Goal: Register for event/course

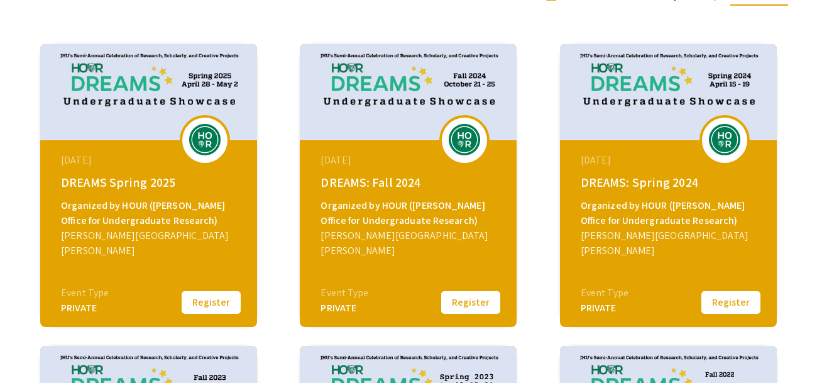
scroll to position [169, 0]
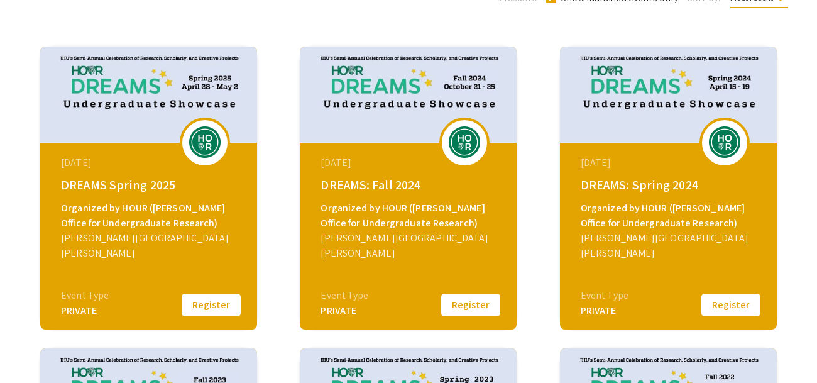
click at [209, 156] on img at bounding box center [205, 141] width 38 height 31
drag, startPoint x: 209, startPoint y: 156, endPoint x: 167, endPoint y: 210, distance: 68.6
click at [167, 210] on div "April 28, 2025 DREAMS Spring 2025 Organized by HOUR (Hopkins Office for Undergr…" at bounding box center [148, 187] width 217 height 283
click at [167, 210] on div "Organized by HOUR ([PERSON_NAME] Office for Undergraduate Research)" at bounding box center [150, 215] width 178 height 30
click at [187, 301] on button "Register" at bounding box center [211, 305] width 63 height 26
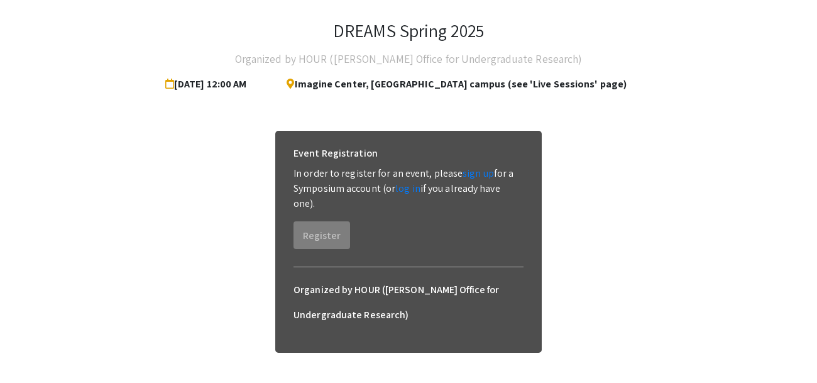
scroll to position [60, 0]
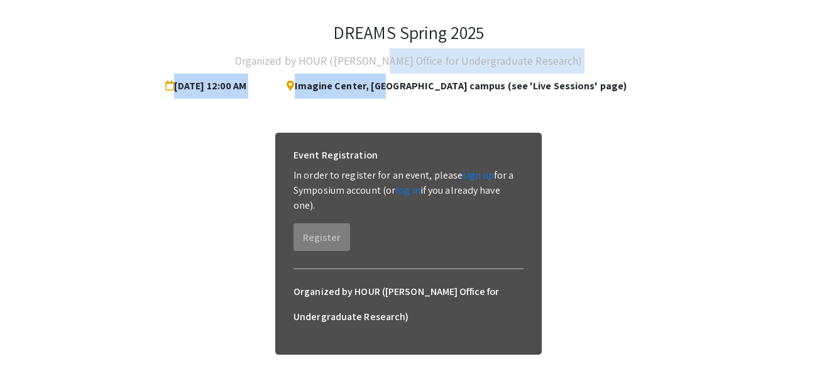
drag, startPoint x: 400, startPoint y: 50, endPoint x: 427, endPoint y: 92, distance: 50.6
click at [427, 92] on div "DREAMS Spring 2025 Organized by HOUR (Hopkins Office for Undergraduate Research…" at bounding box center [408, 60] width 760 height 77
click at [427, 92] on span "Imagine Center, Homewod campus (see 'Live Sessions' page)" at bounding box center [451, 86] width 350 height 25
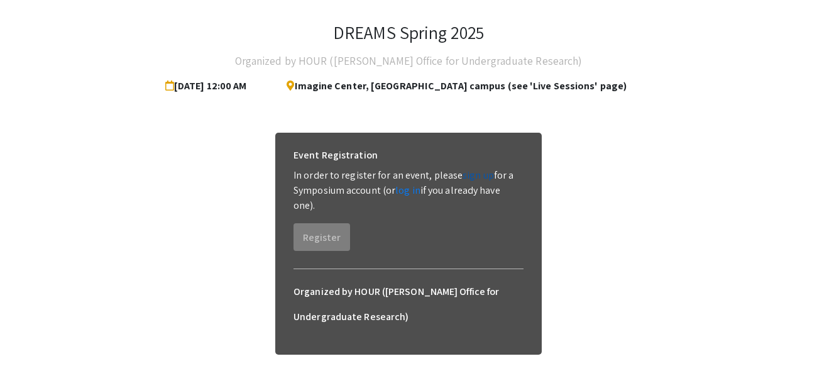
click at [466, 175] on link "sign up" at bounding box center [477, 174] width 31 height 13
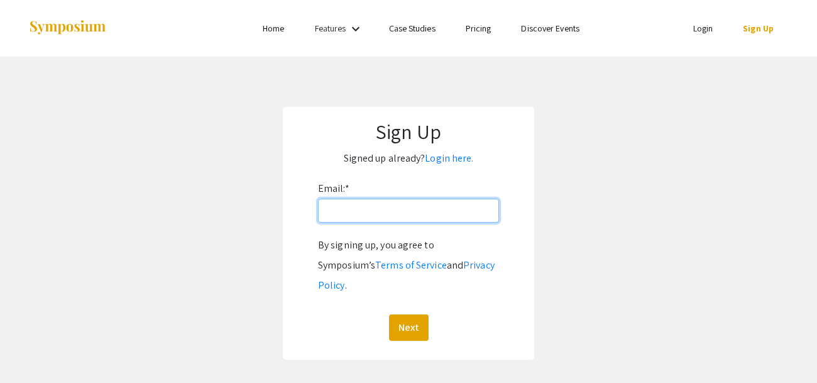
click at [400, 208] on input "Email: *" at bounding box center [408, 211] width 181 height 24
type input "[EMAIL_ADDRESS][DOMAIN_NAME]"
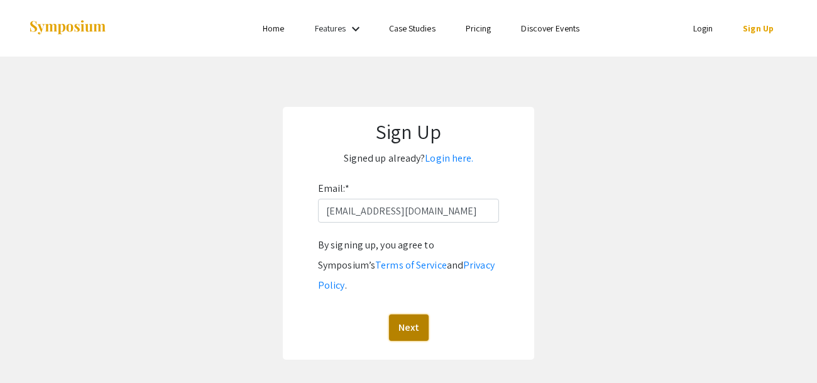
click at [424, 317] on button "Next" at bounding box center [409, 327] width 40 height 26
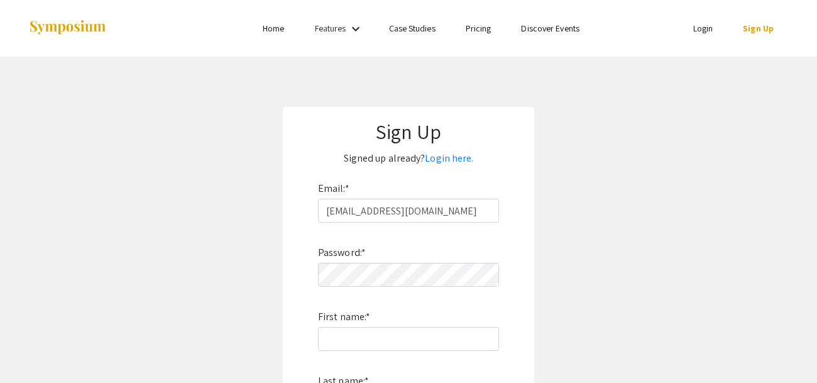
click at [396, 292] on div "Password: * First name: * Last name: * By signing up, you agree to Symposium’s …" at bounding box center [408, 387] width 181 height 331
click at [376, 333] on input "First name: *" at bounding box center [408, 339] width 181 height 24
type input "Chantal"
type input "Aguilar Felix"
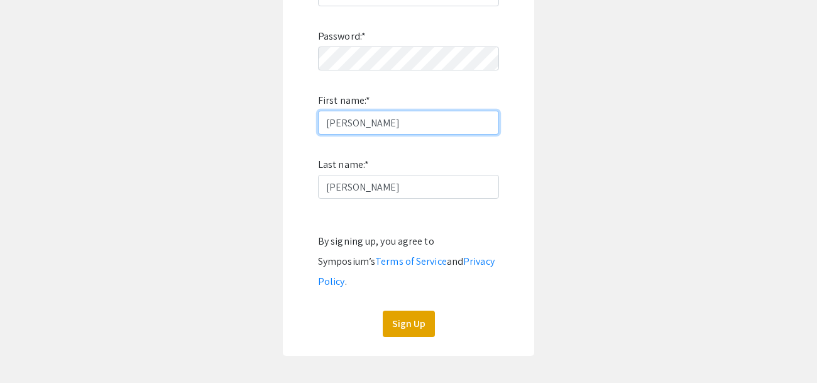
scroll to position [222, 0]
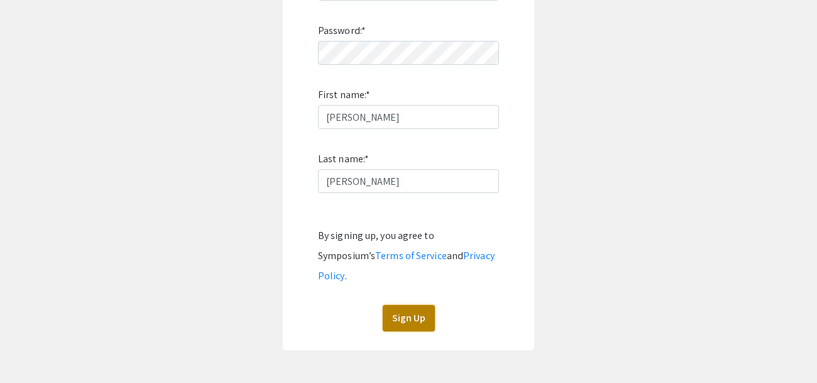
click at [412, 305] on button "Sign Up" at bounding box center [409, 318] width 52 height 26
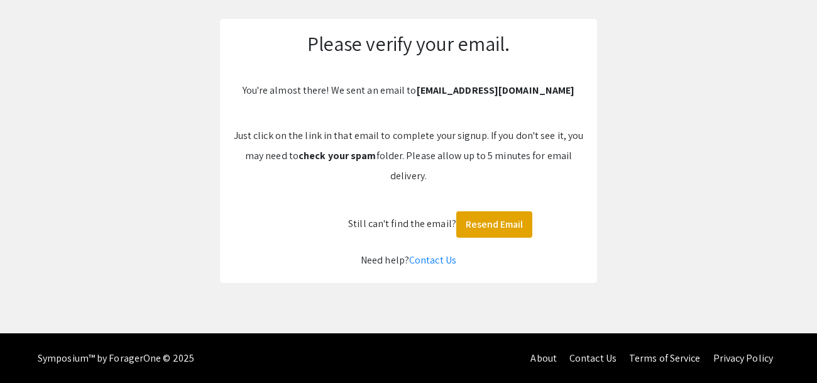
scroll to position [0, 0]
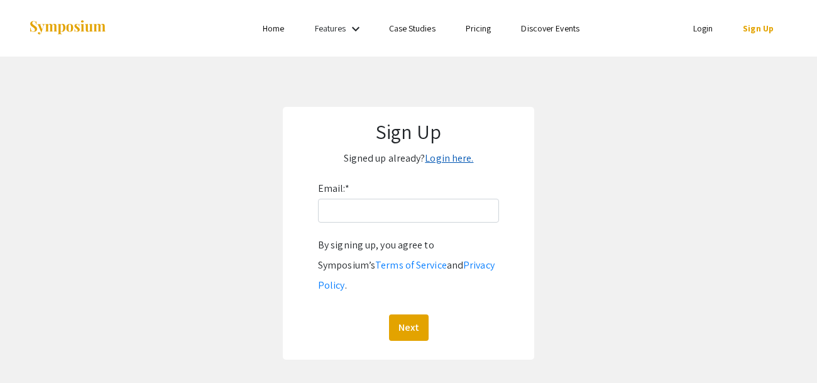
click at [467, 155] on link "Login here." at bounding box center [449, 157] width 48 height 13
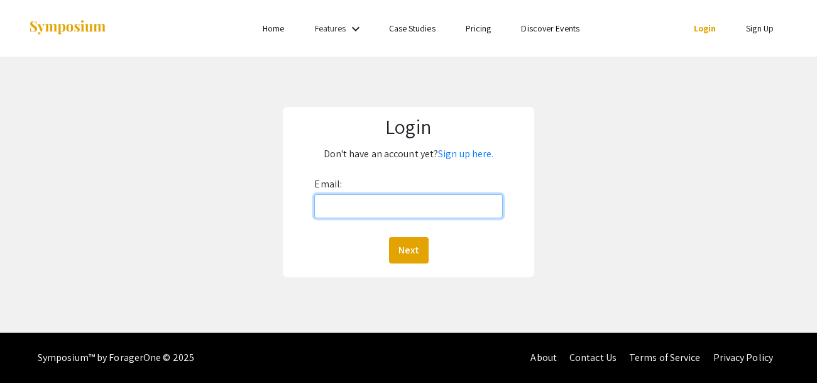
click at [400, 217] on input "Email:" at bounding box center [408, 206] width 188 height 24
type input "cflxbis@gmail.com"
click at [389, 237] on button "Next" at bounding box center [409, 250] width 40 height 26
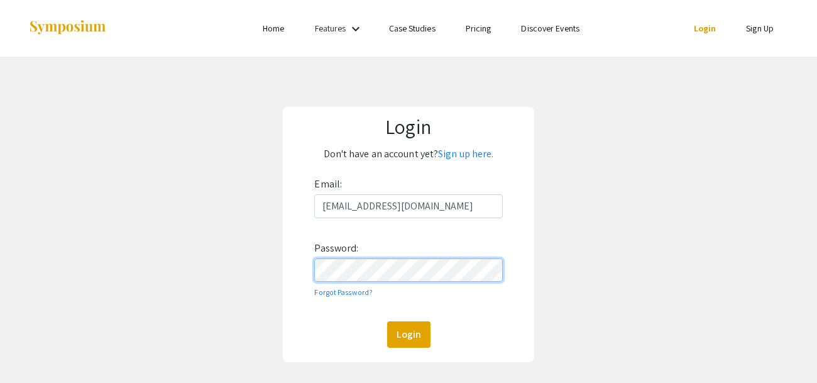
click at [387, 321] on button "Login" at bounding box center [408, 334] width 43 height 26
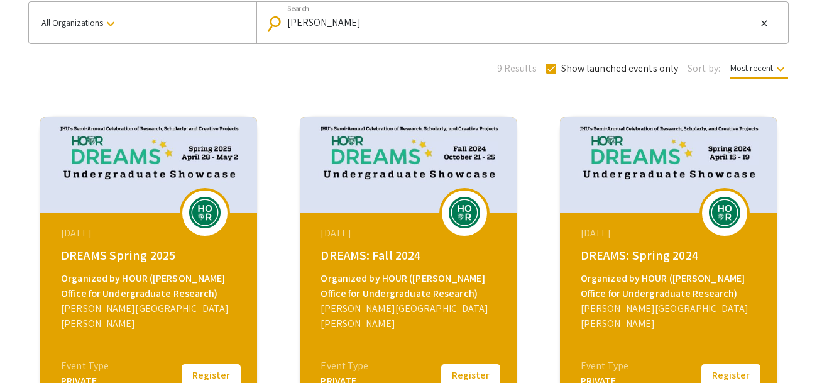
scroll to position [100, 0]
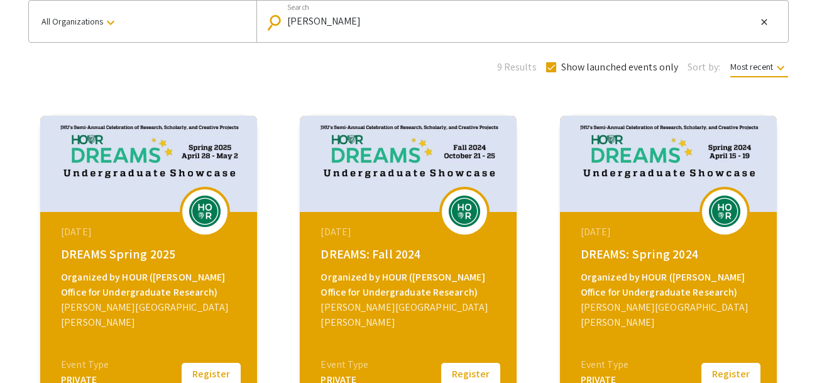
click at [206, 371] on button "Register" at bounding box center [211, 374] width 63 height 26
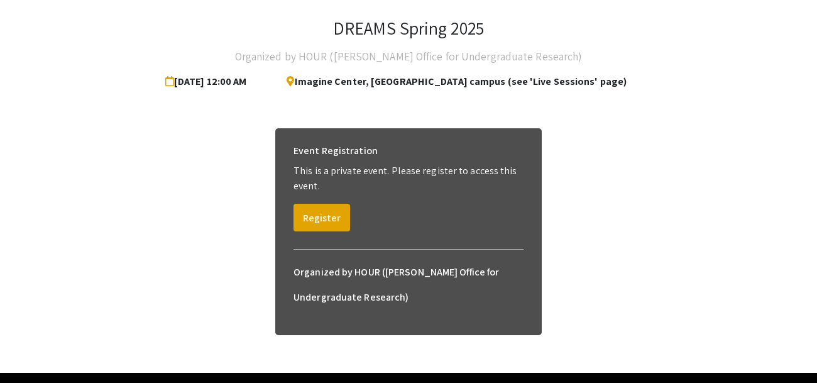
scroll to position [66, 0]
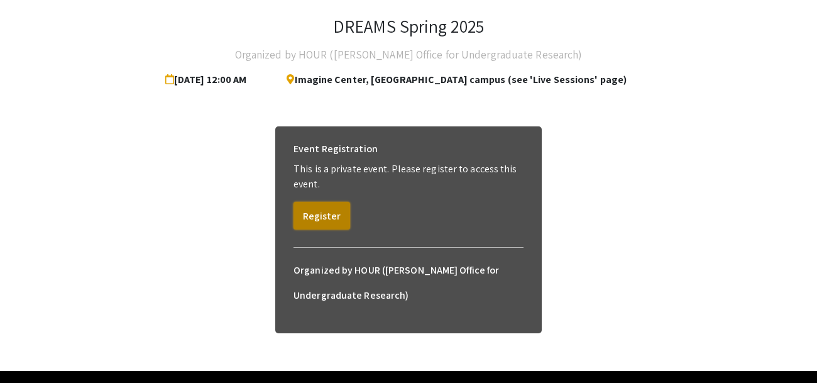
click at [312, 224] on button "Register" at bounding box center [321, 216] width 57 height 28
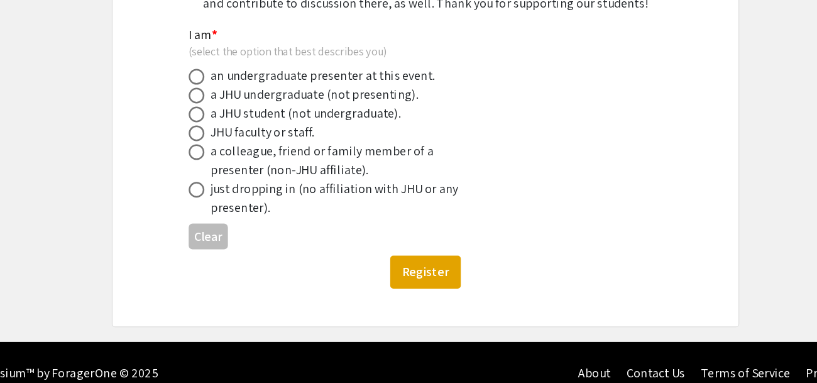
scroll to position [136, 0]
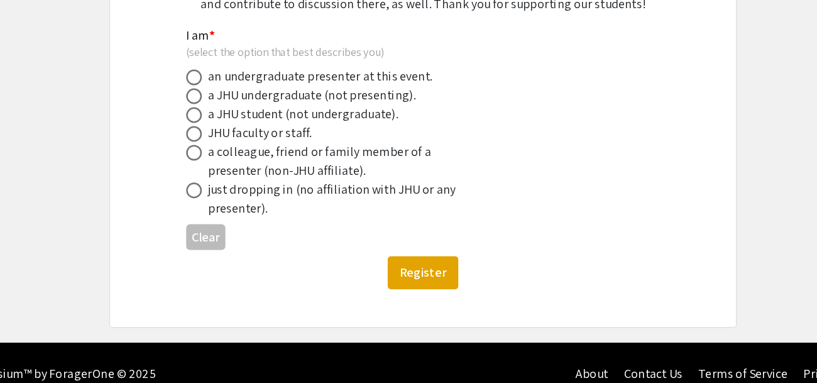
click at [317, 182] on div "a colleague, friend or family member of a presenter (non-JHU affiliate)." at bounding box center [346, 190] width 220 height 30
click at [295, 185] on div "a colleague, friend or family member of a presenter (non-JHU affiliate)." at bounding box center [346, 190] width 220 height 30
click at [228, 180] on span at bounding box center [225, 183] width 13 height 13
click at [228, 180] on input "radio" at bounding box center [225, 183] width 13 height 13
radio input "true"
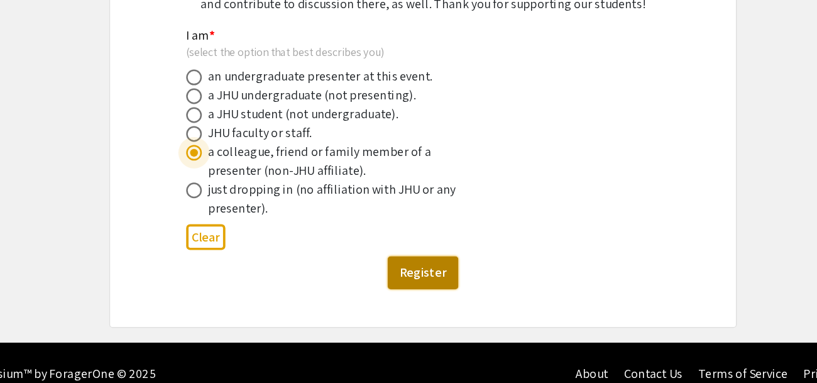
click at [393, 268] on button "Register" at bounding box center [408, 279] width 57 height 26
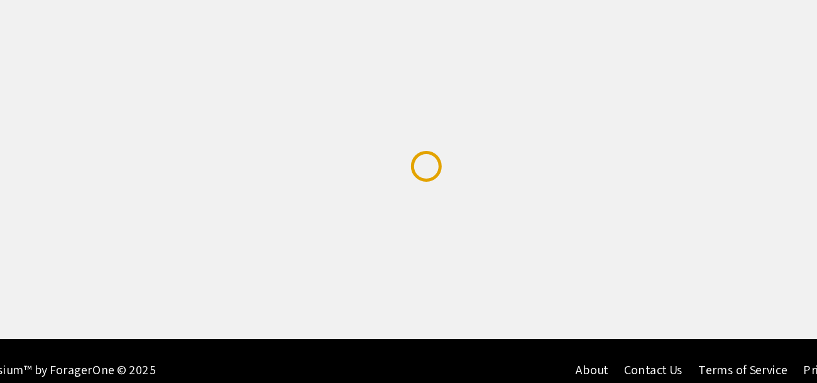
scroll to position [0, 0]
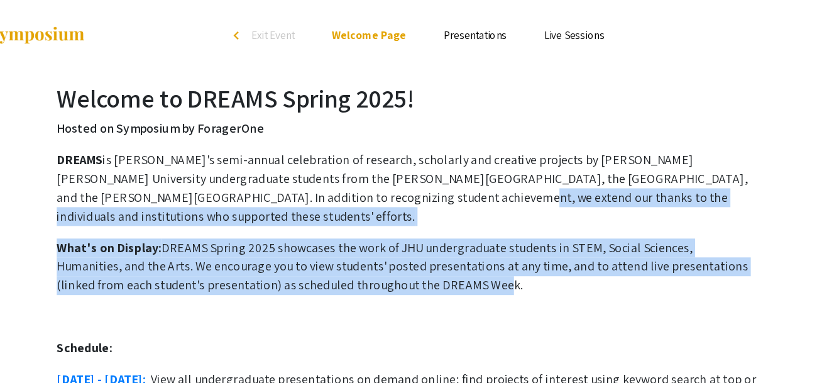
drag, startPoint x: 393, startPoint y: 268, endPoint x: 338, endPoint y: 154, distance: 127.0
click at [338, 154] on p "DREAMS is JHU's semi-annual celebration of research, scholarly and creative pro…" at bounding box center [409, 151] width 562 height 60
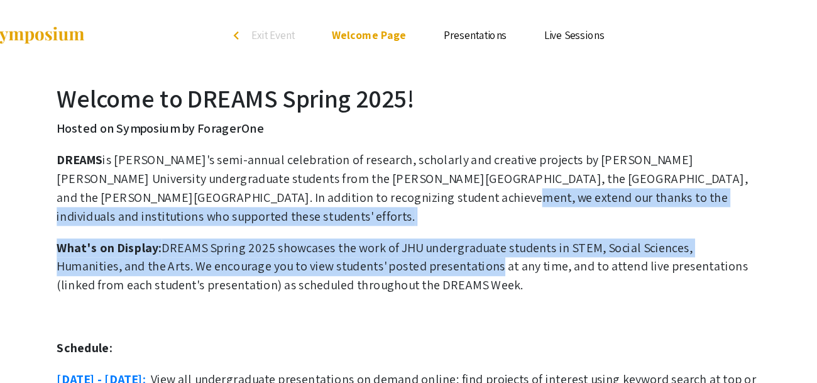
drag, startPoint x: 338, startPoint y: 154, endPoint x: 381, endPoint y: 201, distance: 64.0
click at [381, 201] on p "What's on Display: DREAMS Spring 2025 showcases the work of JHU undergraduate s…" at bounding box center [409, 213] width 562 height 45
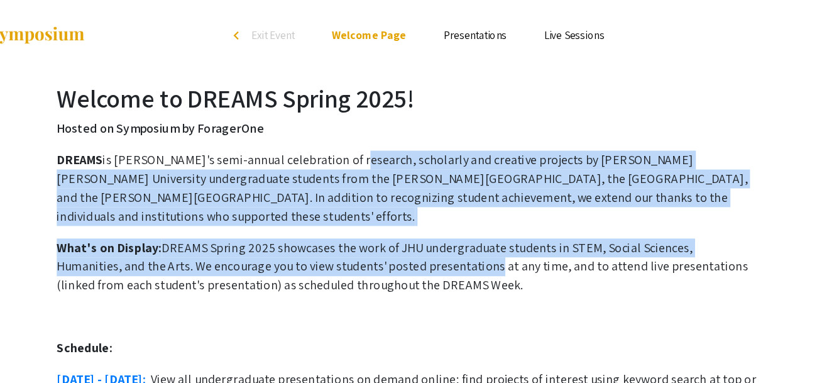
drag, startPoint x: 381, startPoint y: 201, endPoint x: 359, endPoint y: 128, distance: 76.7
click at [359, 128] on p "DREAMS is JHU's semi-annual celebration of research, scholarly and creative pro…" at bounding box center [409, 151] width 562 height 60
drag, startPoint x: 359, startPoint y: 128, endPoint x: 385, endPoint y: 194, distance: 70.8
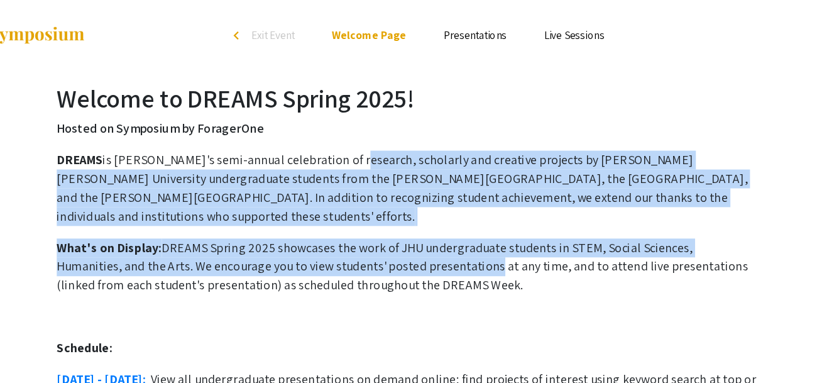
click at [385, 194] on p "What's on Display: DREAMS Spring 2025 showcases the work of JHU undergraduate s…" at bounding box center [409, 213] width 562 height 45
drag, startPoint x: 385, startPoint y: 194, endPoint x: 349, endPoint y: 121, distance: 81.2
click at [349, 121] on p "DREAMS is JHU's semi-annual celebration of research, scholarly and creative pro…" at bounding box center [409, 151] width 562 height 60
drag, startPoint x: 349, startPoint y: 121, endPoint x: 383, endPoint y: 197, distance: 83.3
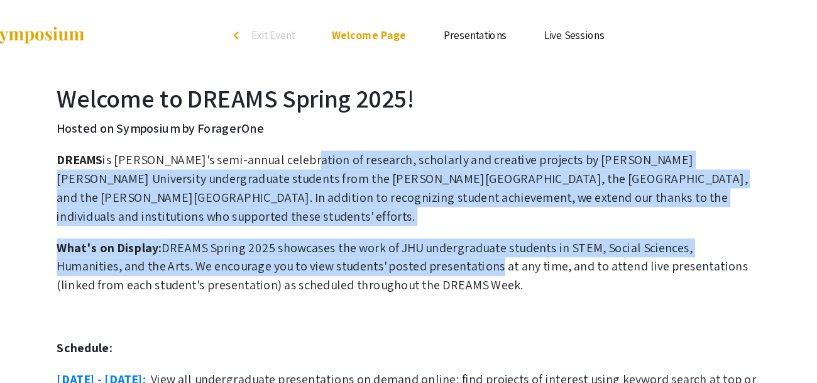
click at [383, 197] on p "What's on Display: DREAMS Spring 2025 showcases the work of JHU undergraduate s…" at bounding box center [409, 213] width 562 height 45
drag, startPoint x: 383, startPoint y: 197, endPoint x: 342, endPoint y: 131, distance: 77.1
click at [342, 131] on p "DREAMS is JHU's semi-annual celebration of research, scholarly and creative pro…" at bounding box center [409, 151] width 562 height 60
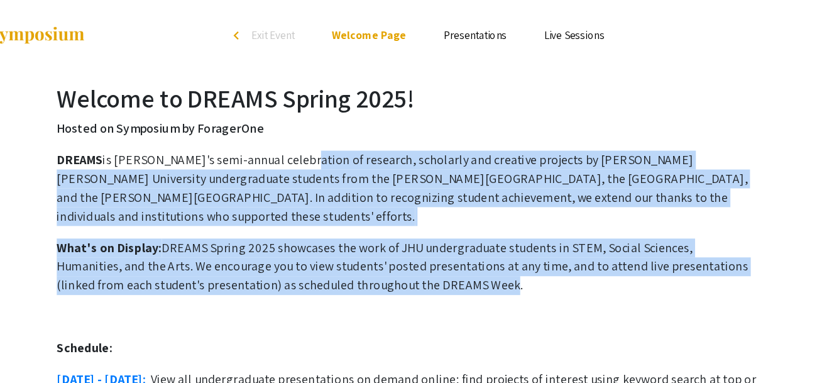
drag, startPoint x: 342, startPoint y: 131, endPoint x: 389, endPoint y: 216, distance: 96.2
click at [389, 216] on p "What's on Display: DREAMS Spring 2025 showcases the work of JHU undergraduate s…" at bounding box center [409, 213] width 562 height 45
drag, startPoint x: 389, startPoint y: 216, endPoint x: 346, endPoint y: 136, distance: 90.8
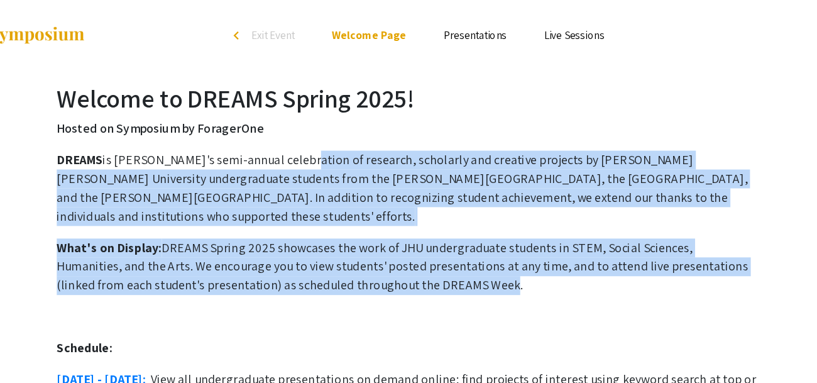
click at [346, 136] on p "DREAMS is JHU's semi-annual celebration of research, scholarly and creative pro…" at bounding box center [409, 151] width 562 height 60
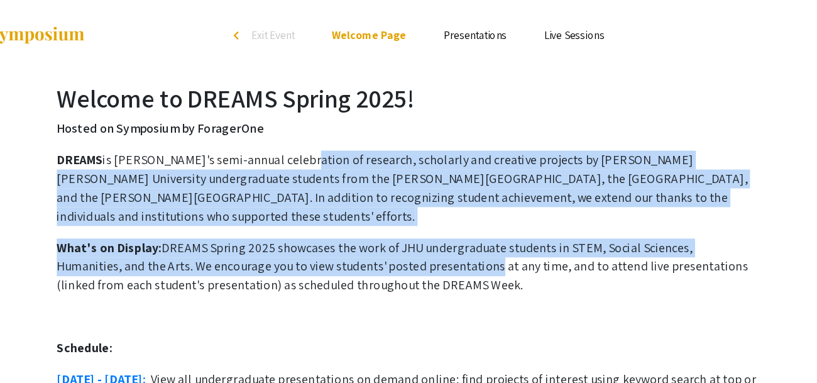
drag, startPoint x: 346, startPoint y: 136, endPoint x: 375, endPoint y: 197, distance: 67.7
click at [375, 197] on p "What's on Display: DREAMS Spring 2025 showcases the work of JHU undergraduate s…" at bounding box center [409, 213] width 562 height 45
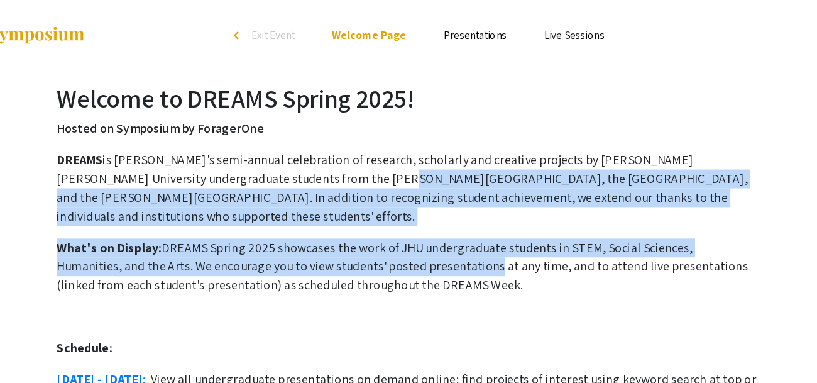
drag, startPoint x: 375, startPoint y: 197, endPoint x: 344, endPoint y: 144, distance: 61.1
click at [344, 144] on p "DREAMS is JHU's semi-annual celebration of research, scholarly and creative pro…" at bounding box center [409, 151] width 562 height 60
drag, startPoint x: 344, startPoint y: 144, endPoint x: 395, endPoint y: 204, distance: 78.9
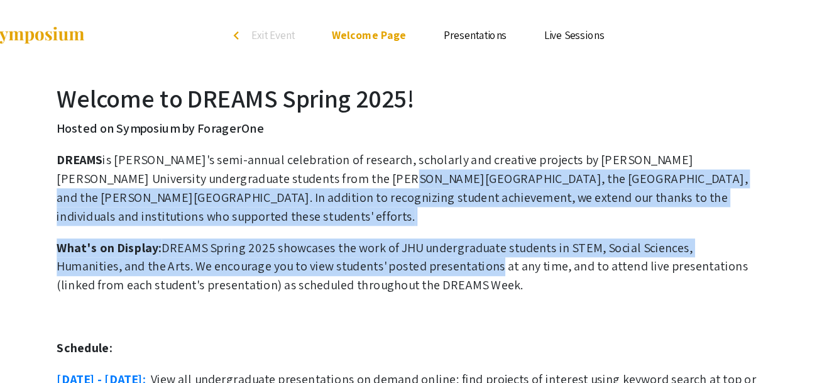
click at [395, 204] on p "What's on Display: DREAMS Spring 2025 showcases the work of JHU undergraduate s…" at bounding box center [409, 213] width 562 height 45
drag, startPoint x: 395, startPoint y: 204, endPoint x: 363, endPoint y: 150, distance: 62.8
click at [363, 150] on p "DREAMS is JHU's semi-annual celebration of research, scholarly and creative pro…" at bounding box center [409, 151] width 562 height 60
drag, startPoint x: 363, startPoint y: 150, endPoint x: 391, endPoint y: 207, distance: 63.2
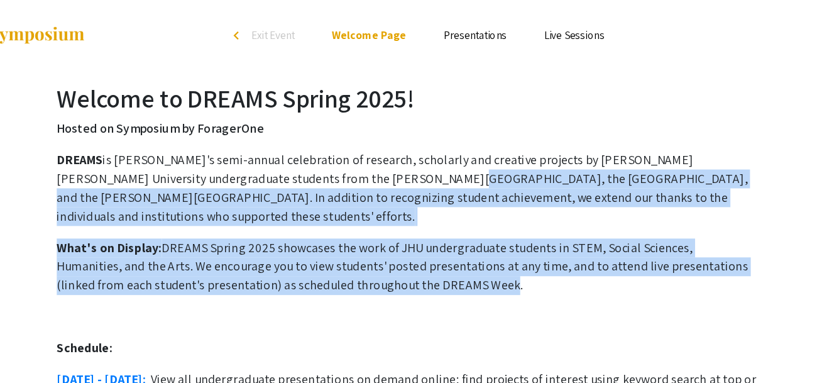
click at [391, 207] on p "What's on Display: DREAMS Spring 2025 showcases the work of JHU undergraduate s…" at bounding box center [409, 213] width 562 height 45
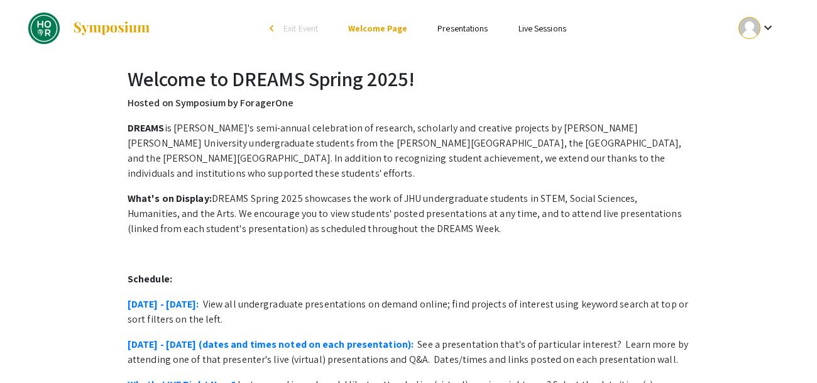
click at [373, 35] on li "Welcome Page" at bounding box center [377, 28] width 89 height 15
click at [369, 31] on link "Welcome Page" at bounding box center [377, 28] width 59 height 11
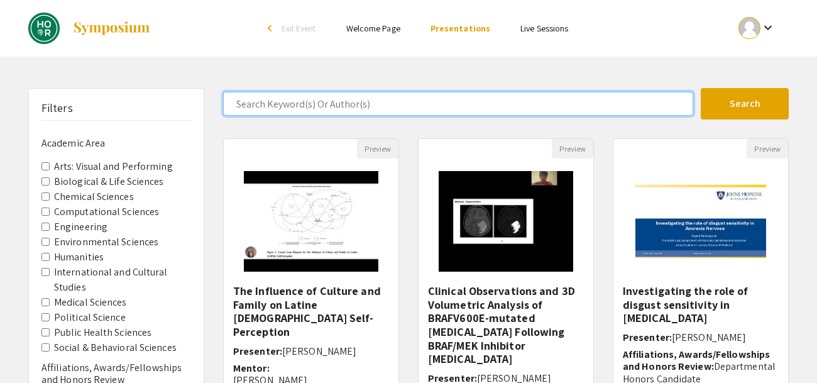
click at [358, 110] on input "Search Keyword(s) Or Author(s)" at bounding box center [458, 104] width 470 height 24
type input "wound"
click at [701, 88] on button "Search" at bounding box center [745, 103] width 88 height 31
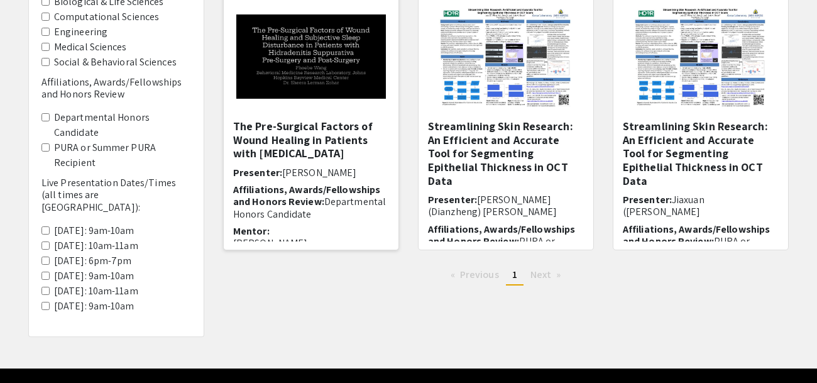
scroll to position [173, 0]
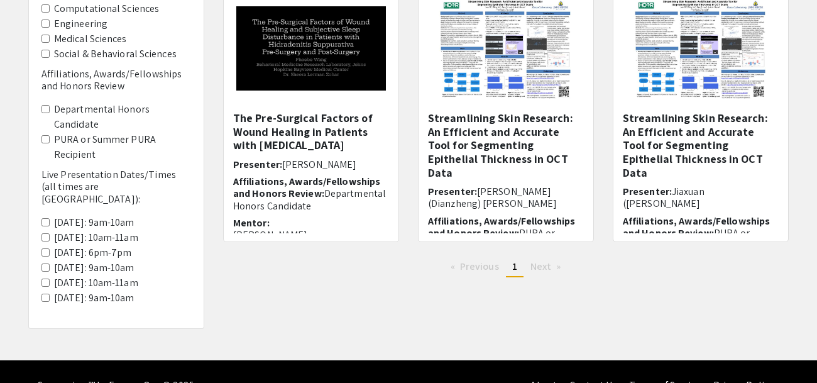
click at [545, 265] on span "Next page" at bounding box center [540, 266] width 21 height 13
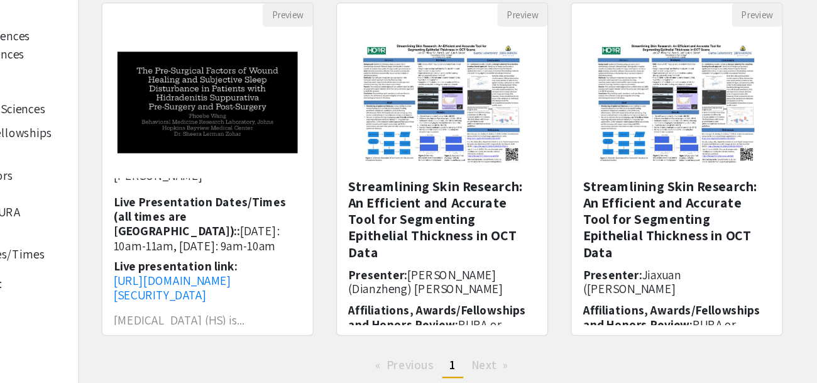
scroll to position [121, 0]
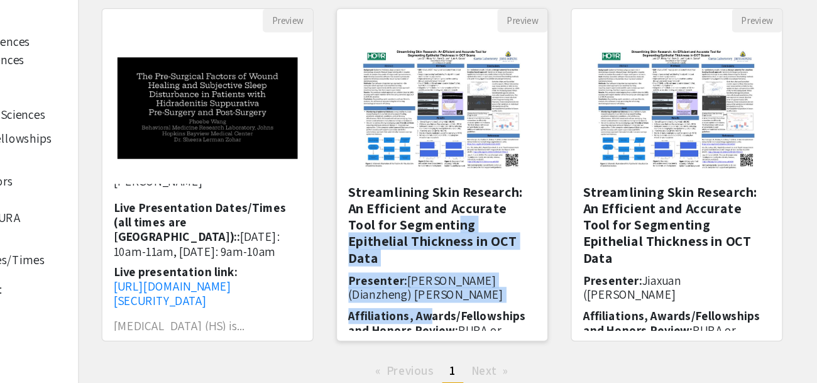
drag, startPoint x: 495, startPoint y: 248, endPoint x: 493, endPoint y: 199, distance: 49.7
click at [493, 199] on div "Streamlining Skin Research: An Efficient and Accurate Tool for Segmenting Epith…" at bounding box center [506, 224] width 156 height 122
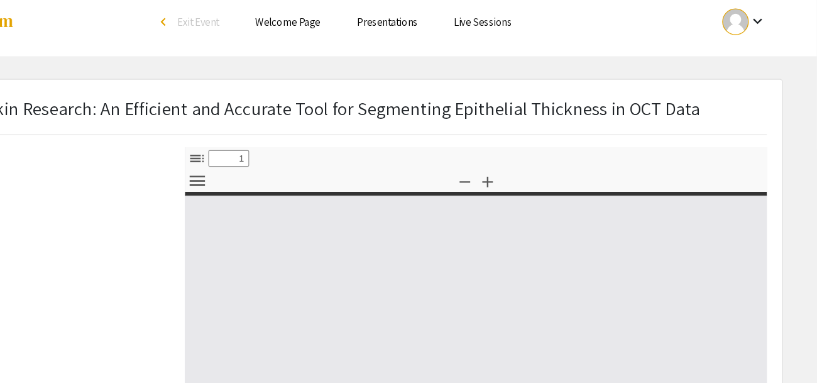
select select "custom"
type input "0"
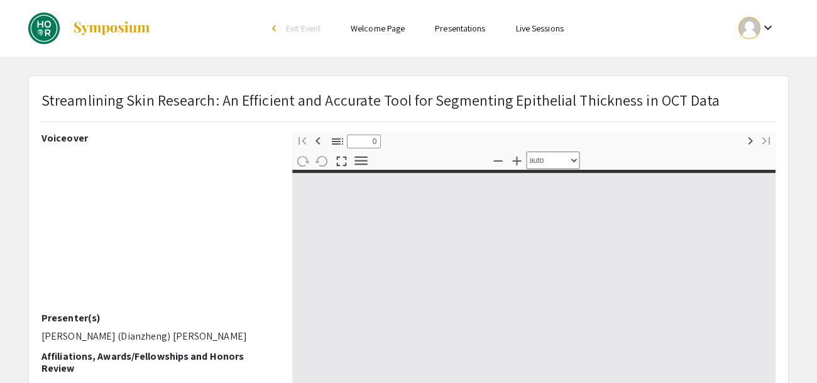
select select "custom"
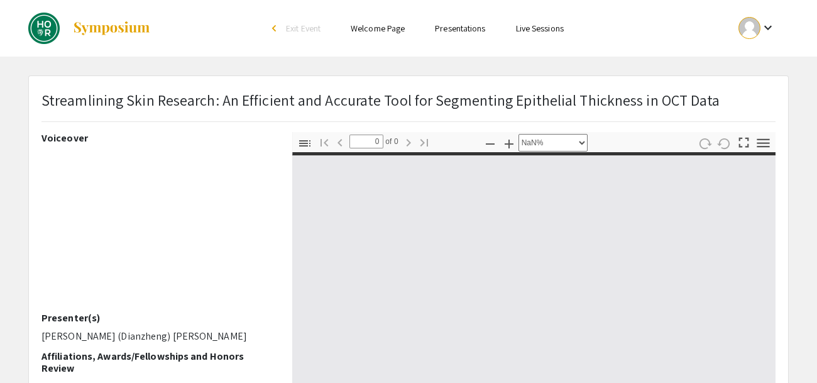
type input "1"
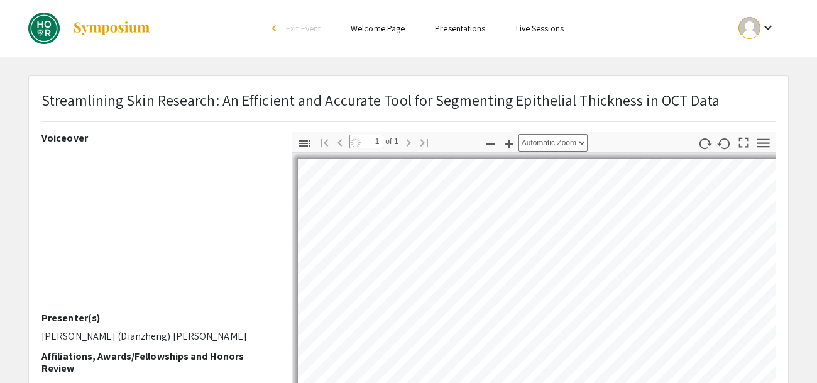
drag, startPoint x: 449, startPoint y: 185, endPoint x: 449, endPoint y: 128, distance: 57.8
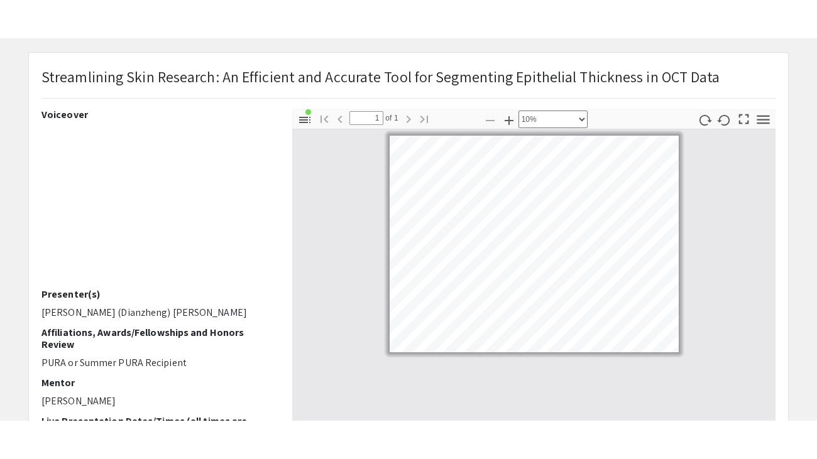
scroll to position [58, 0]
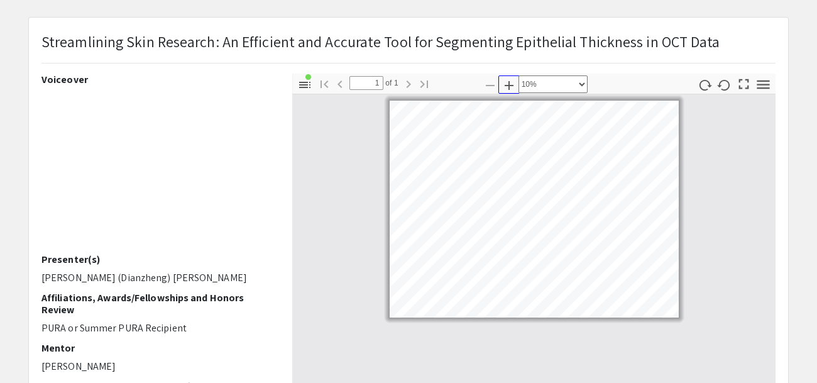
click at [507, 79] on icon "button" at bounding box center [508, 85] width 15 height 15
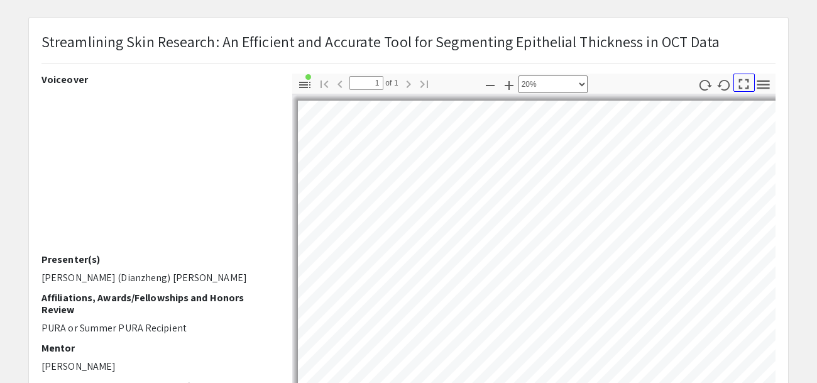
click at [744, 80] on icon "button" at bounding box center [743, 83] width 17 height 17
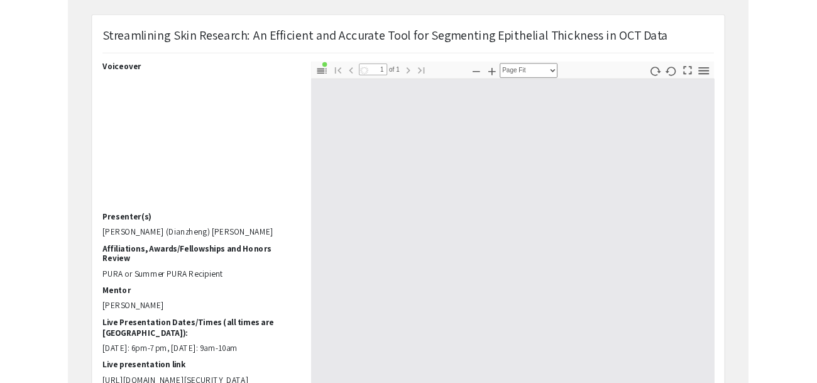
scroll to position [458, 0]
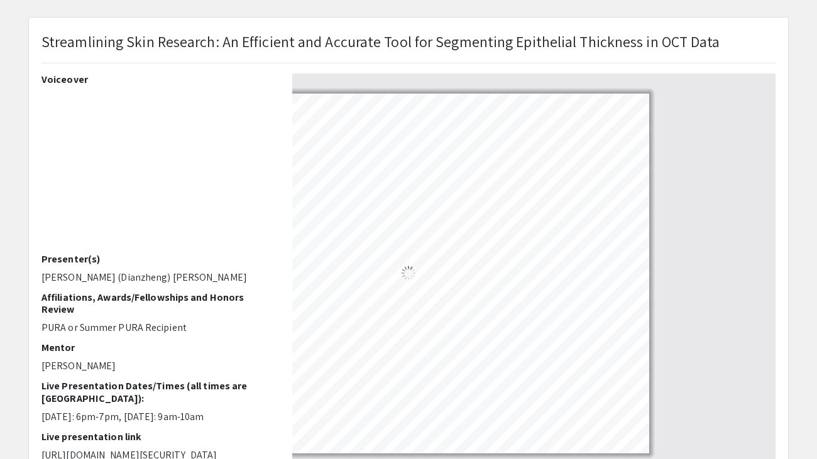
select select "custom"
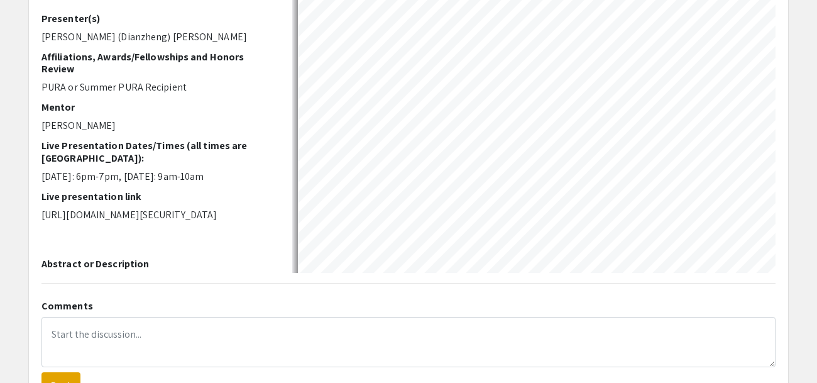
scroll to position [0, 0]
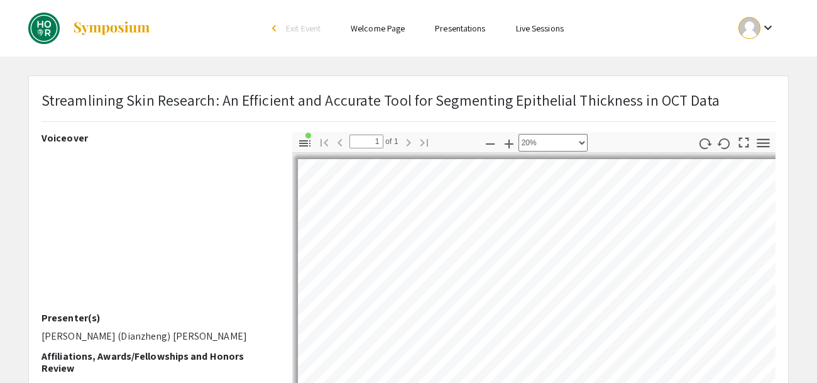
click at [273, 35] on div "arrow_back_ios" at bounding box center [276, 28] width 8 height 15
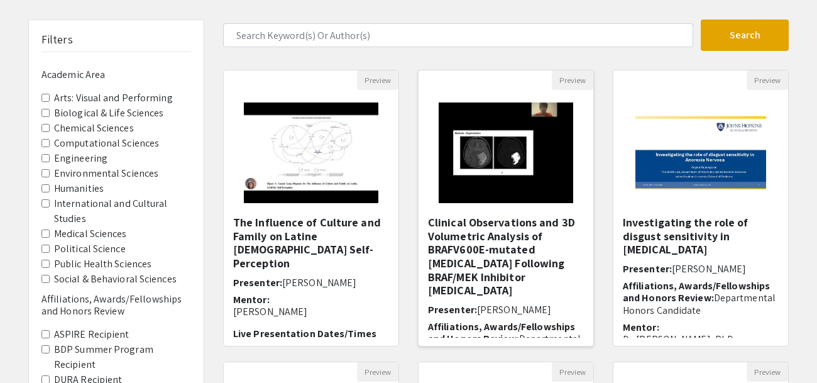
scroll to position [67, 0]
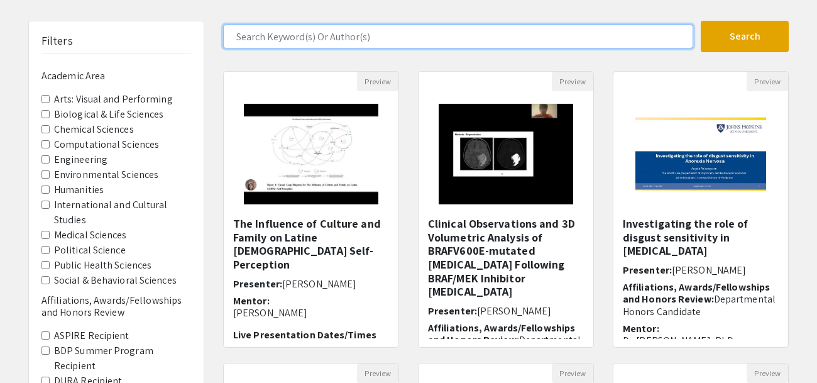
click at [476, 36] on input "Search Keyword(s) Or Author(s)" at bounding box center [458, 37] width 470 height 24
type input "d"
type input "gel"
click at [701, 21] on button "Search" at bounding box center [745, 36] width 88 height 31
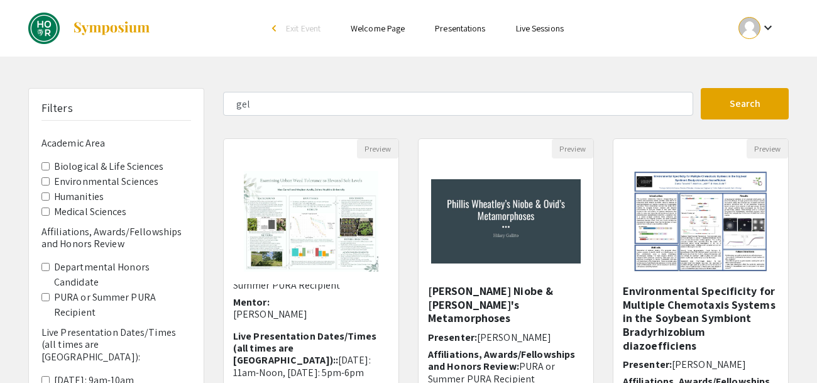
click at [454, 25] on link "Presentations" at bounding box center [460, 28] width 50 height 11
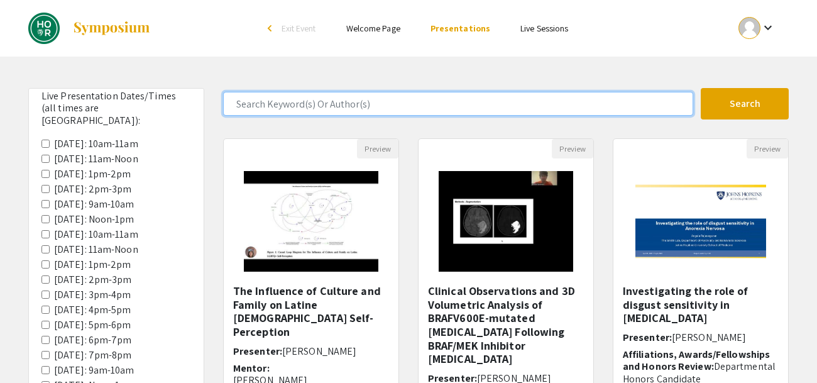
click at [391, 94] on input "Search Keyword(s) Or Author(s)" at bounding box center [458, 104] width 470 height 24
type input "erica"
click at [701, 88] on button "Search" at bounding box center [745, 103] width 88 height 31
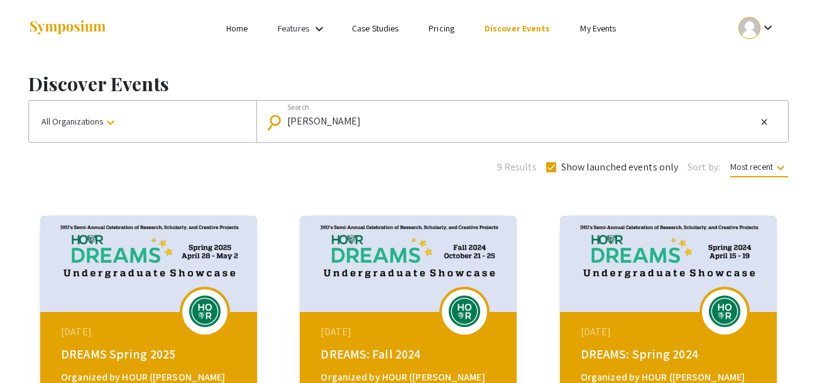
click at [410, 299] on img at bounding box center [408, 264] width 217 height 96
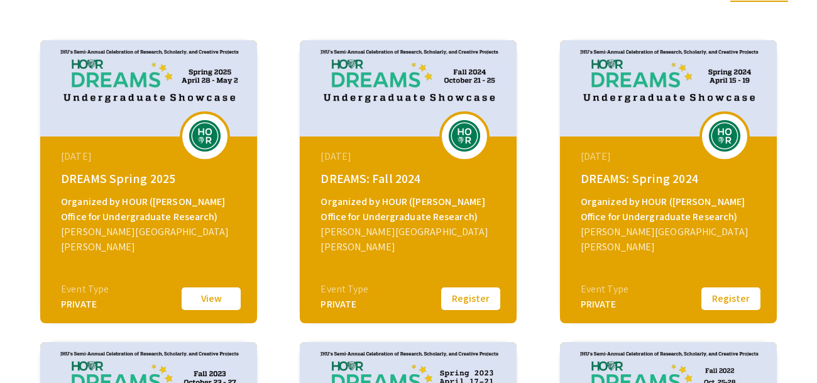
scroll to position [183, 0]
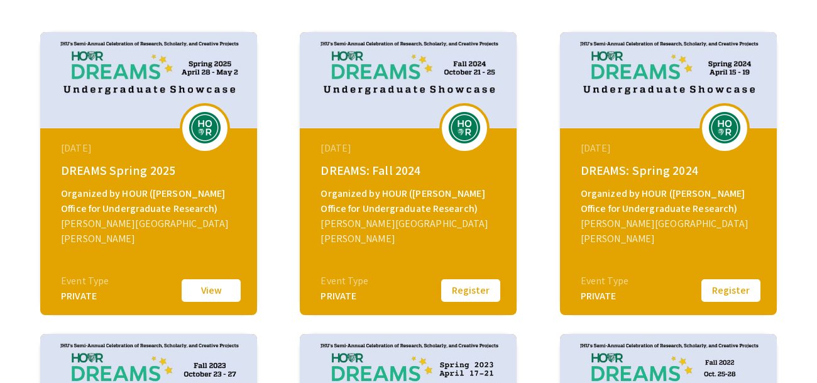
click at [454, 298] on button "Register" at bounding box center [470, 290] width 63 height 26
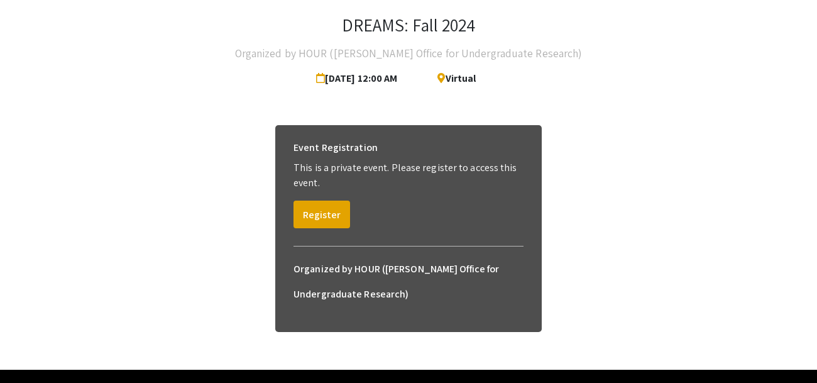
scroll to position [80, 0]
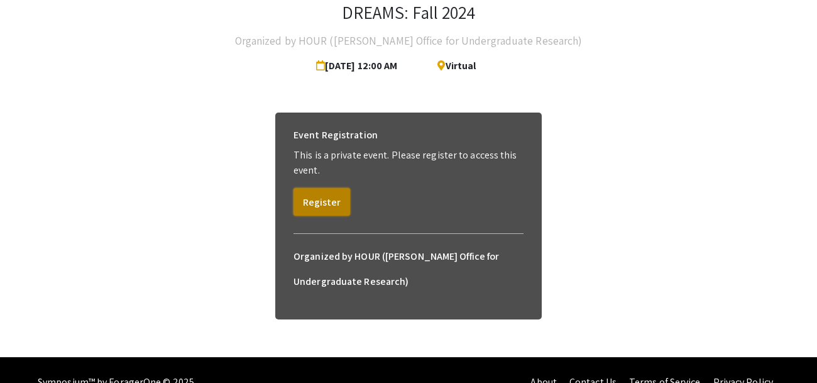
click at [316, 200] on button "Register" at bounding box center [321, 202] width 57 height 28
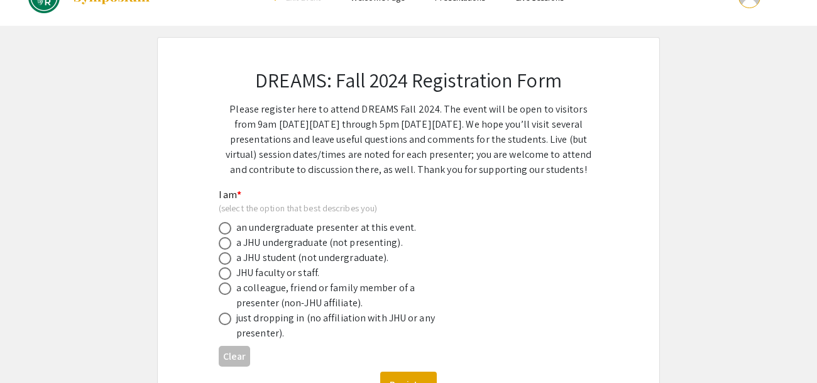
scroll to position [67, 0]
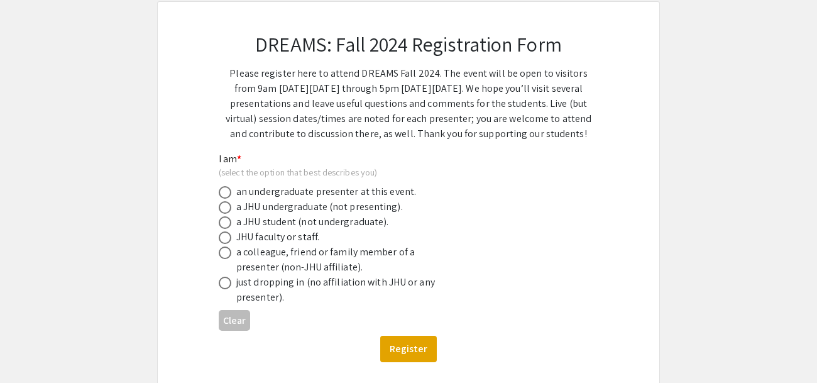
click at [333, 279] on div "just dropping in (no affiliation with JHU or any presenter)." at bounding box center [346, 290] width 220 height 30
click at [270, 287] on div "just dropping in (no affiliation with JHU or any presenter)." at bounding box center [346, 290] width 220 height 30
click at [249, 296] on div "just dropping in (no affiliation with JHU or any presenter)." at bounding box center [346, 290] width 220 height 30
click at [227, 286] on span at bounding box center [225, 282] width 13 height 13
click at [227, 286] on input "radio" at bounding box center [225, 282] width 13 height 13
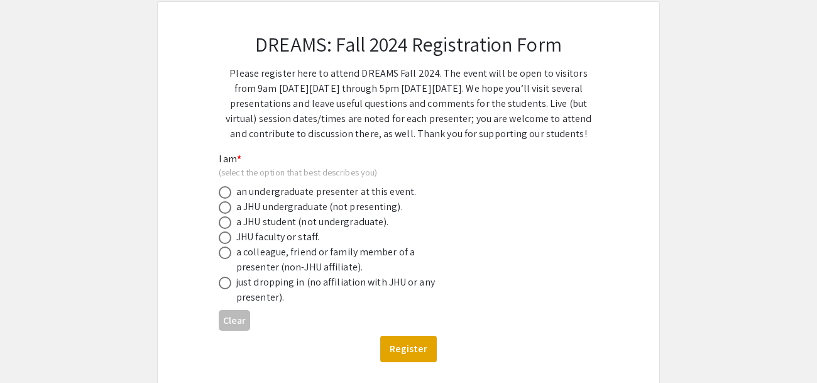
radio input "true"
click at [389, 348] on button "Register" at bounding box center [408, 349] width 57 height 26
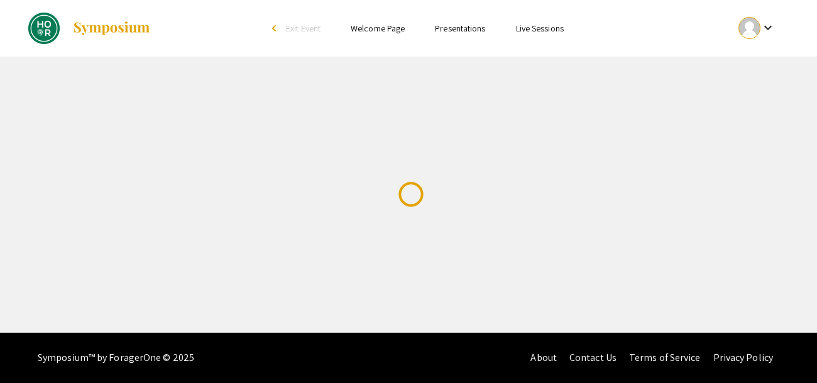
scroll to position [0, 0]
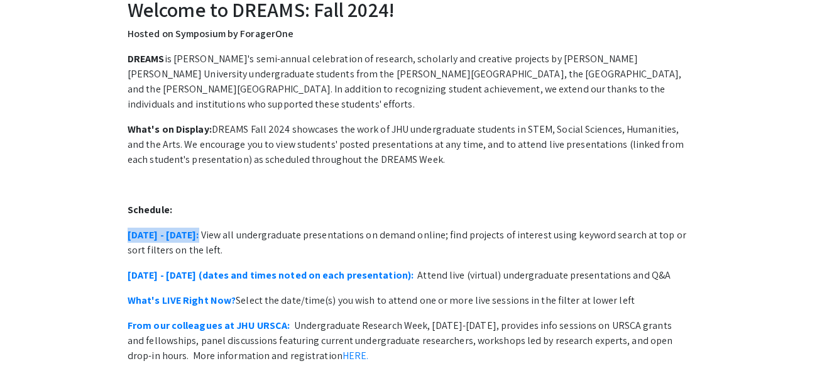
scroll to position [56, 0]
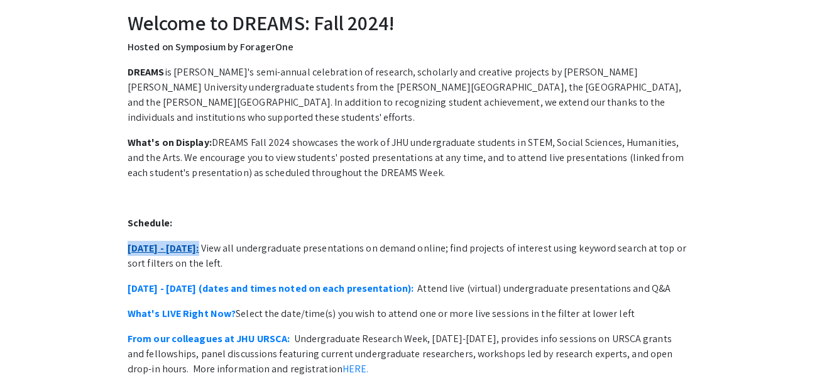
click at [143, 241] on link "[DATE] - [DATE]:" at bounding box center [164, 247] width 72 height 13
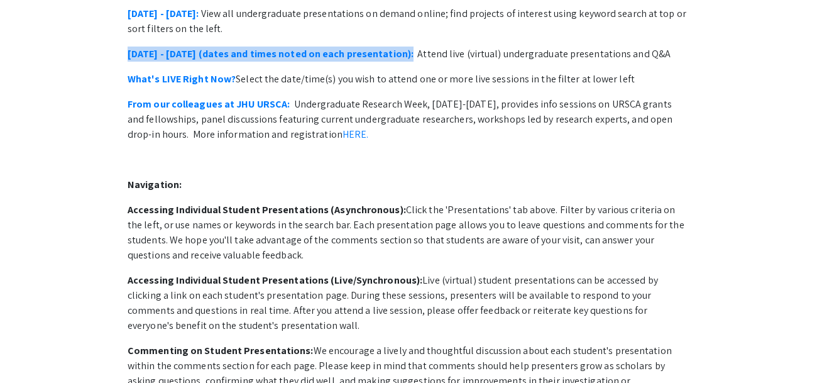
scroll to position [0, 0]
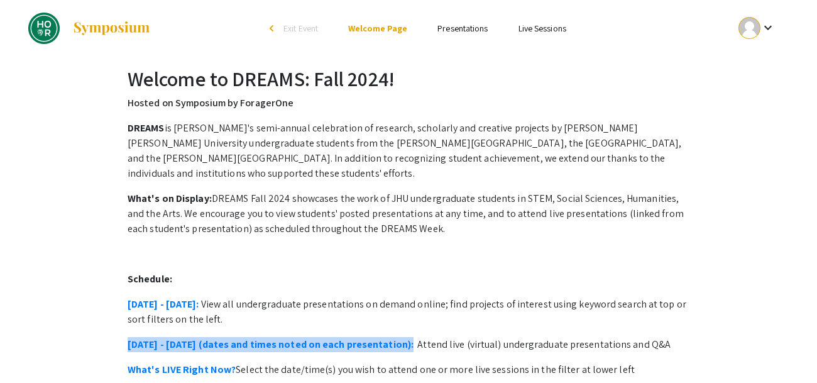
click at [442, 30] on link "Presentations" at bounding box center [462, 28] width 50 height 11
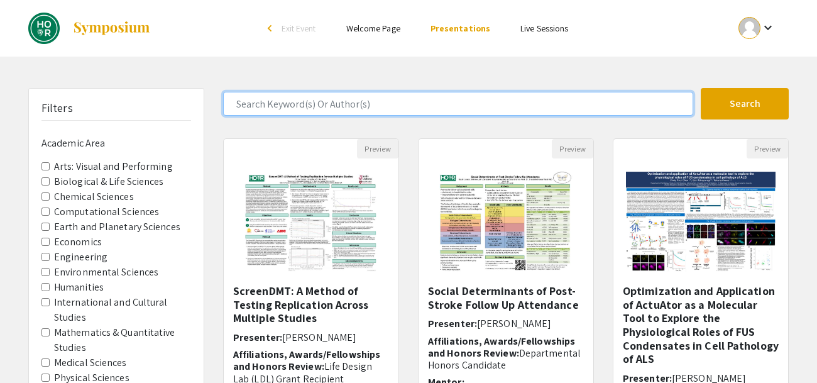
click at [446, 97] on input "Search Keyword(s) Or Author(s)" at bounding box center [458, 104] width 470 height 24
click at [701, 88] on button "Search" at bounding box center [745, 103] width 88 height 31
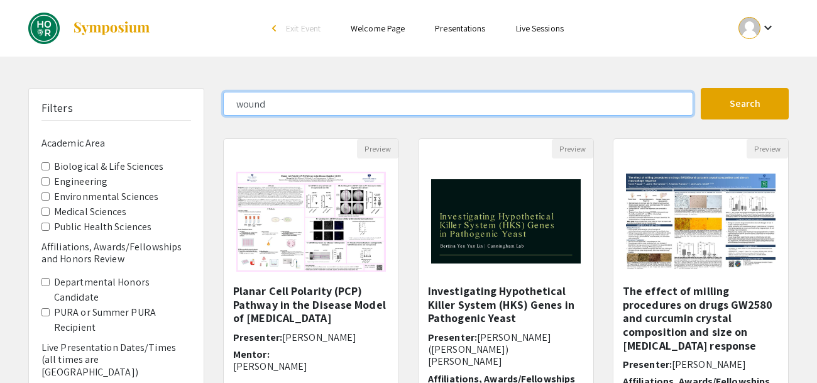
click at [278, 100] on input "wound" at bounding box center [458, 104] width 470 height 24
type input "hydro"
click at [701, 88] on button "Search" at bounding box center [745, 103] width 88 height 31
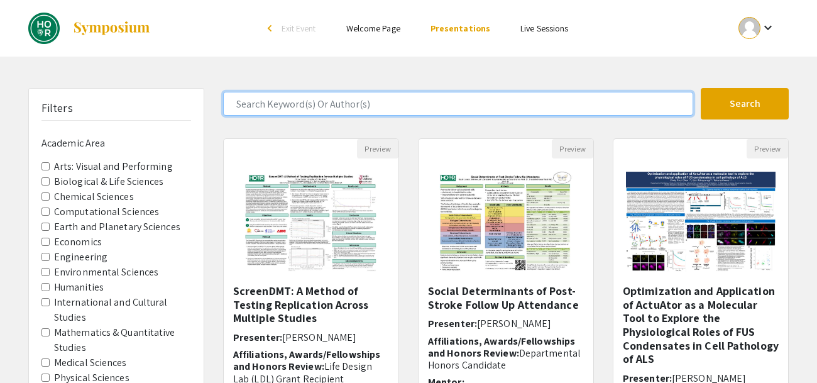
click at [309, 96] on input "Search Keyword(s) Or Author(s)" at bounding box center [458, 104] width 470 height 24
type input "gel"
click at [701, 88] on button "Search" at bounding box center [745, 103] width 88 height 31
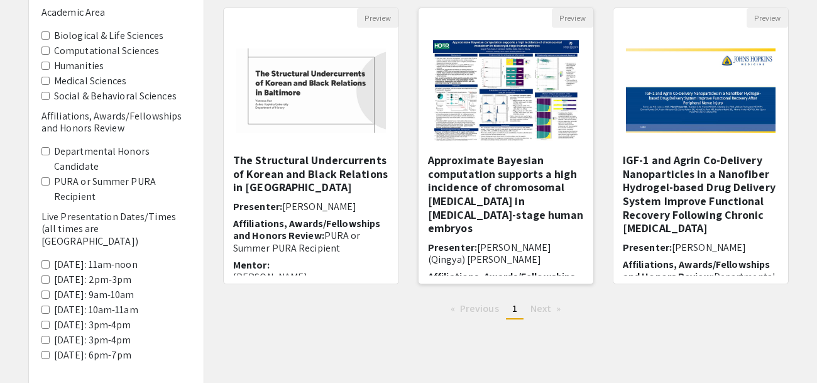
scroll to position [121, 0]
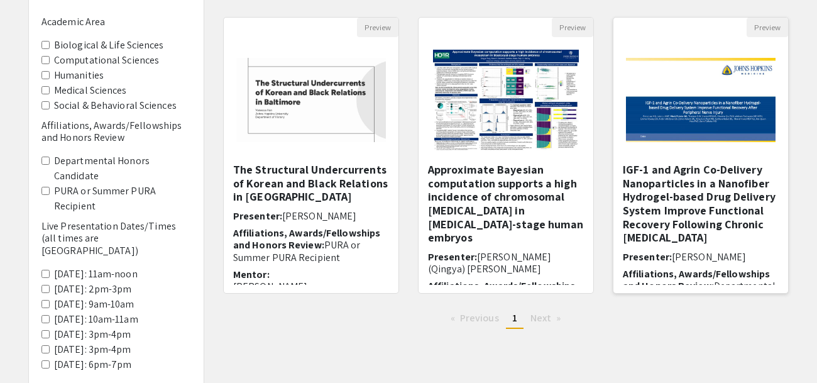
click at [645, 189] on h5 "IGF-1 and Agrin Co-Delivery Nanoparticles in a Nanofiber Hydrogel-based Drug De…" at bounding box center [701, 204] width 156 height 82
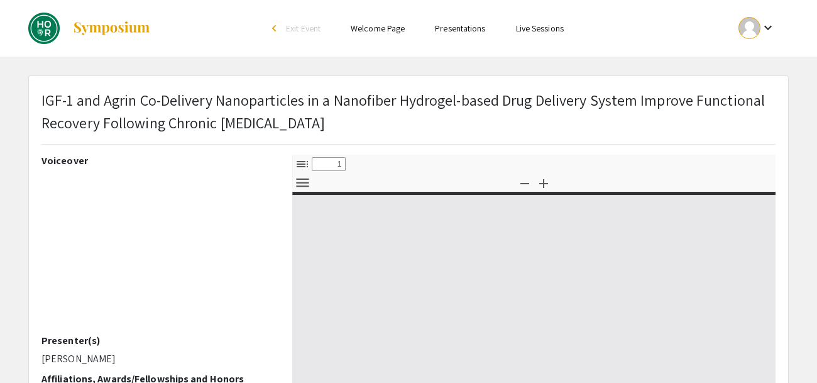
select select "custom"
type input "0"
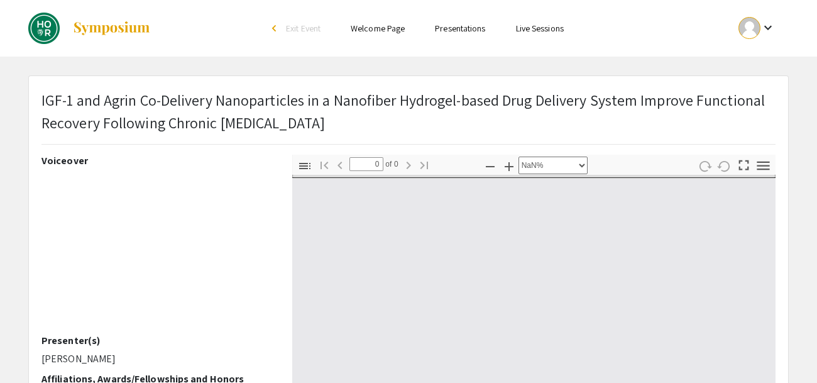
select select "auto"
type input "1"
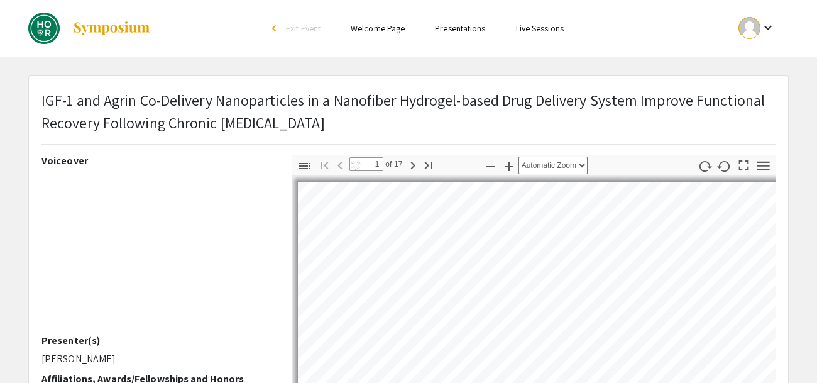
select select "auto"
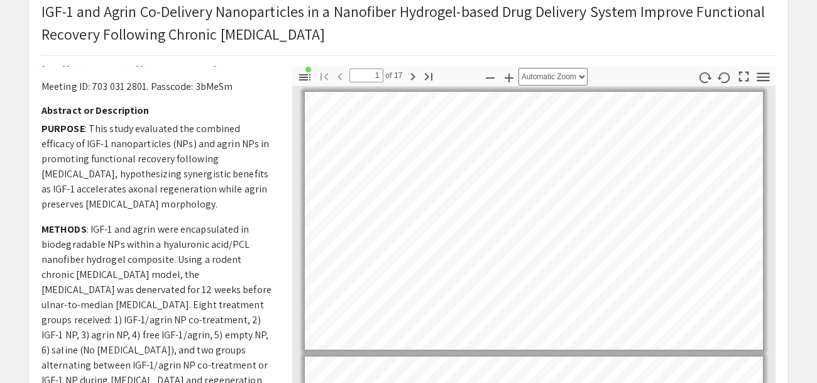
scroll to position [403, 0]
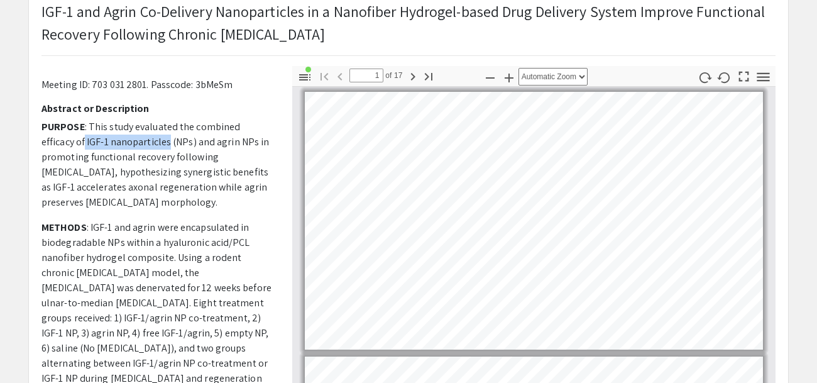
drag, startPoint x: 84, startPoint y: 154, endPoint x: 168, endPoint y: 148, distance: 83.8
click at [168, 148] on span ": This study evaluated the combined efficacy of IGF-1 nanoparticles (NPs) and a…" at bounding box center [154, 164] width 227 height 89
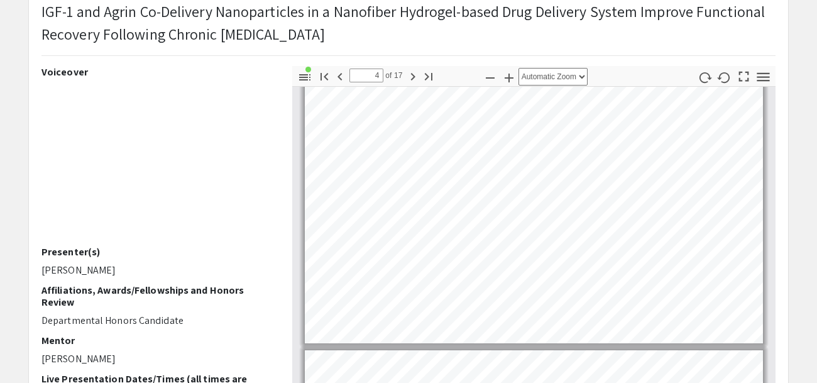
scroll to position [810, 0]
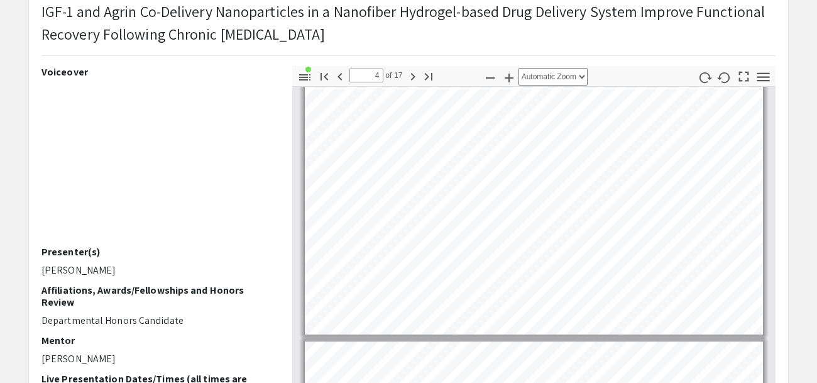
type input "5"
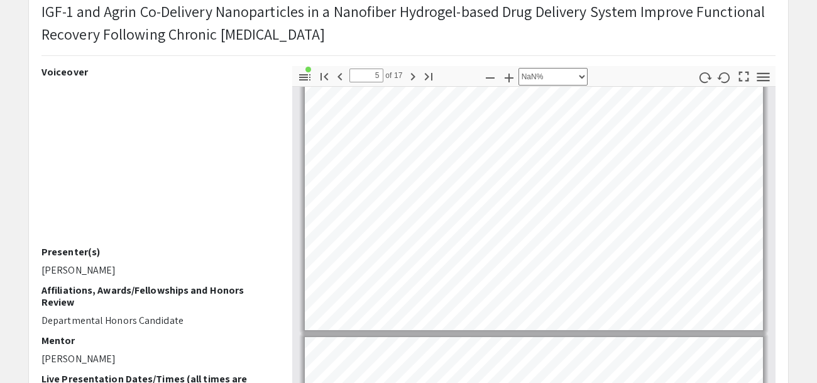
select select "custom"
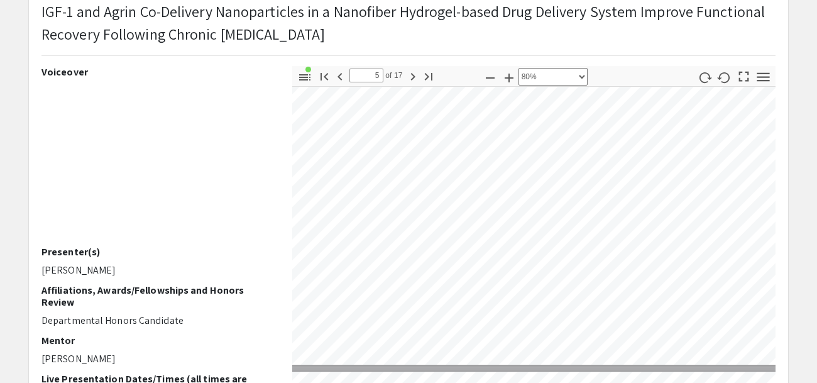
scroll to position [1577, 25]
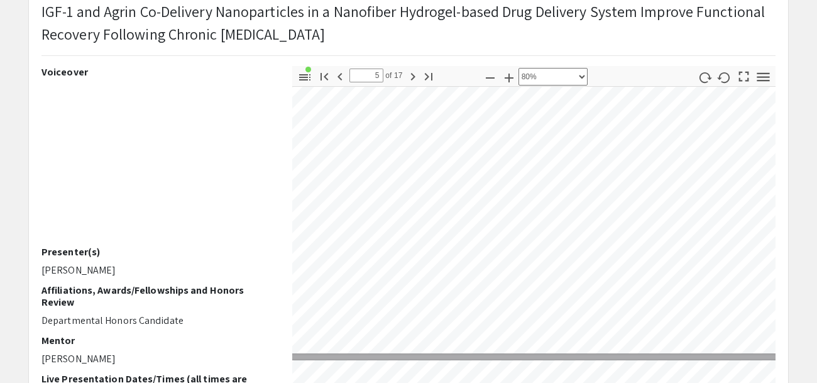
type input "6"
select select "custom"
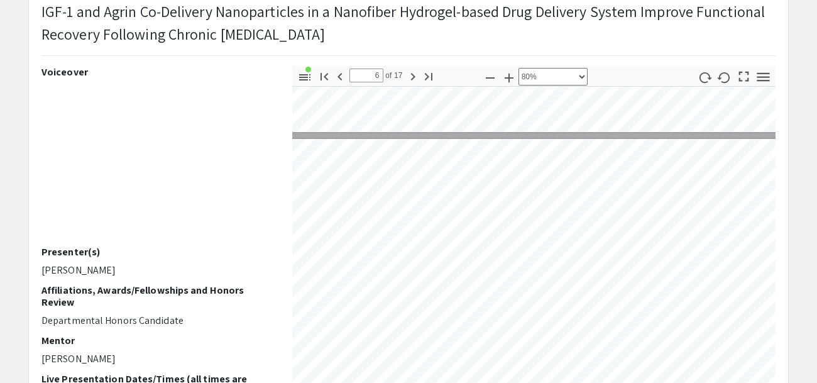
scroll to position [1803, 25]
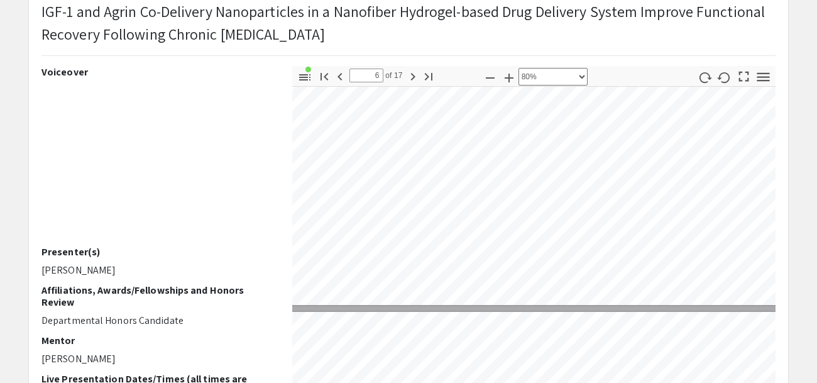
type input "7"
select select "custom"
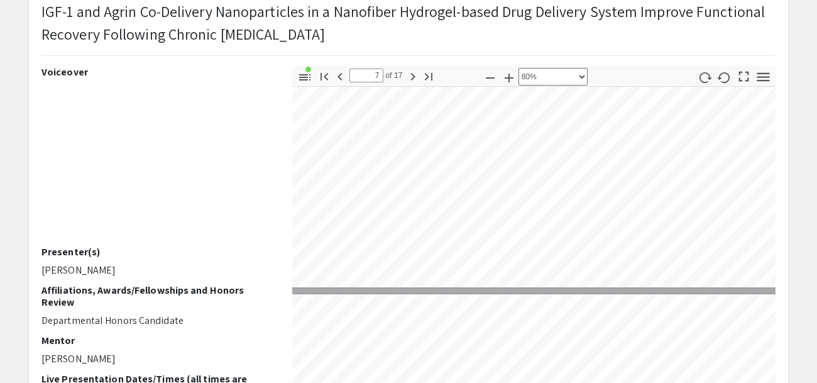
scroll to position [2018, 25]
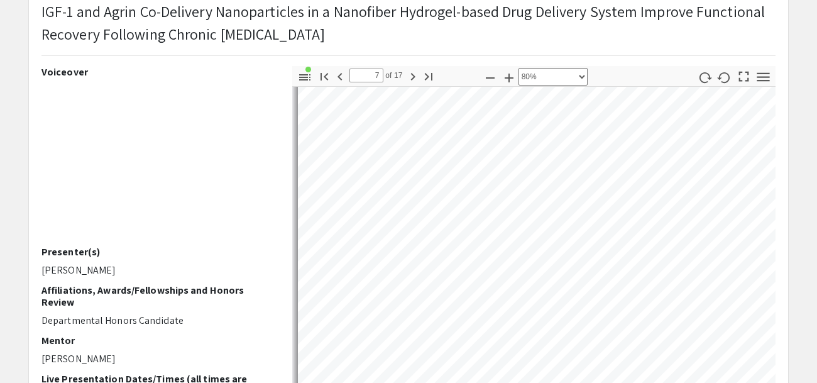
type input "8"
select select "custom"
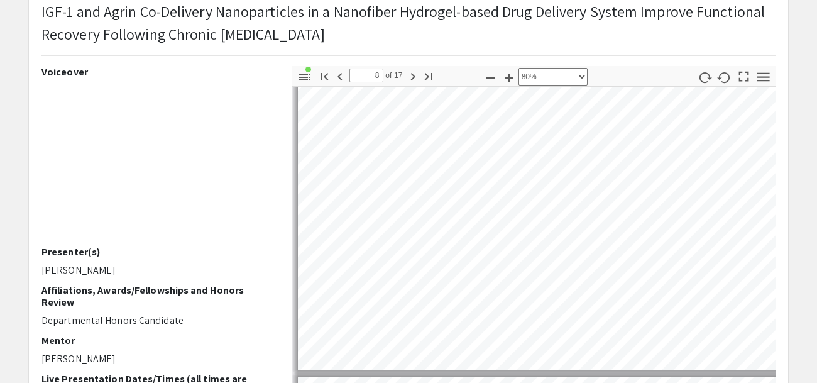
type input "9"
select select "custom"
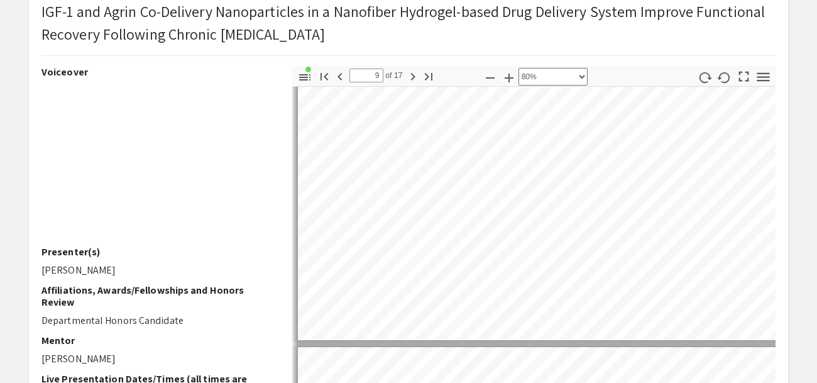
type input "10"
select select "custom"
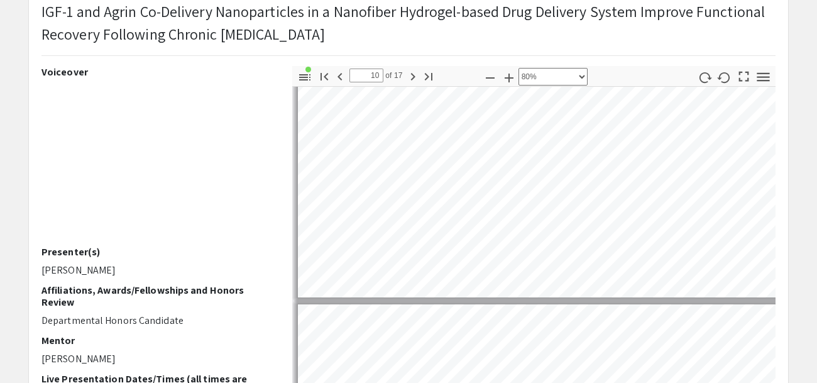
type input "11"
select select "custom"
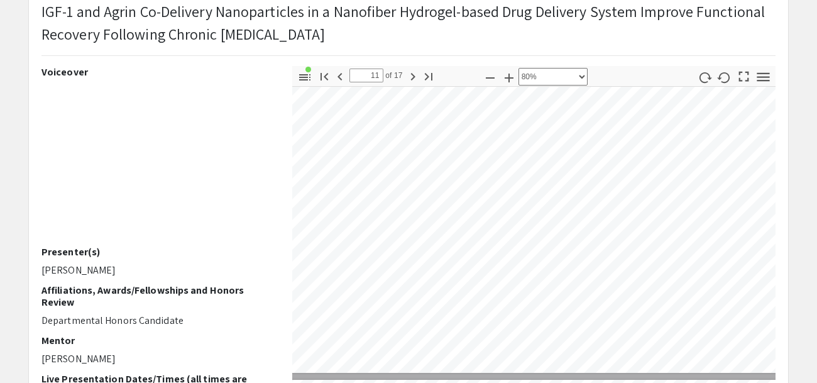
scroll to position [3775, 143]
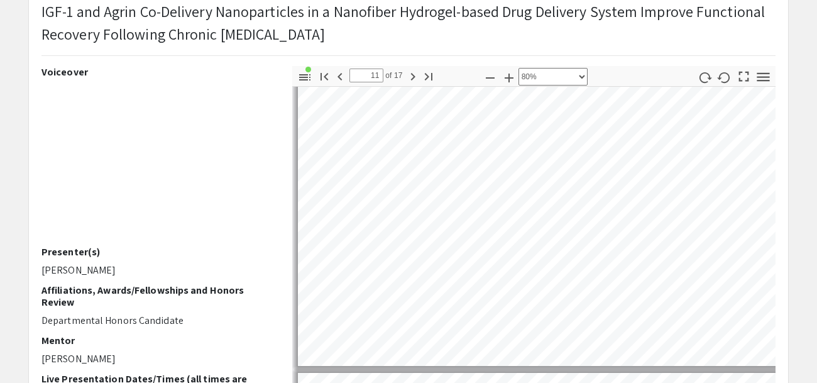
type input "12"
select select "custom"
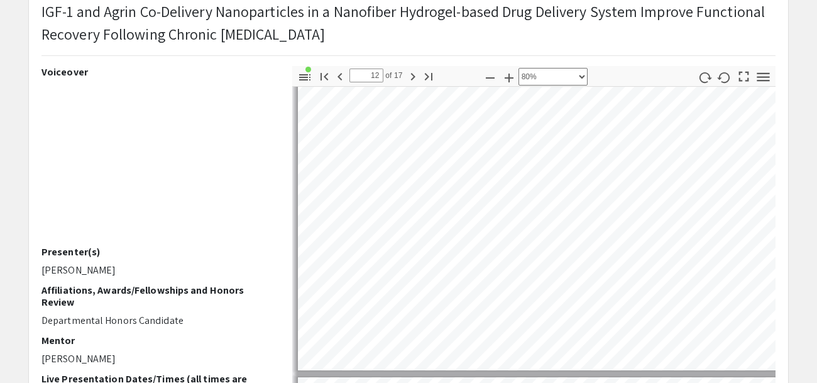
scroll to position [4161, 0]
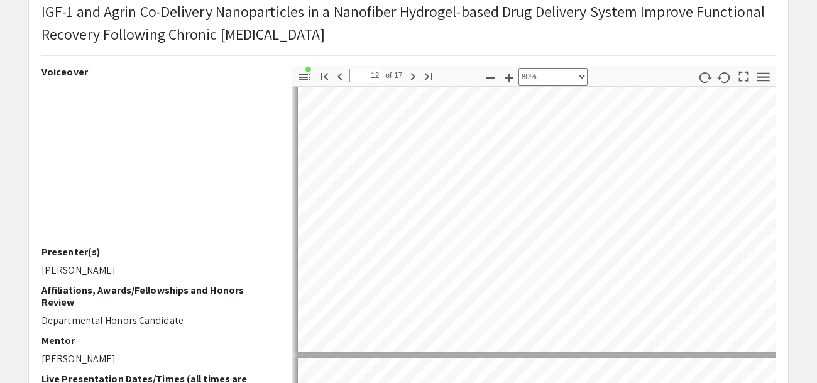
type input "13"
select select "custom"
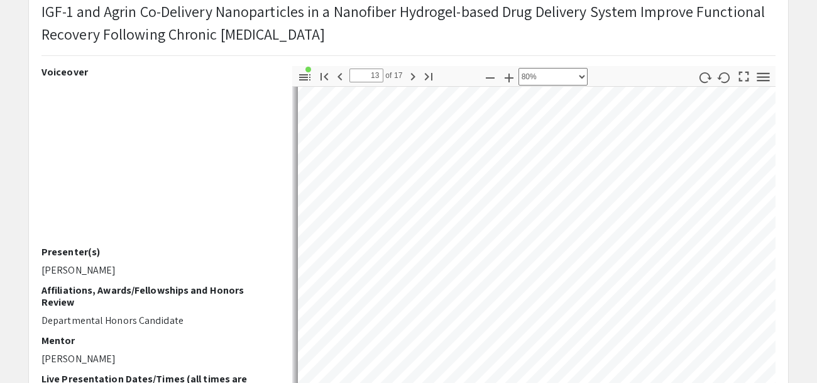
scroll to position [4448, 0]
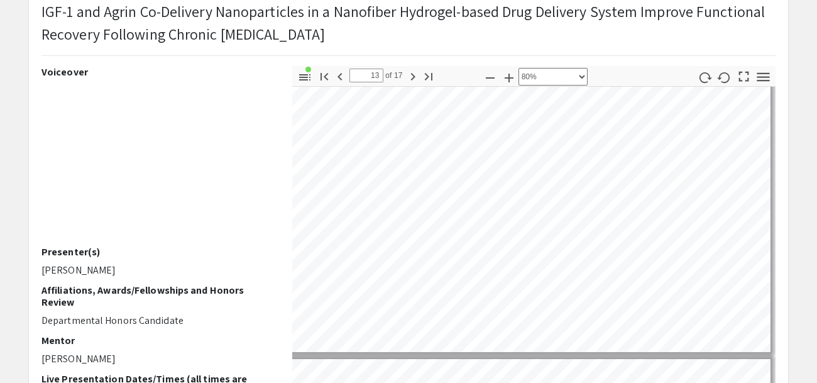
type input "14"
select select "custom"
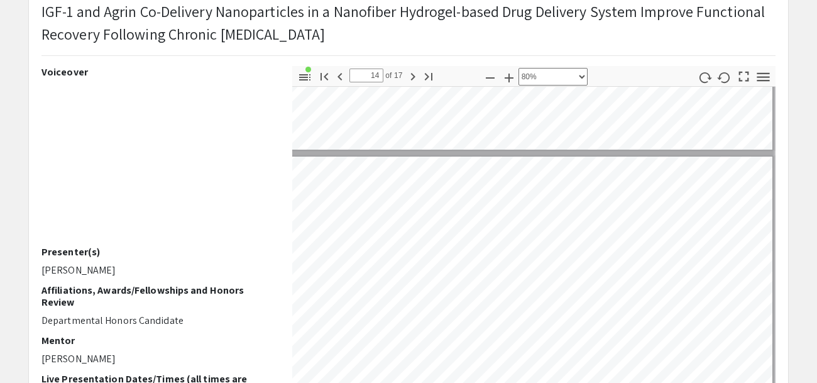
scroll to position [4737, 73]
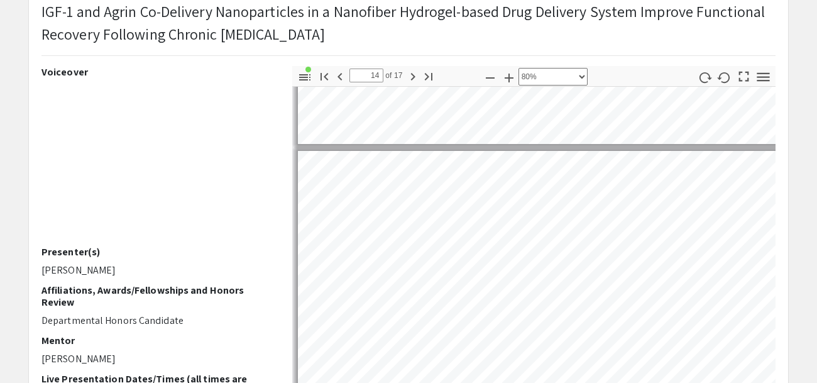
type input "15"
select select "custom"
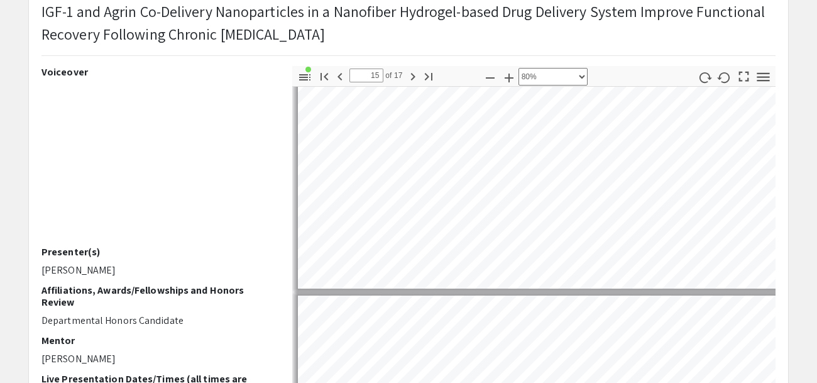
type input "16"
select select "custom"
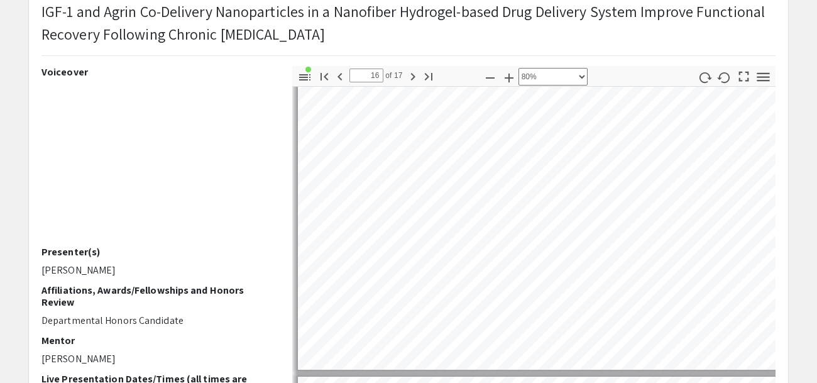
type input "17"
select select "custom"
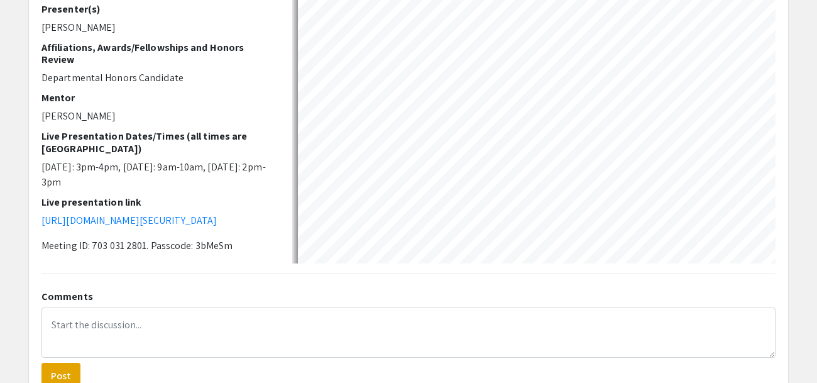
scroll to position [0, 0]
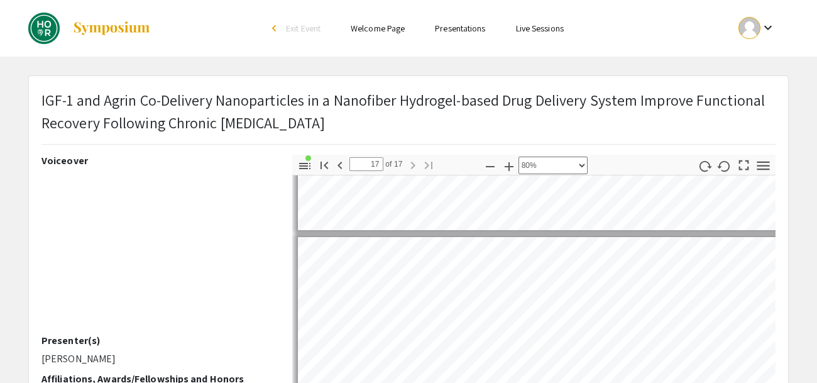
type input "16"
select select "custom"
type input "15"
select select "custom"
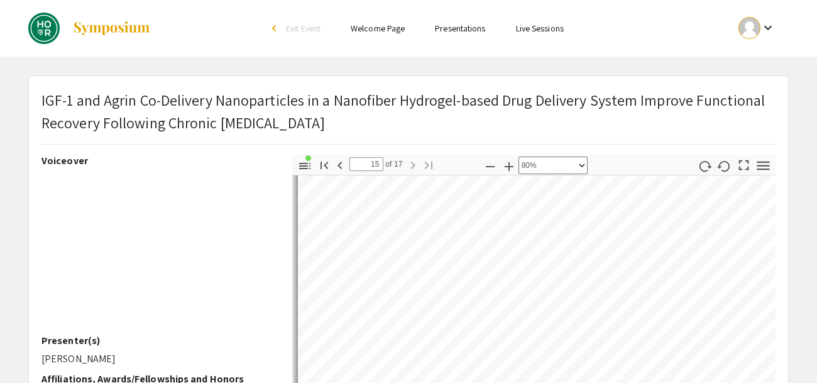
type input "14"
select select "custom"
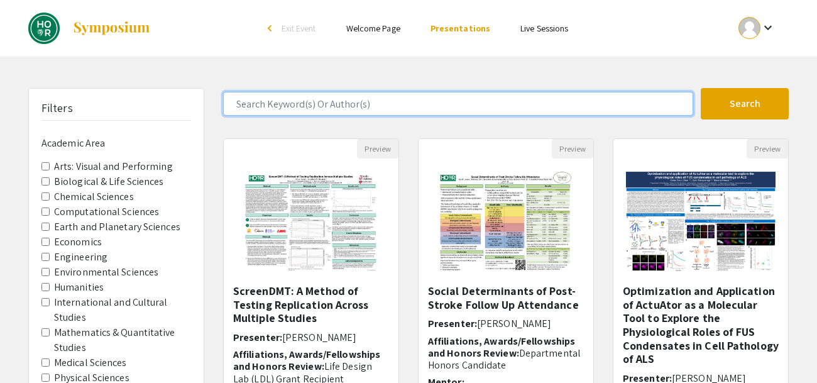
click at [277, 106] on input "Search Keyword(s) Or Author(s)" at bounding box center [458, 104] width 470 height 24
type input "wound"
click at [701, 88] on button "Search" at bounding box center [745, 103] width 88 height 31
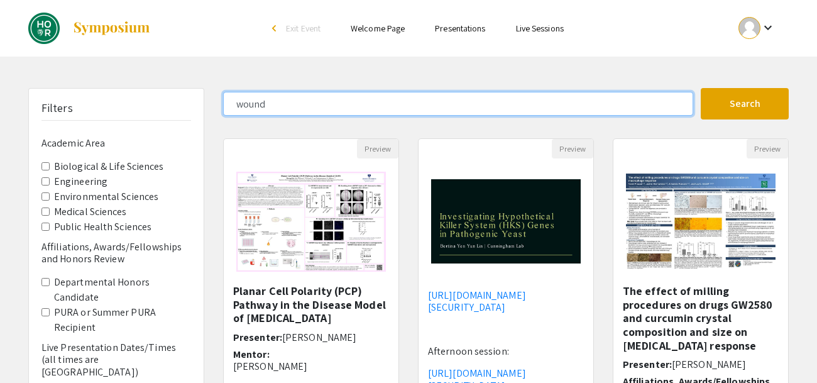
click at [253, 104] on input "wound" at bounding box center [458, 104] width 470 height 24
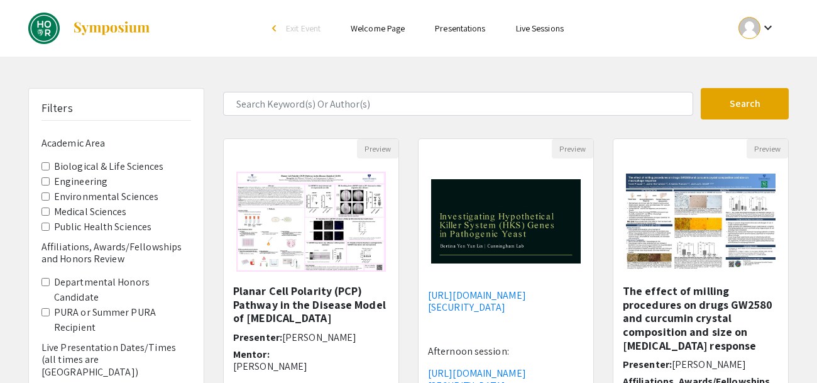
click at [79, 182] on label "Engineering" at bounding box center [80, 181] width 53 height 15
click at [50, 182] on Area-Engineering "Engineering" at bounding box center [45, 181] width 8 height 8
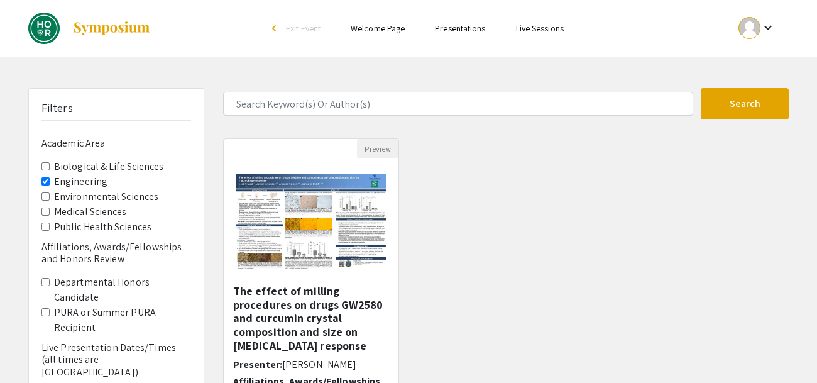
click at [48, 185] on span "Engineering" at bounding box center [116, 181] width 150 height 15
click at [45, 178] on Area-Engineering "Engineering" at bounding box center [45, 181] width 8 height 8
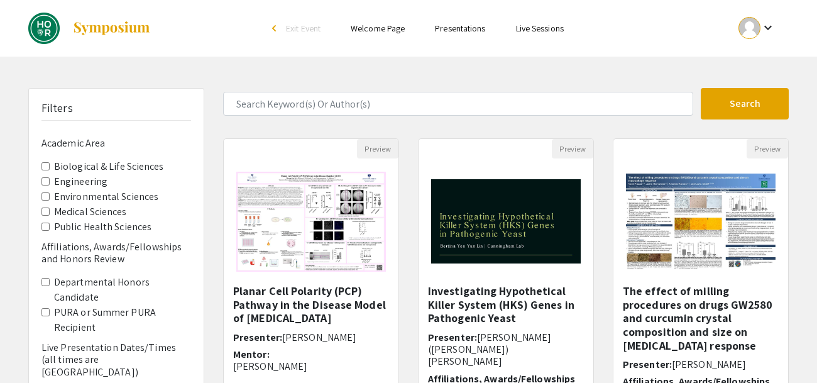
click at [43, 168] on Sciences "Biological & Life Sciences" at bounding box center [45, 166] width 8 height 8
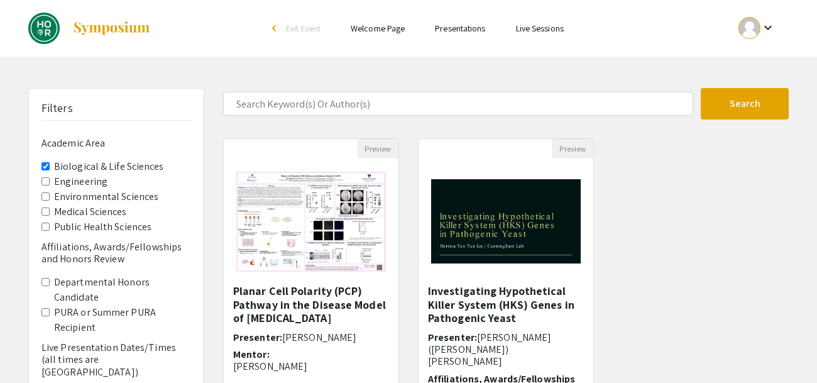
scroll to position [158, 0]
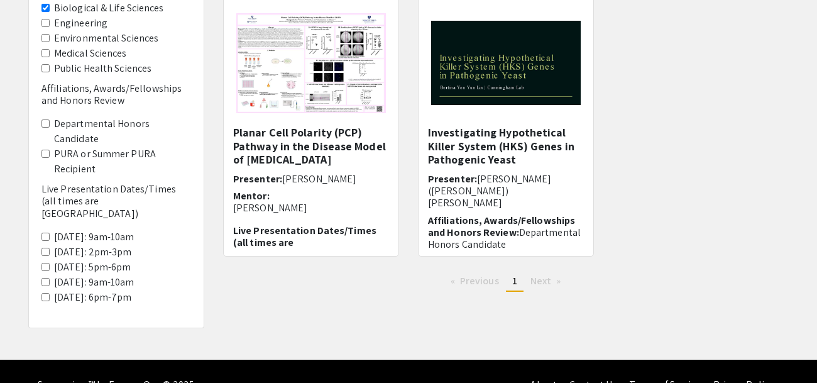
click at [46, 4] on Sciences "Biological & Life Sciences" at bounding box center [45, 8] width 8 height 8
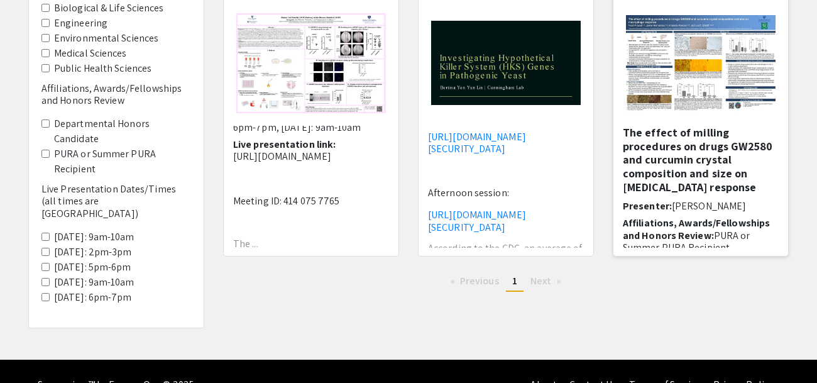
scroll to position [184, 0]
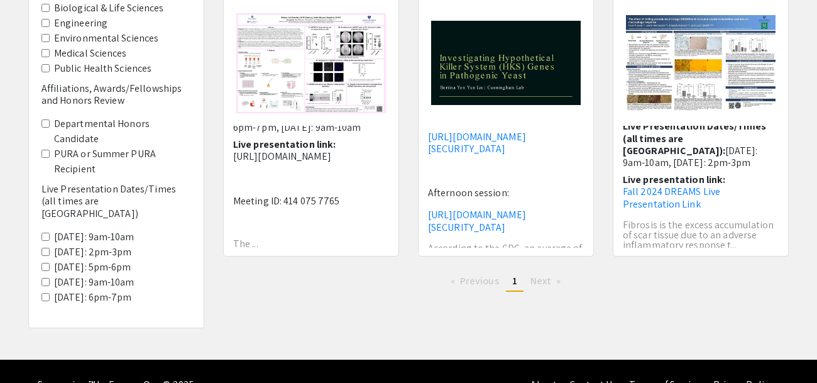
click at [106, 260] on label "[DATE]: 5pm-6pm" at bounding box center [92, 267] width 77 height 15
click at [50, 263] on 5pm-6pm "[DATE]: 5pm-6pm" at bounding box center [45, 267] width 8 height 8
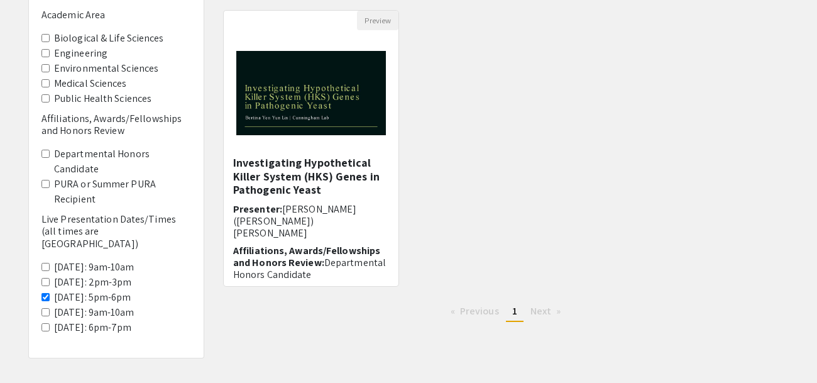
scroll to position [142, 0]
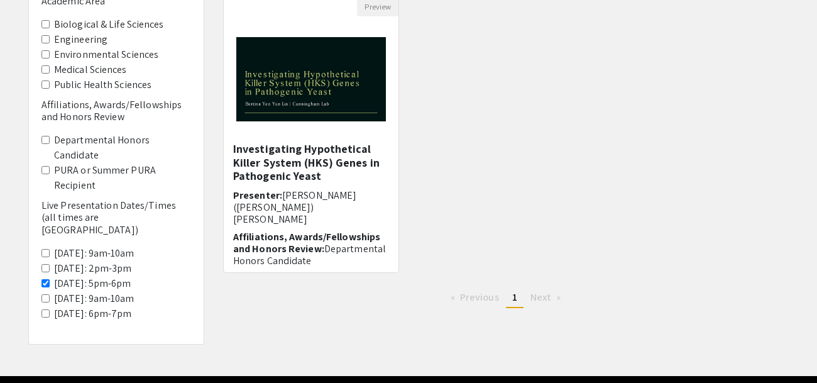
click at [104, 261] on label "[DATE]: 2pm-3pm" at bounding box center [93, 268] width 78 height 15
click at [50, 264] on 2pm-3pm "[DATE]: 2pm-3pm" at bounding box center [45, 268] width 8 height 8
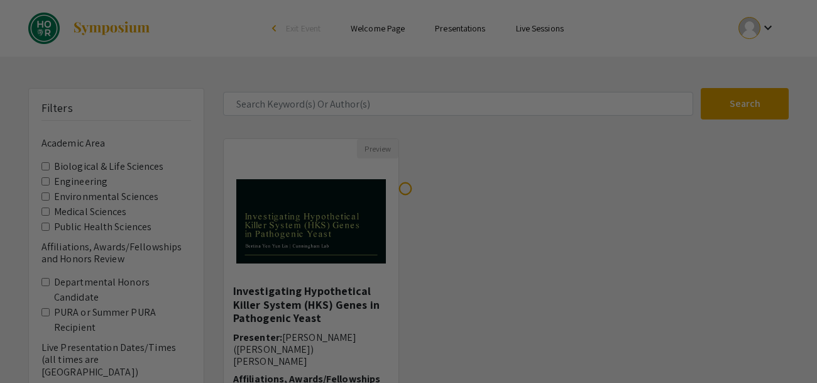
scroll to position [158, 0]
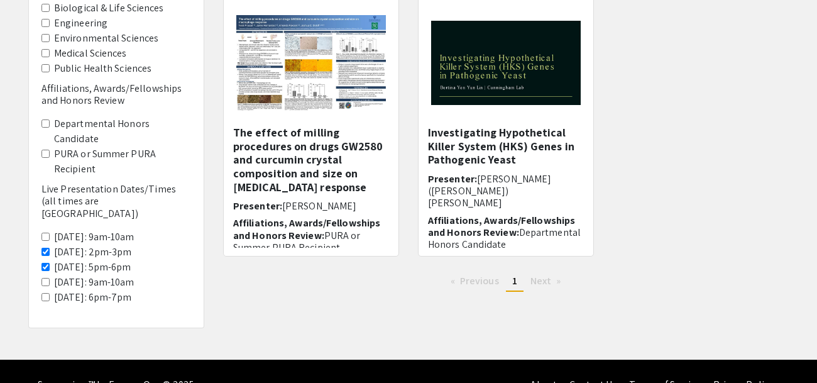
click at [126, 282] on div "Filters Academic Area Biological & Life Sciences Engineering Environmental Scie…" at bounding box center [116, 128] width 175 height 397
click at [123, 290] on label "[DATE]: 6pm-7pm" at bounding box center [93, 297] width 78 height 15
click at [50, 293] on 6pm-7pm "[DATE]: 6pm-7pm" at bounding box center [45, 297] width 8 height 8
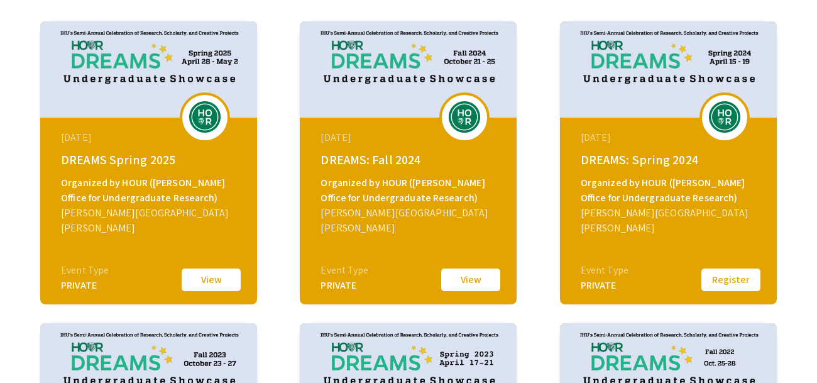
scroll to position [204, 0]
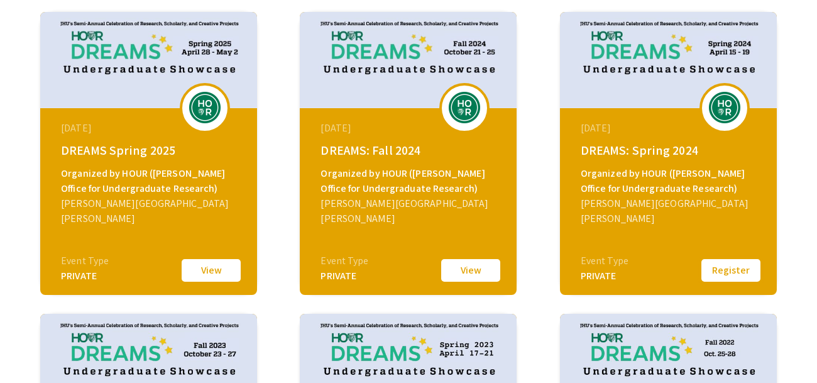
click at [723, 271] on button "Register" at bounding box center [730, 270] width 63 height 26
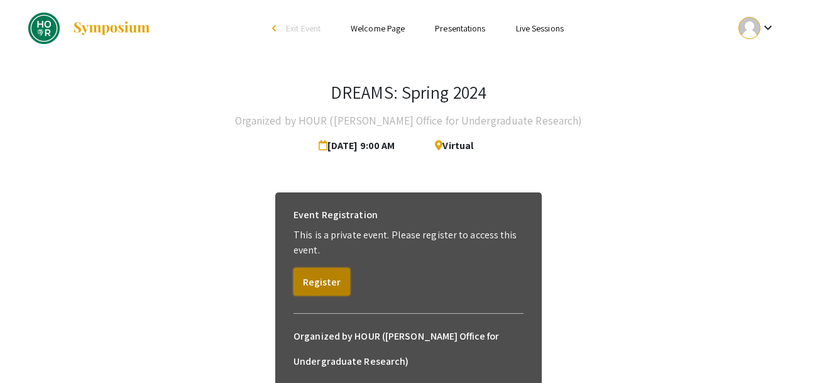
click at [310, 294] on button "Register" at bounding box center [321, 282] width 57 height 28
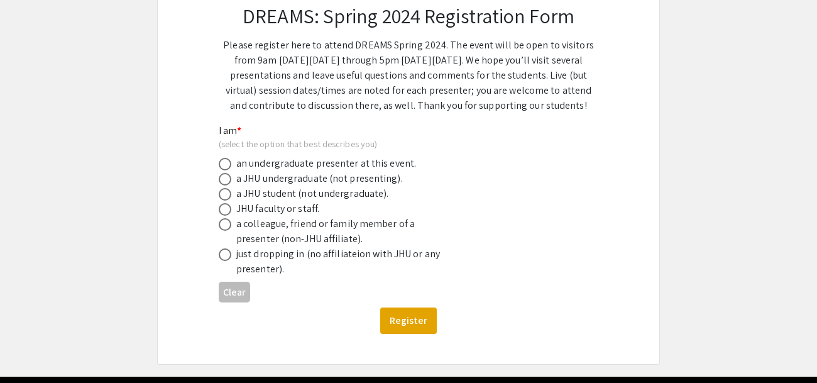
scroll to position [106, 0]
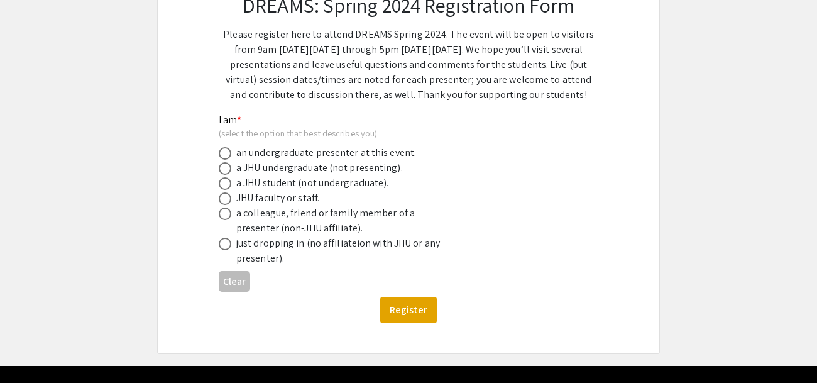
click at [256, 255] on div "just dropping in (no affiliateion with JHU or any presenter)." at bounding box center [346, 251] width 220 height 30
click at [226, 245] on span at bounding box center [225, 244] width 13 height 13
click at [226, 245] on input "radio" at bounding box center [225, 244] width 13 height 13
radio input "true"
click at [386, 303] on button "Register" at bounding box center [408, 310] width 57 height 26
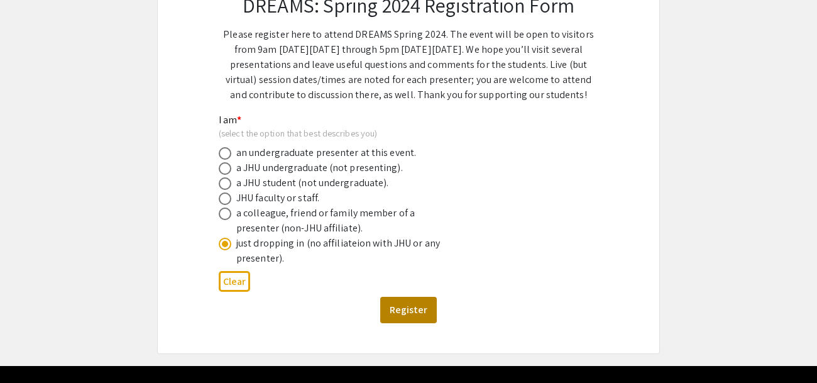
scroll to position [0, 0]
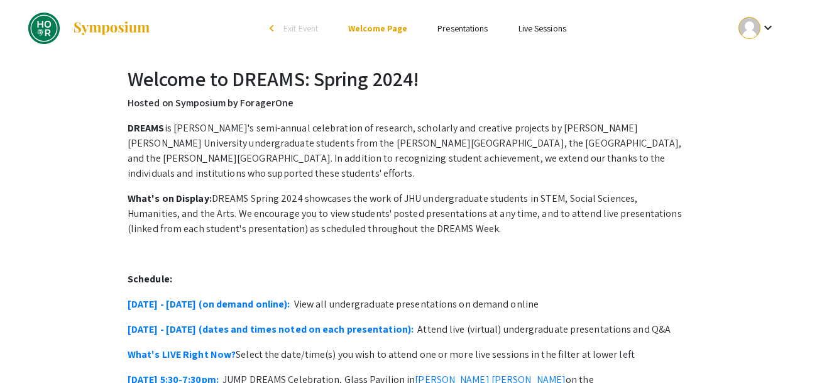
click at [456, 36] on ul "Skip navigation arrow_back_ios Exit Event Welcome Page Presentations Live Sessi…" at bounding box center [408, 28] width 251 height 57
click at [454, 28] on link "Presentations" at bounding box center [462, 28] width 50 height 11
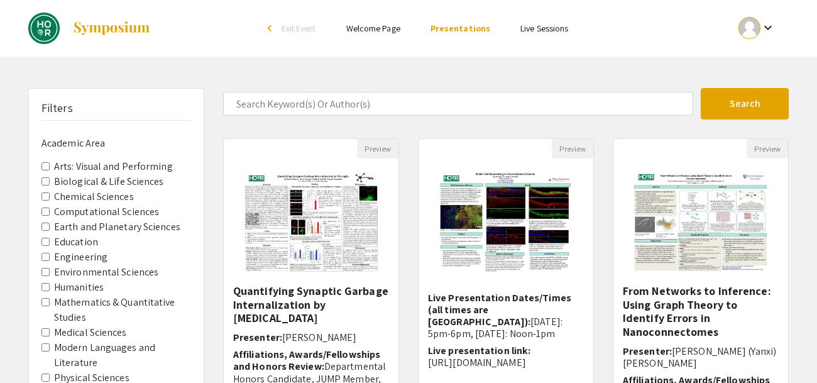
click at [359, 118] on form "Search" at bounding box center [506, 103] width 584 height 31
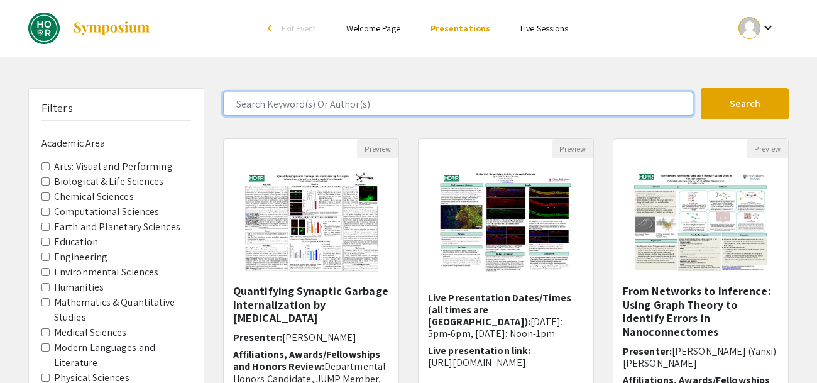
click at [356, 103] on input "Search Keyword(s) Or Author(s)" at bounding box center [458, 104] width 470 height 24
type input "hydro"
click at [701, 88] on button "Search" at bounding box center [745, 103] width 88 height 31
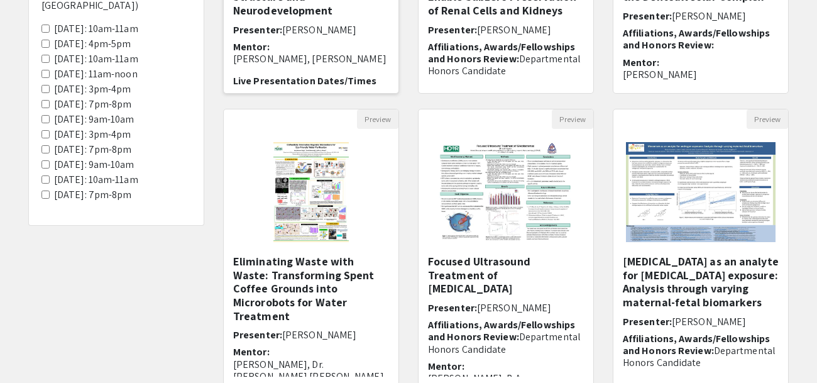
scroll to position [320, 0]
click at [173, 256] on div "Filters Academic Area Biological & Life Sciences Engineering Environmental Scie…" at bounding box center [116, 100] width 195 height 664
click at [214, 327] on div "Preview Eliminating Waste with Waste: Transforming Spent Coffee Grounds into Mi…" at bounding box center [311, 255] width 195 height 292
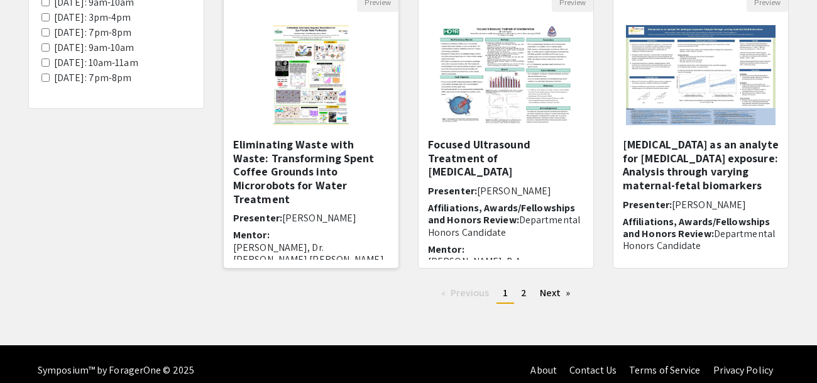
scroll to position [439, 0]
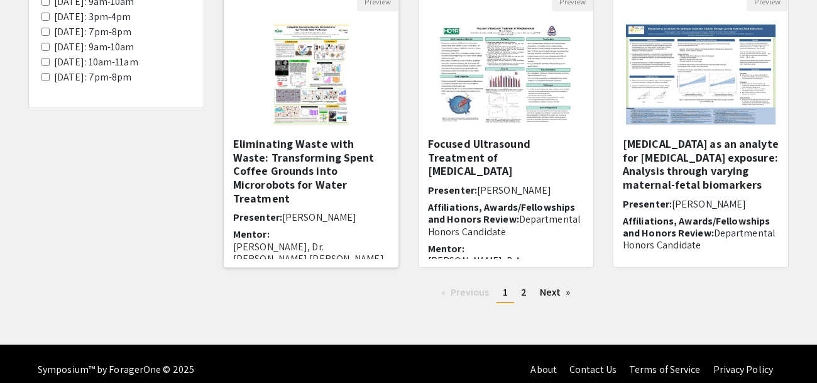
click at [302, 241] on p "Dr.Jeffrey Moran, Dr. Amit Kumar Singh" at bounding box center [311, 253] width 156 height 24
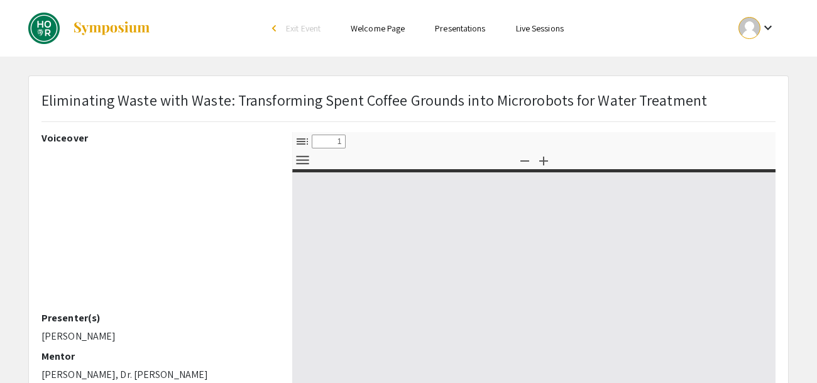
select select "custom"
type input "0"
select select "custom"
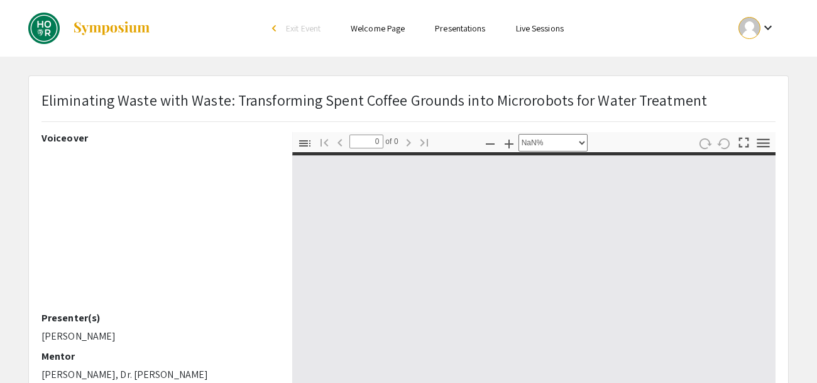
type input "1"
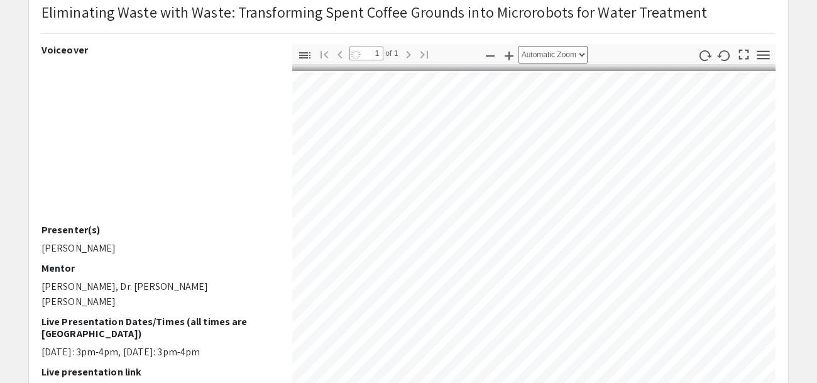
scroll to position [0, 322]
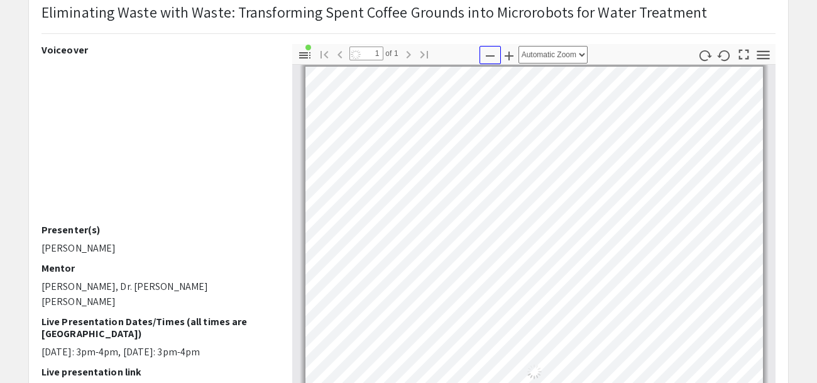
click at [484, 56] on icon "button" at bounding box center [490, 55] width 15 height 15
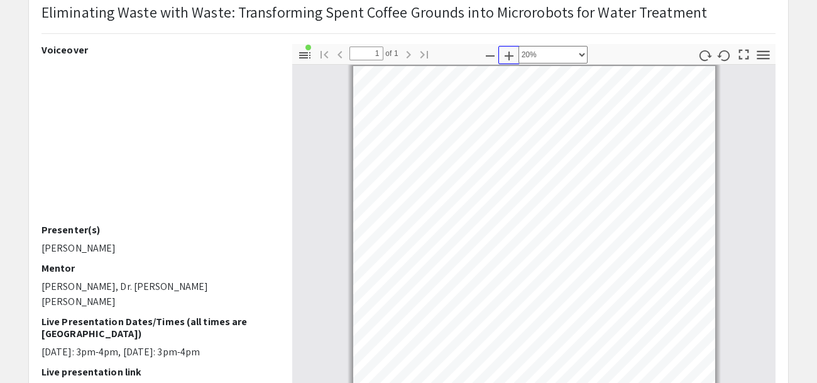
click at [509, 57] on icon "button" at bounding box center [508, 55] width 15 height 15
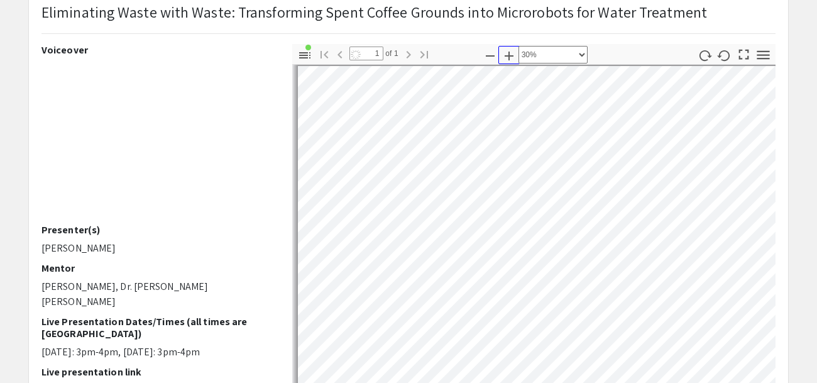
scroll to position [4, 0]
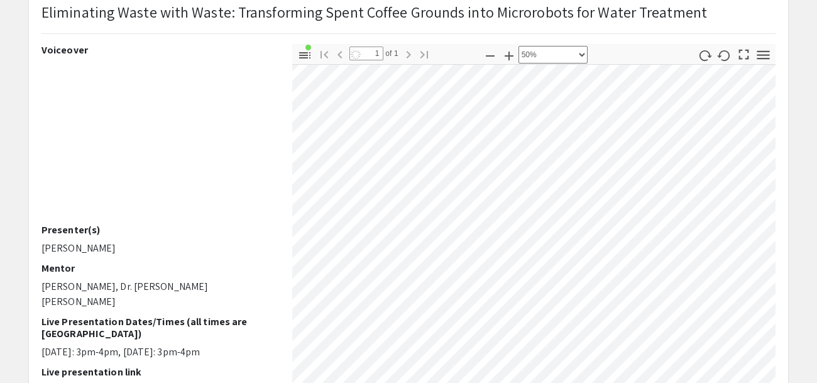
select select "custom"
click at [571, 60] on div "Toggle Sidebar Find Go to First Page Previous 1 of 1 Next Go to Last Page Zoom …" at bounding box center [533, 264] width 483 height 440
click at [667, 0] on html "Skip navigation arrow_back_ios Exit Event Welcome Page Presentations Live Sessi…" at bounding box center [408, 103] width 817 height 383
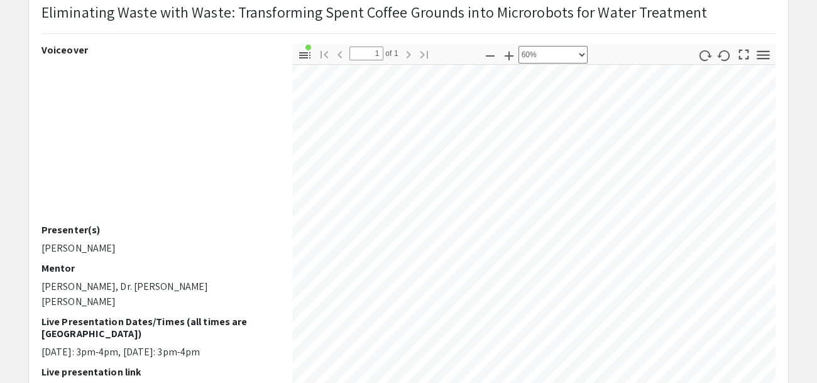
click at [567, 28] on div "Eliminating Waste with Waste: Transforming Spent Coffee Grounds into Microrobot…" at bounding box center [408, 348] width 759 height 721
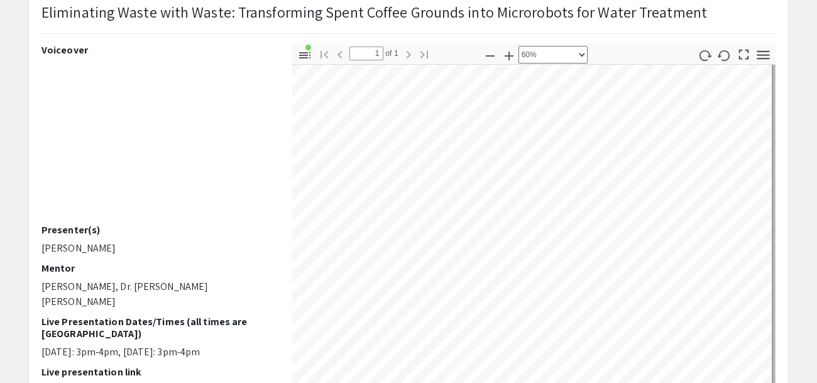
click at [512, 63] on div "Toggle Sidebar Find Go to First Page Previous 1 of 1 Next Go to Last Page Zoom …" at bounding box center [533, 264] width 483 height 440
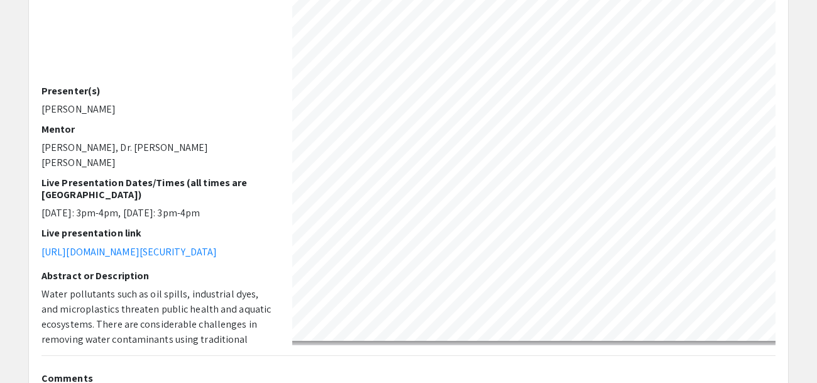
scroll to position [229, 0]
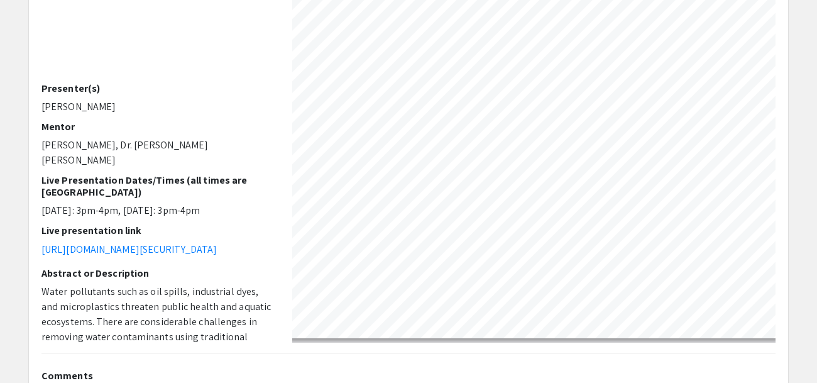
click at [816, 133] on app-presentation "Eliminating Waste with Waste: Transforming Spent Coffee Grounds into Microrobot…" at bounding box center [408, 207] width 817 height 723
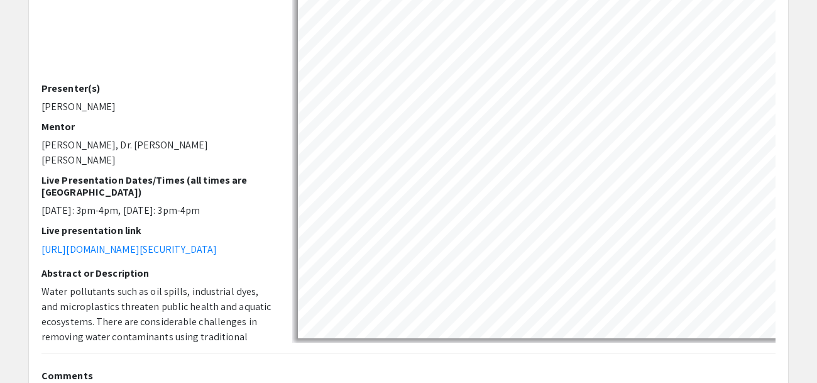
click at [816, 123] on app-presentation "Eliminating Waste with Waste: Transforming Spent Coffee Grounds into Microrobot…" at bounding box center [408, 207] width 817 height 723
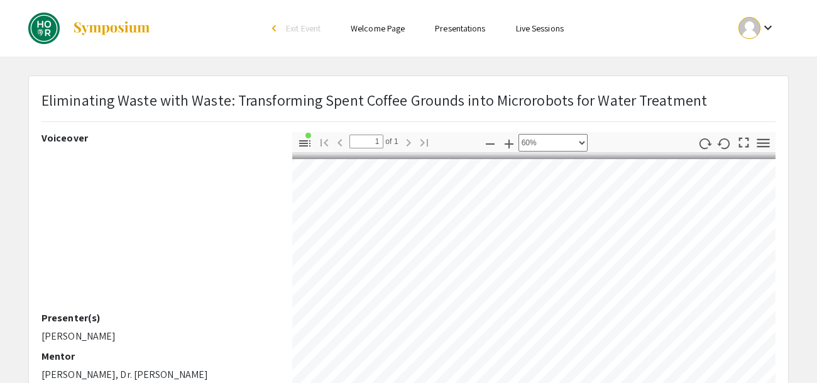
scroll to position [1, 225]
click at [286, 28] on span "Exit Event" at bounding box center [303, 28] width 35 height 11
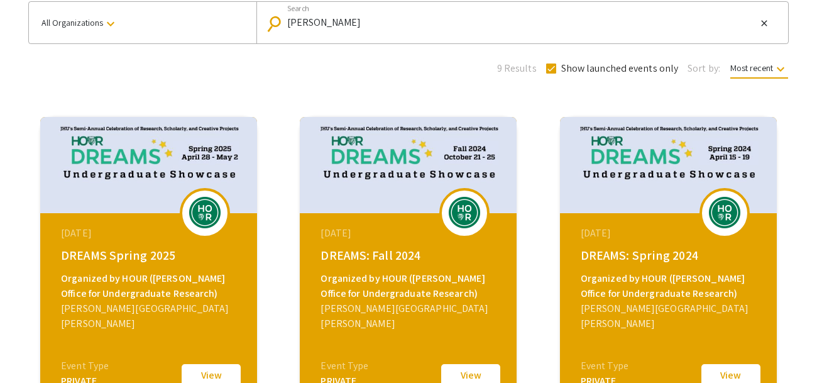
scroll to position [118, 0]
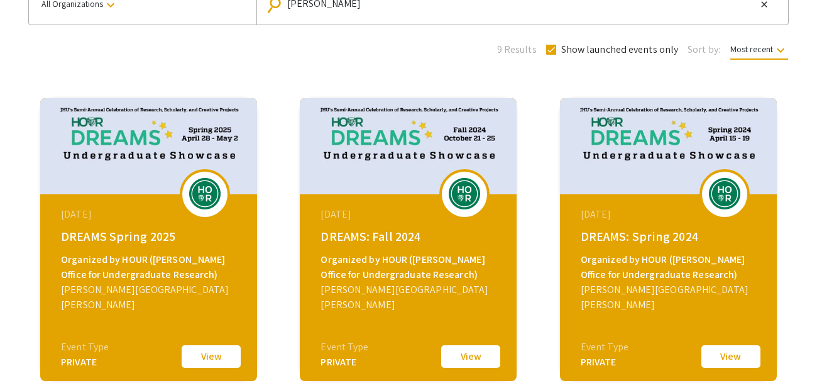
click at [688, 330] on div "April 15, 2024 DREAMS: Spring 2024 Organized by HOUR (Hopkins Office for Underg…" at bounding box center [670, 272] width 216 height 157
click at [723, 359] on button "View" at bounding box center [730, 356] width 63 height 26
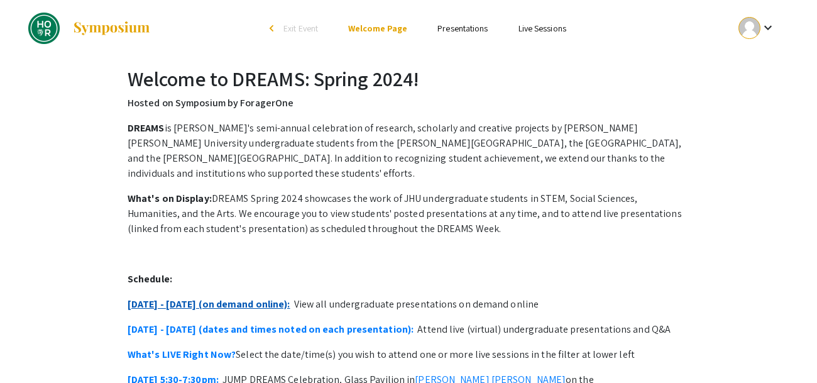
click at [260, 297] on link "April 15 - 19 (on demand online):" at bounding box center [209, 303] width 163 height 13
click at [383, 33] on link "Welcome Page" at bounding box center [377, 28] width 59 height 11
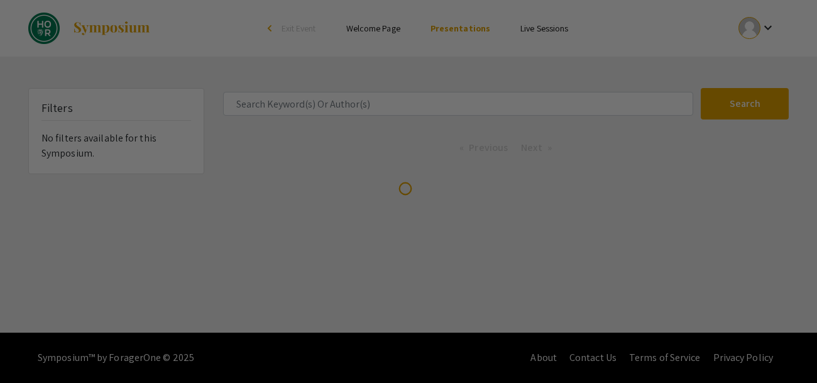
click at [300, 118] on div at bounding box center [408, 191] width 817 height 383
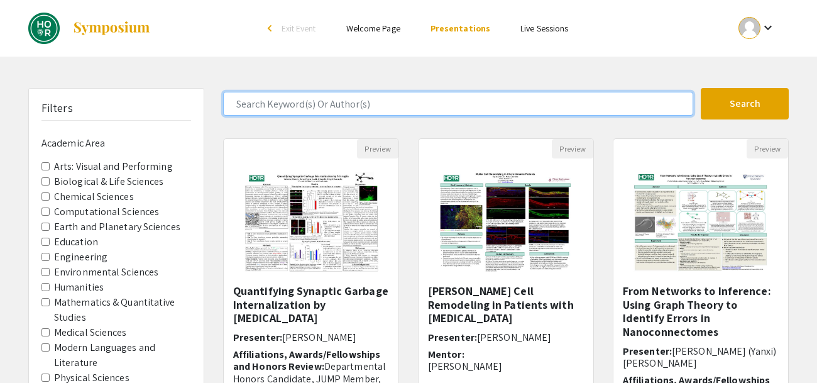
click at [294, 107] on input "Search Keyword(s) Or Author(s)" at bounding box center [458, 104] width 470 height 24
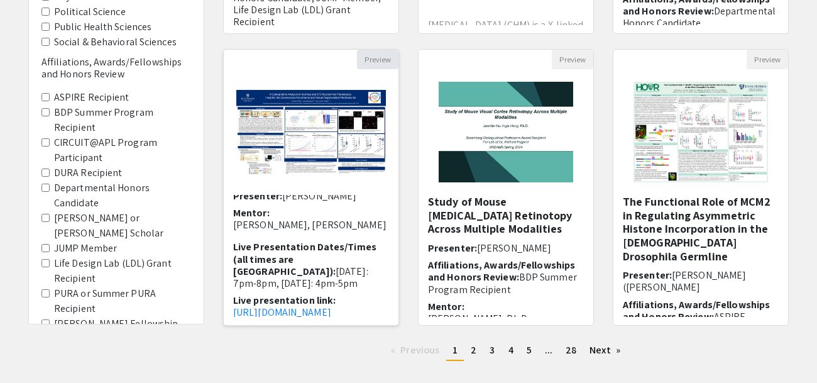
scroll to position [450, 0]
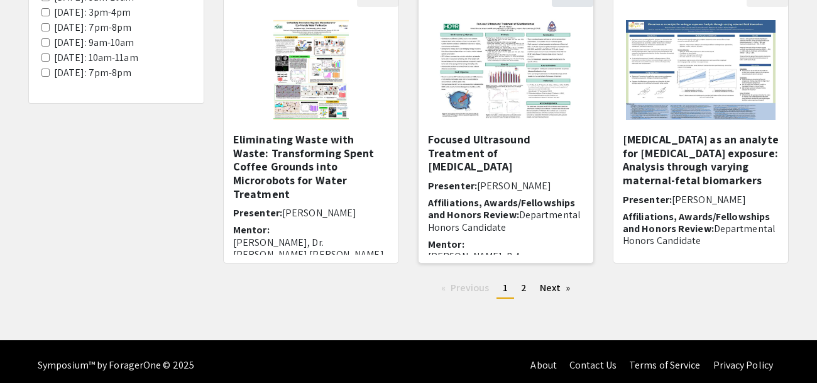
scroll to position [450, 0]
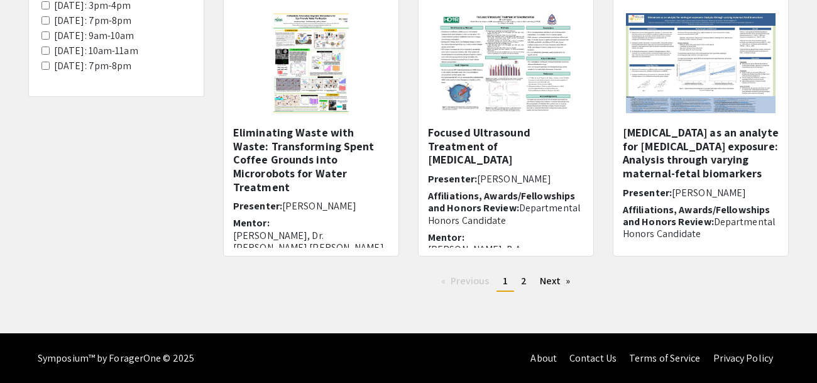
click at [562, 268] on div "Preview Focused Ultrasound Treatment of [MEDICAL_DATA] Presenter: [PERSON_NAME]…" at bounding box center [505, 126] width 195 height 292
click at [561, 275] on link "Next page" at bounding box center [554, 280] width 43 height 19
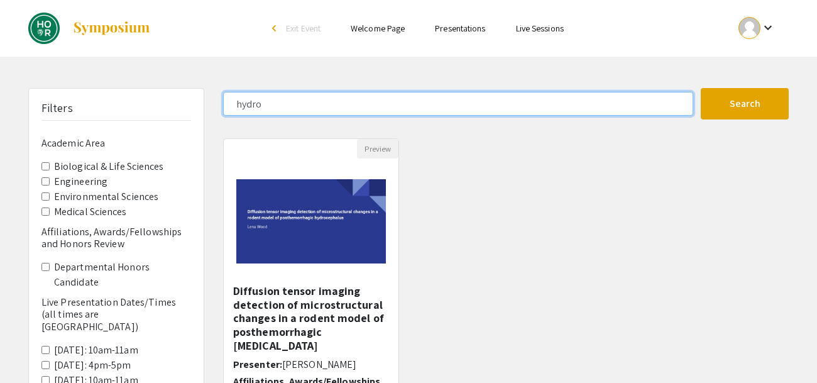
click at [238, 105] on input "hydro" at bounding box center [458, 104] width 470 height 24
click at [701, 88] on button "Search" at bounding box center [745, 103] width 88 height 31
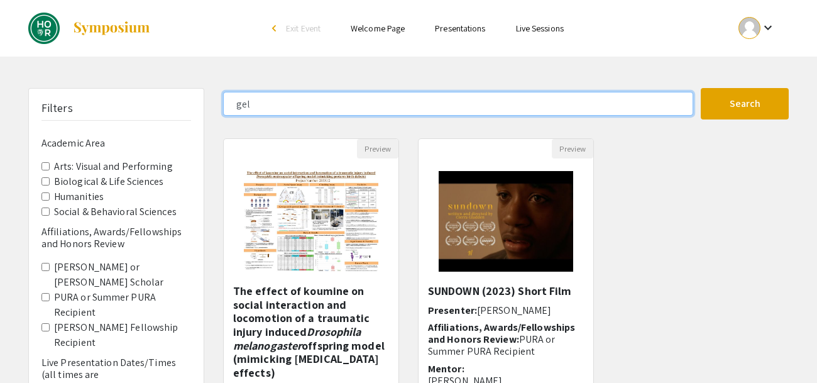
click at [275, 112] on input "gel" at bounding box center [458, 104] width 470 height 24
type input "wound"
click at [701, 88] on button "Search" at bounding box center [745, 103] width 88 height 31
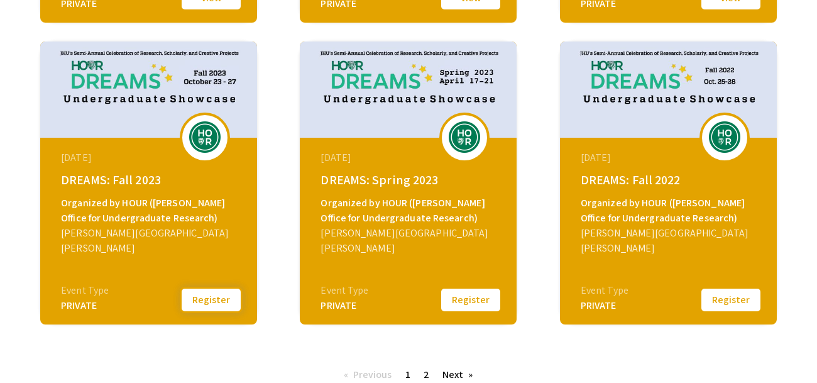
scroll to position [478, 0]
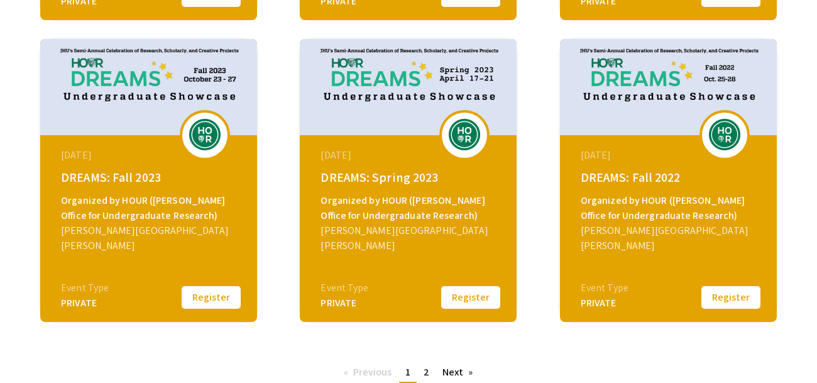
click at [221, 304] on button "Register" at bounding box center [211, 297] width 63 height 26
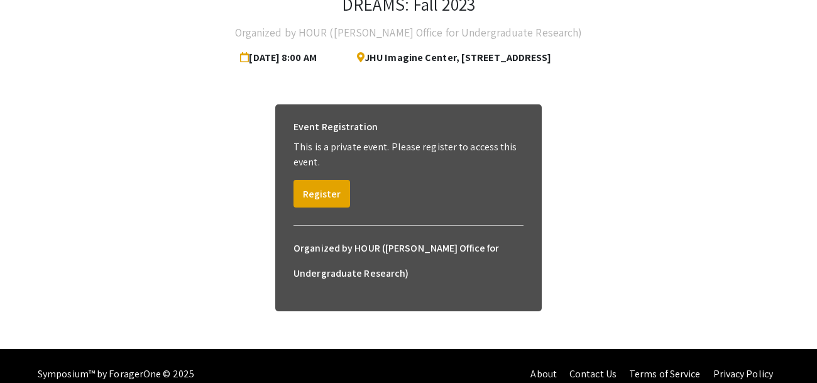
scroll to position [103, 0]
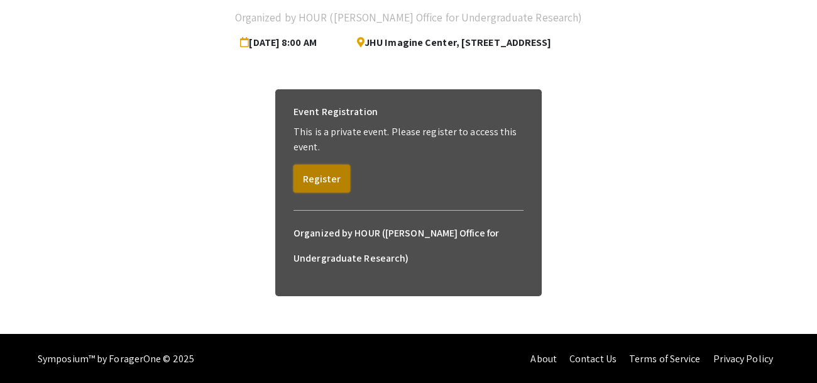
click at [326, 169] on button "Register" at bounding box center [321, 179] width 57 height 28
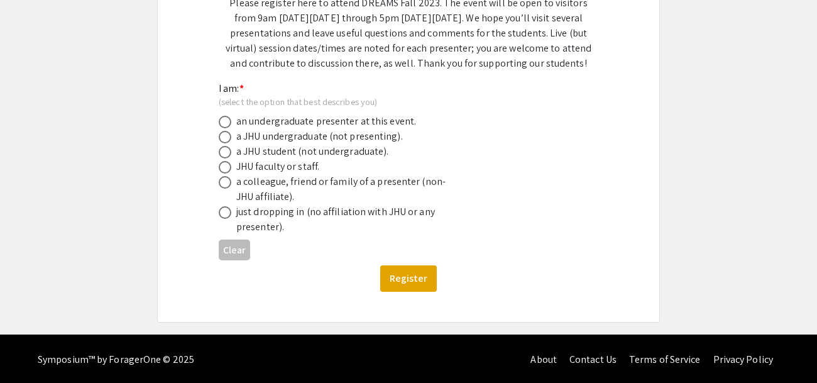
scroll to position [138, 0]
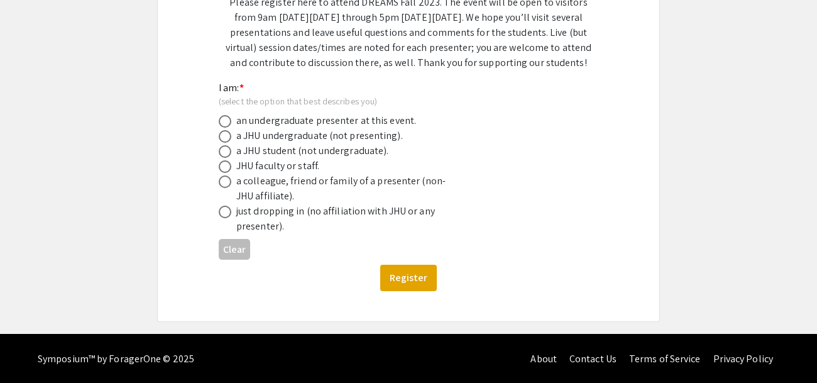
click at [295, 211] on div "just dropping in (no affiliation with JHU or any presenter)." at bounding box center [346, 219] width 220 height 30
click at [222, 207] on span at bounding box center [225, 211] width 13 height 13
click at [222, 207] on input "radio" at bounding box center [225, 211] width 13 height 13
radio input "true"
click at [395, 271] on button "Register" at bounding box center [408, 278] width 57 height 26
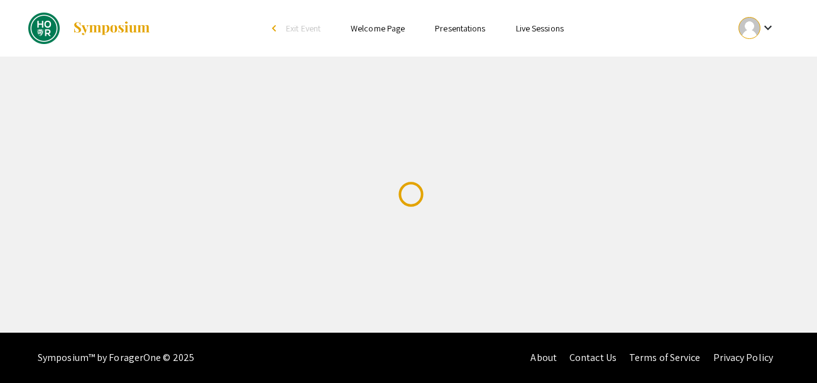
scroll to position [0, 0]
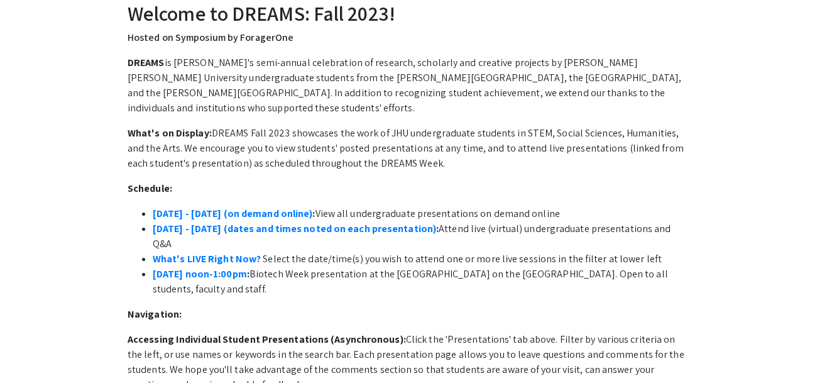
scroll to position [73, 0]
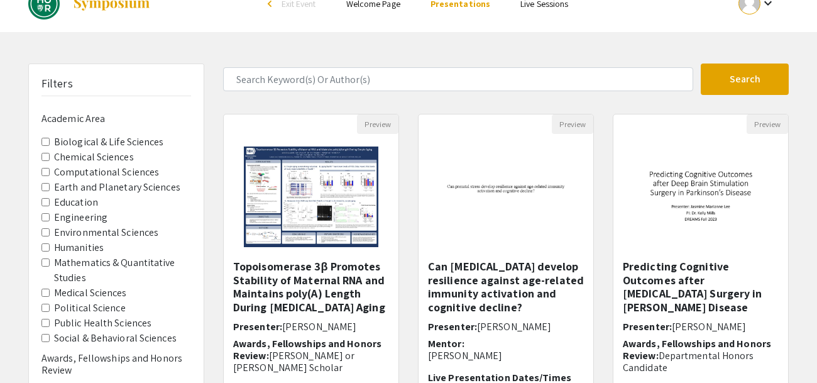
scroll to position [29, 0]
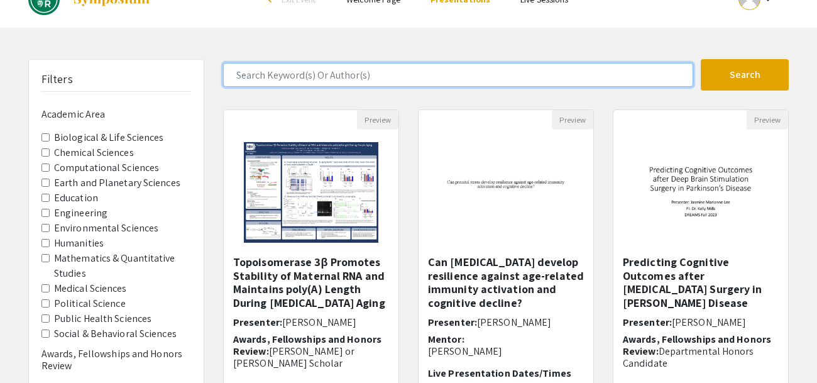
click at [371, 74] on input "Search Keyword(s) Or Author(s)" at bounding box center [458, 75] width 470 height 24
click at [701, 59] on button "Search" at bounding box center [745, 74] width 88 height 31
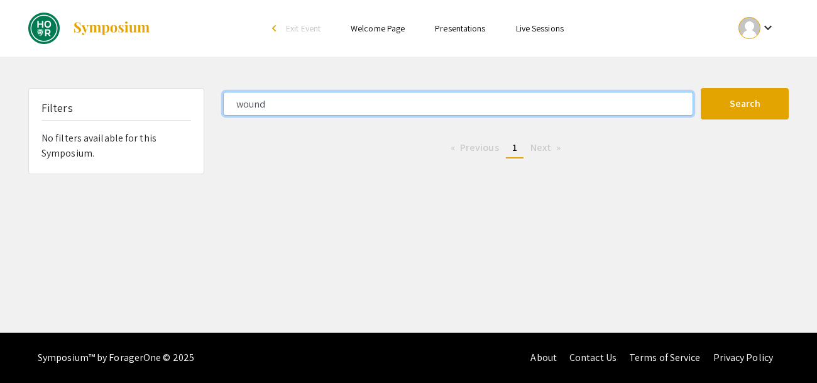
click at [414, 115] on input "wound" at bounding box center [458, 104] width 470 height 24
click at [701, 88] on button "Search" at bounding box center [745, 103] width 88 height 31
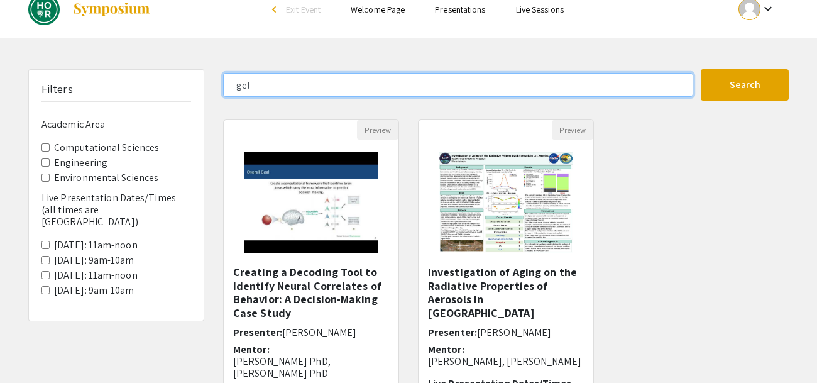
scroll to position [16, 0]
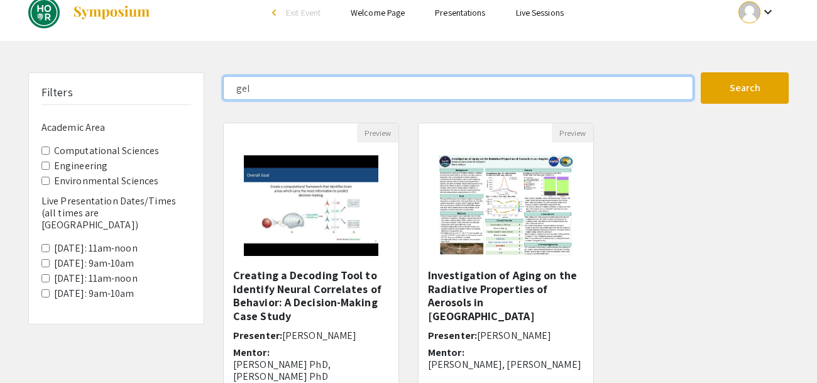
click at [368, 98] on input "gel" at bounding box center [458, 88] width 470 height 24
click at [701, 72] on button "Search" at bounding box center [745, 87] width 88 height 31
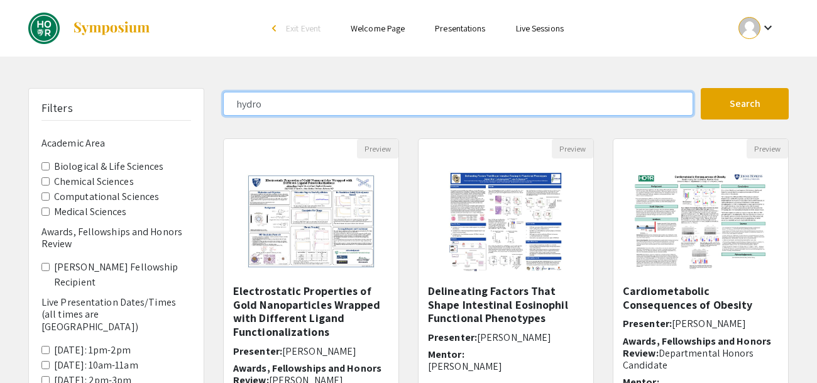
click at [320, 95] on input "hydro" at bounding box center [458, 104] width 470 height 24
type input "wound"
click at [701, 88] on button "Search" at bounding box center [745, 103] width 88 height 31
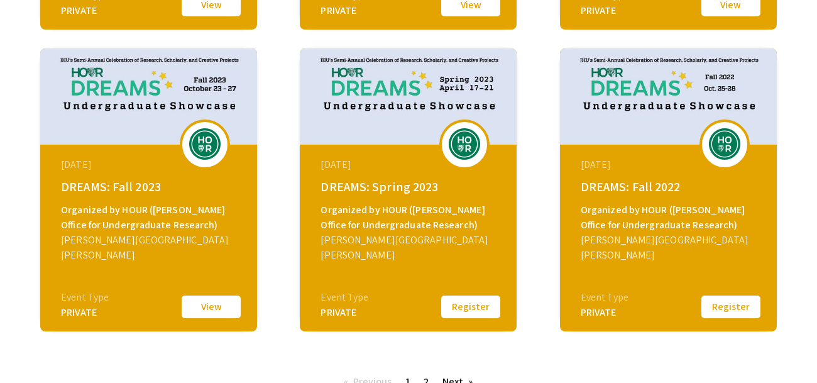
scroll to position [472, 0]
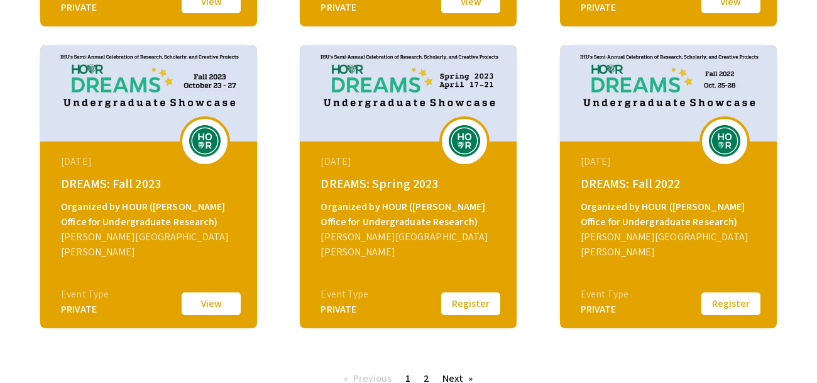
click at [449, 300] on button "Register" at bounding box center [470, 303] width 63 height 26
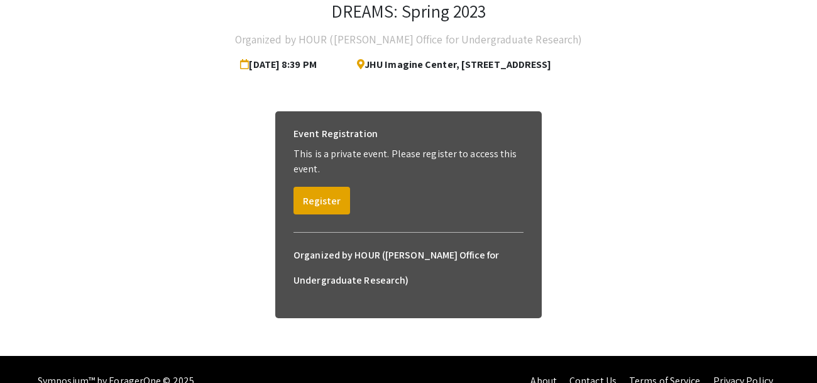
scroll to position [103, 0]
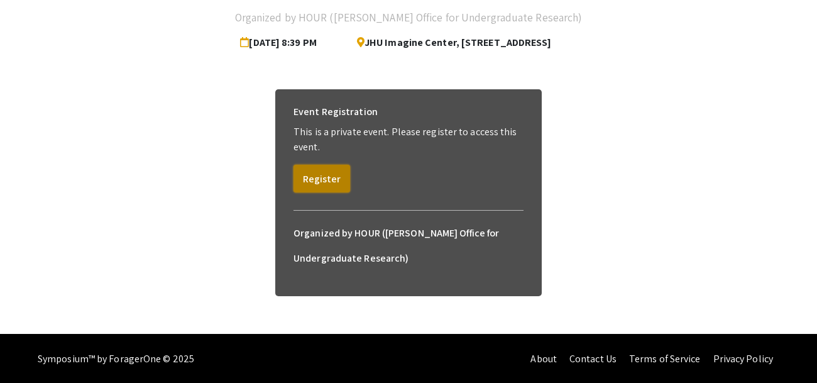
click at [312, 178] on button "Register" at bounding box center [321, 179] width 57 height 28
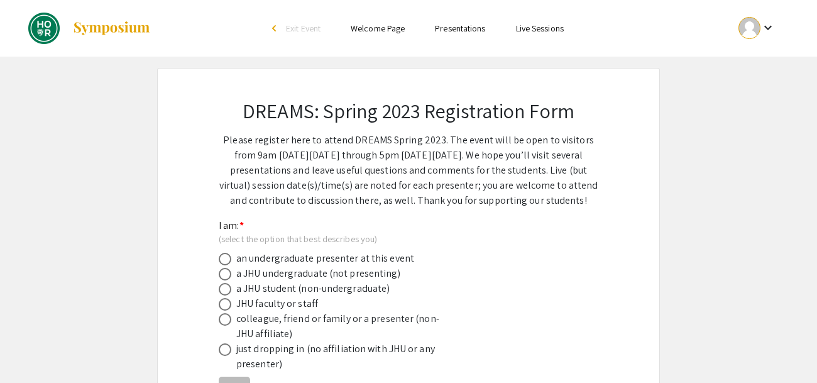
scroll to position [138, 0]
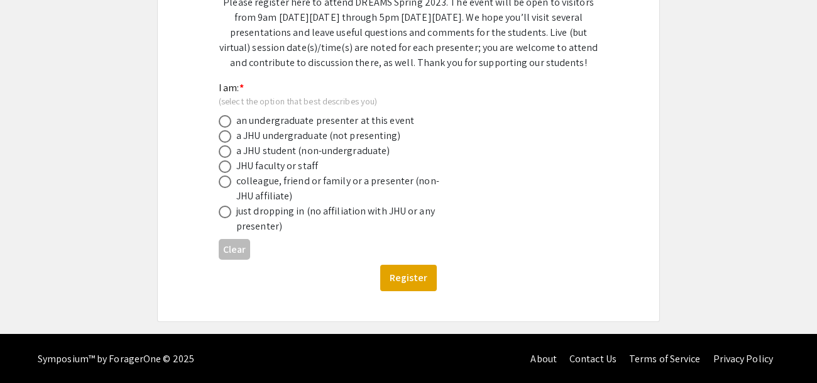
click at [305, 223] on div "just dropping in (no affiliation with JHU or any presenter)" at bounding box center [346, 219] width 220 height 30
click at [283, 214] on div "just dropping in (no affiliation with JHU or any presenter)" at bounding box center [346, 219] width 220 height 30
click at [223, 204] on mat-radio-button at bounding box center [228, 211] width 18 height 15
click at [224, 207] on span at bounding box center [225, 211] width 13 height 13
click at [224, 207] on input "radio" at bounding box center [225, 211] width 13 height 13
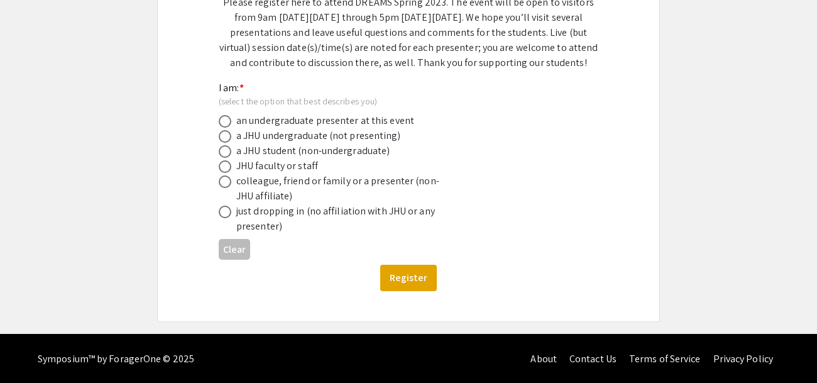
radio input "true"
click at [388, 266] on button "Register" at bounding box center [408, 278] width 57 height 26
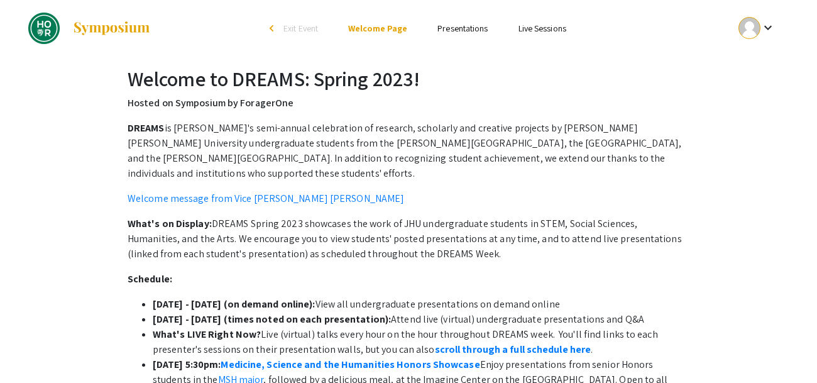
click at [467, 31] on link "Presentations" at bounding box center [462, 28] width 50 height 11
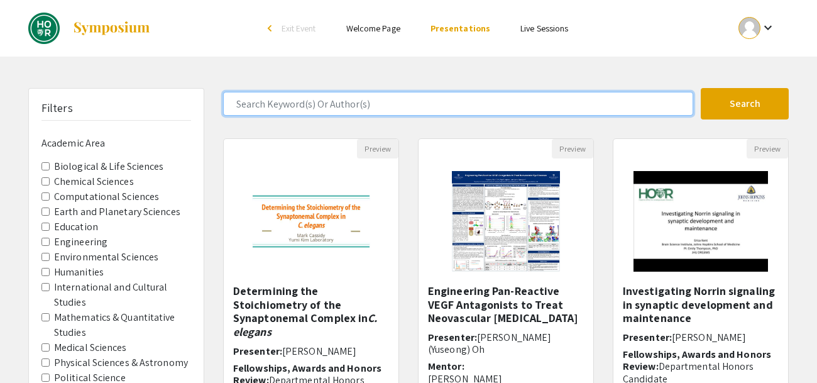
click at [453, 104] on input "Search Keyword(s) Or Author(s)" at bounding box center [458, 104] width 470 height 24
click at [701, 88] on button "Search" at bounding box center [745, 103] width 88 height 31
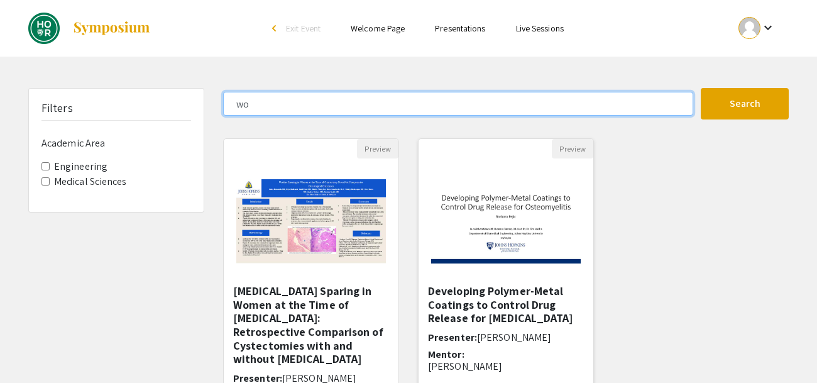
type input "w"
click at [701, 88] on button "Search" at bounding box center [745, 103] width 88 height 31
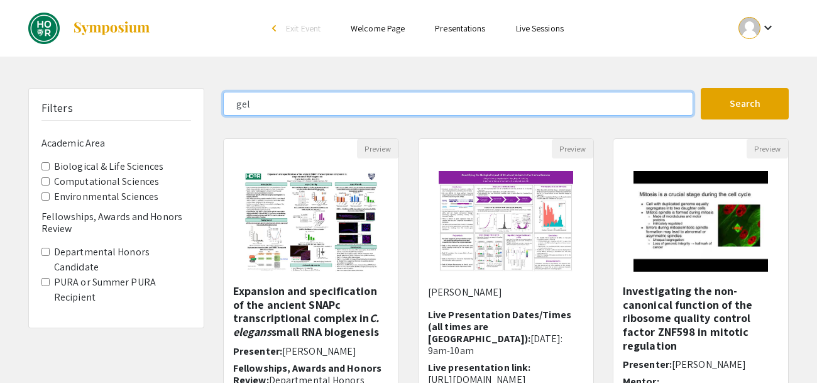
click at [329, 112] on input "gel" at bounding box center [458, 104] width 470 height 24
type input "hydro"
click at [701, 88] on button "Search" at bounding box center [745, 103] width 88 height 31
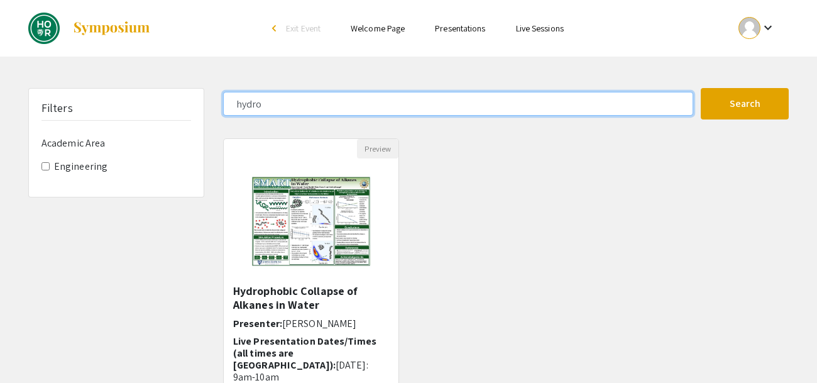
click at [325, 109] on input "hydro" at bounding box center [458, 104] width 470 height 24
click at [701, 88] on button "Search" at bounding box center [745, 103] width 88 height 31
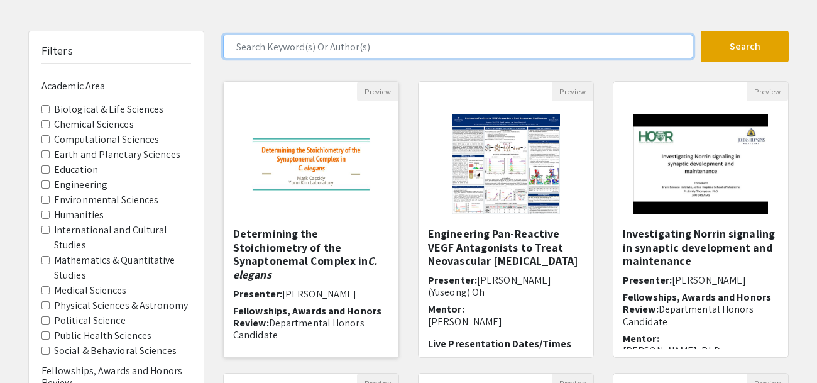
scroll to position [74, 0]
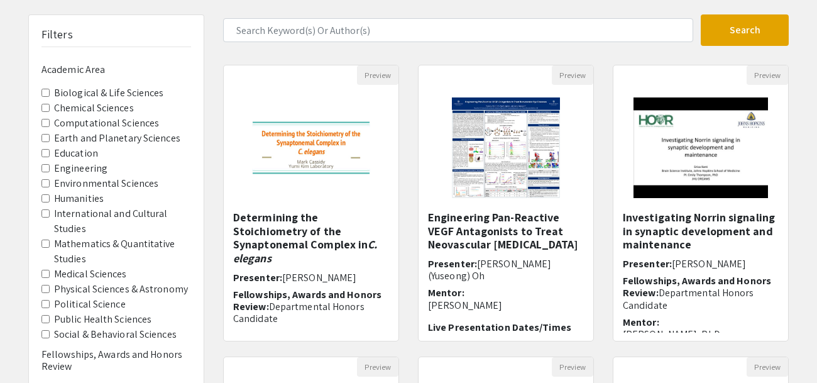
click at [81, 170] on label "Engineering" at bounding box center [80, 168] width 53 height 15
click at [50, 170] on Area-Engineering "Engineering" at bounding box center [45, 168] width 8 height 8
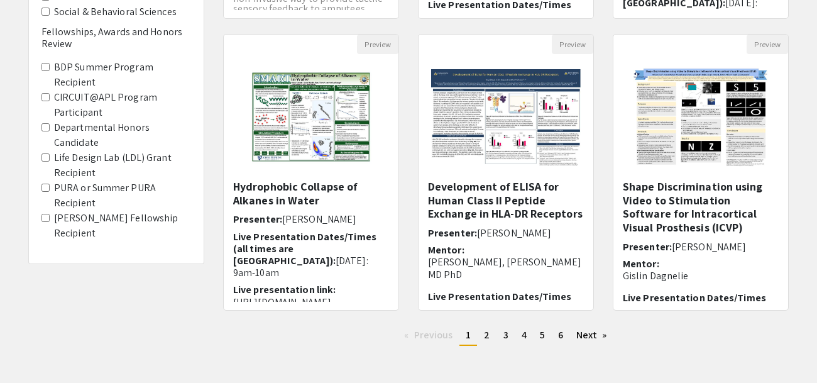
scroll to position [403, 0]
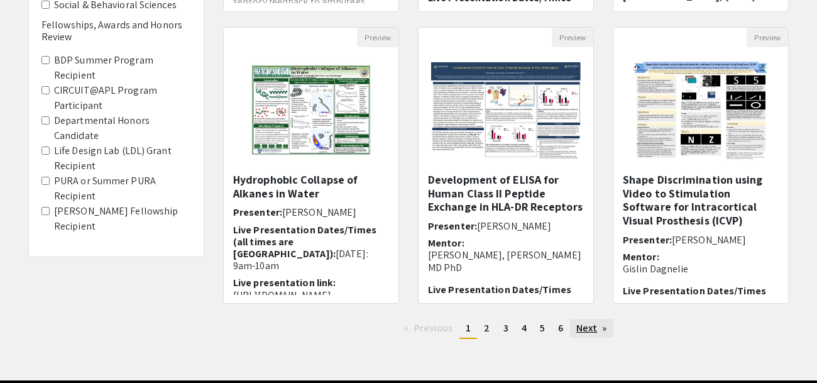
click at [595, 327] on link "Next page" at bounding box center [591, 328] width 43 height 19
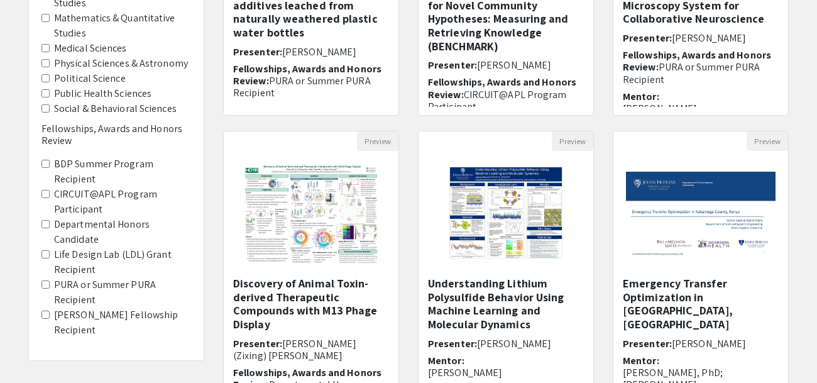
scroll to position [450, 0]
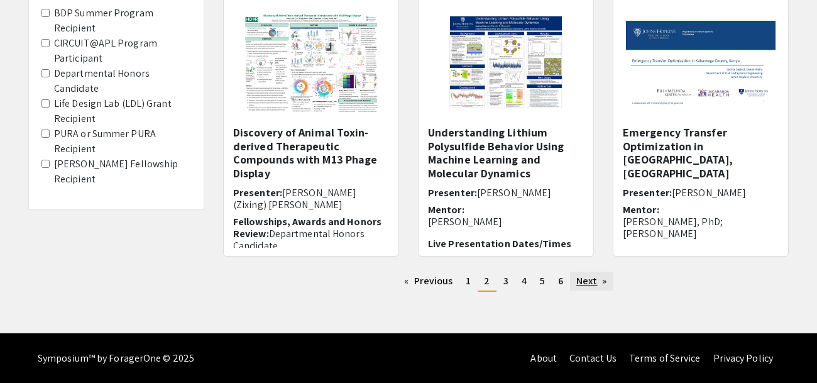
click at [589, 273] on link "Next page" at bounding box center [591, 280] width 43 height 19
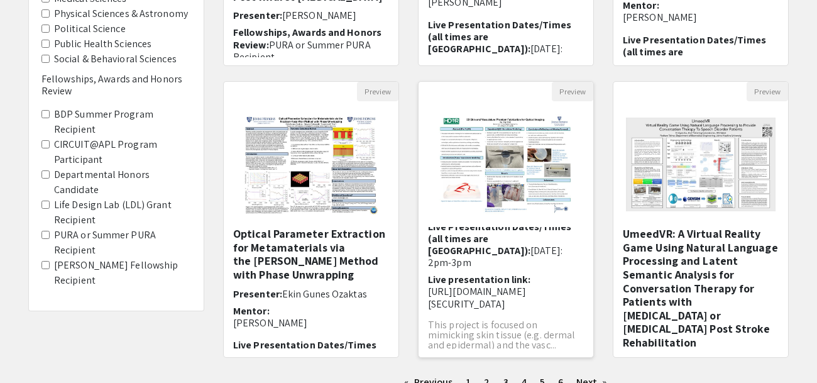
scroll to position [450, 0]
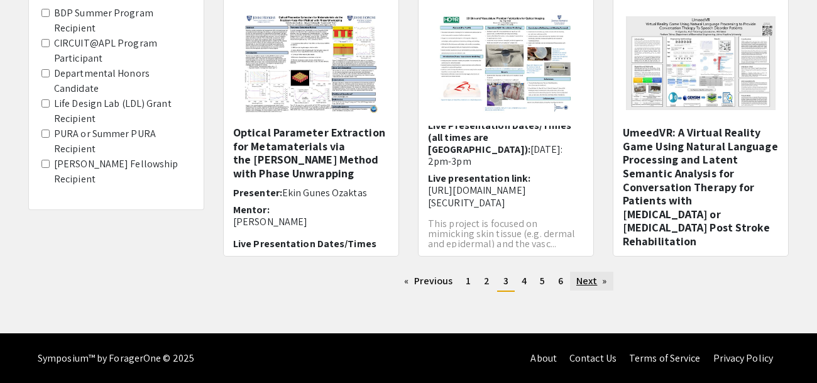
click at [576, 278] on link "Next page" at bounding box center [591, 280] width 43 height 19
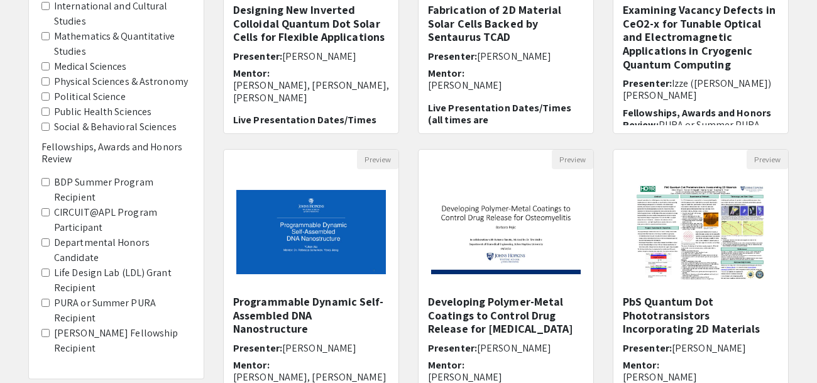
scroll to position [450, 0]
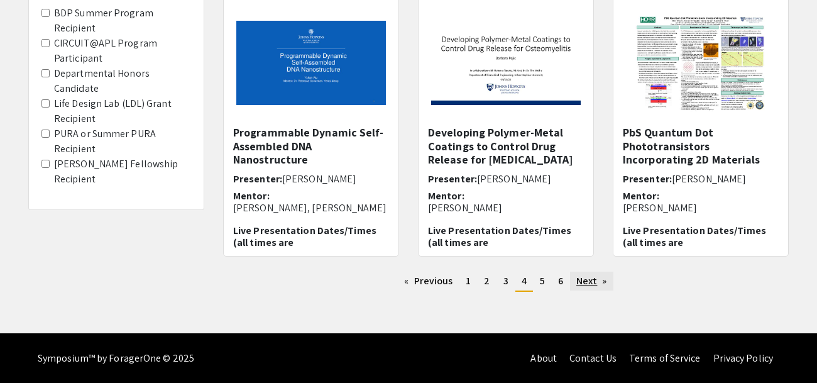
click at [579, 285] on link "Next page" at bounding box center [591, 280] width 43 height 19
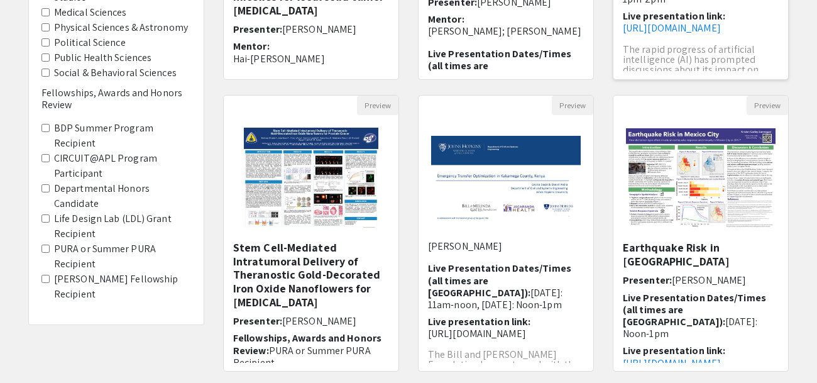
scroll to position [450, 0]
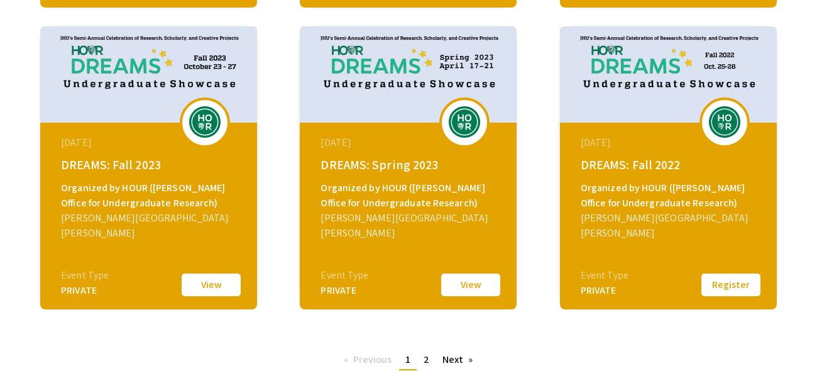
scroll to position [529, 0]
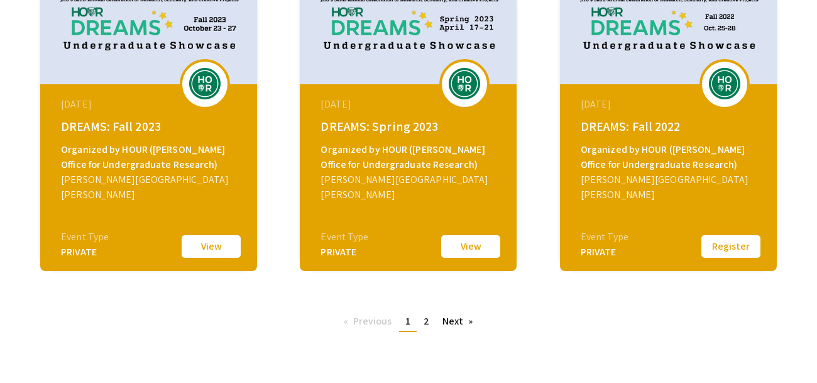
click at [709, 244] on button "Register" at bounding box center [730, 246] width 63 height 26
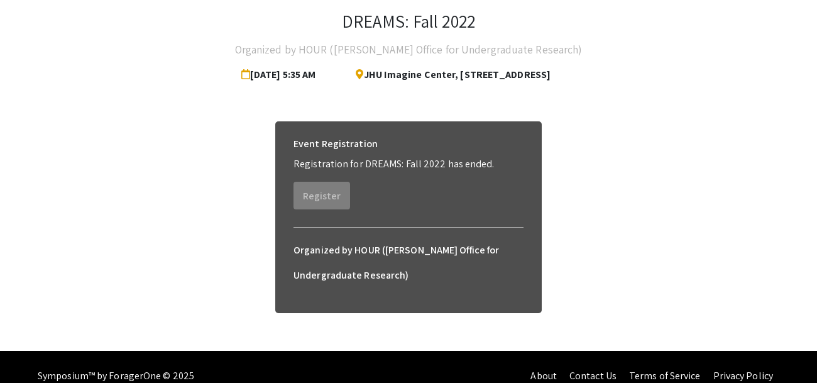
scroll to position [88, 0]
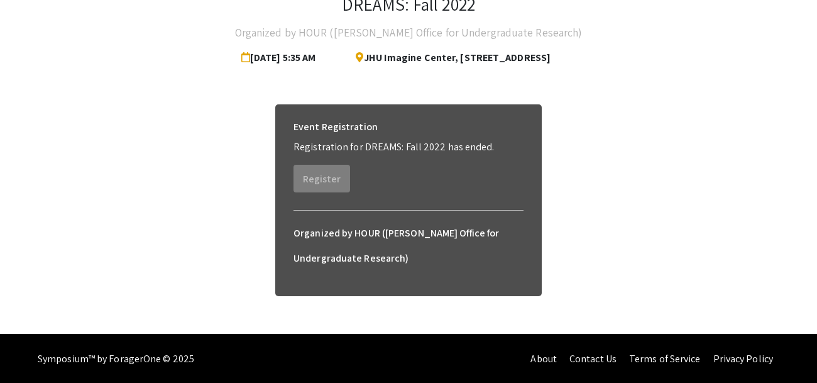
click at [377, 239] on h6 "Organized by HOUR ([PERSON_NAME] Office for Undergraduate Research)" at bounding box center [408, 246] width 230 height 50
click at [370, 228] on h6 "Organized by HOUR ([PERSON_NAME] Office for Undergraduate Research)" at bounding box center [408, 246] width 230 height 50
click at [355, 56] on span "JHU Imagine Center, [STREET_ADDRESS]" at bounding box center [448, 57] width 205 height 25
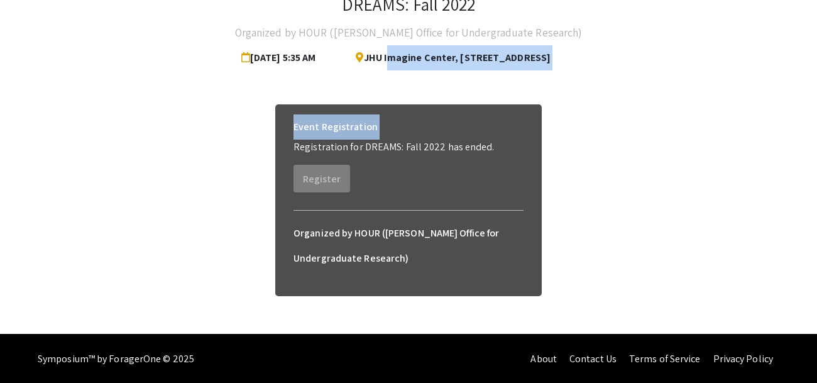
drag, startPoint x: 355, startPoint y: 56, endPoint x: 391, endPoint y: 124, distance: 77.3
click at [391, 124] on div "DREAMS: Fall 2022 Organized by HOUR ([PERSON_NAME] Office for Undergraduate Res…" at bounding box center [408, 151] width 779 height 365
click at [391, 124] on div "Event Registration" at bounding box center [408, 126] width 230 height 25
drag, startPoint x: 391, startPoint y: 124, endPoint x: 356, endPoint y: 41, distance: 90.7
click at [356, 41] on div "DREAMS: Fall 2022 Organized by HOUR ([PERSON_NAME] Office for Undergraduate Res…" at bounding box center [408, 151] width 779 height 365
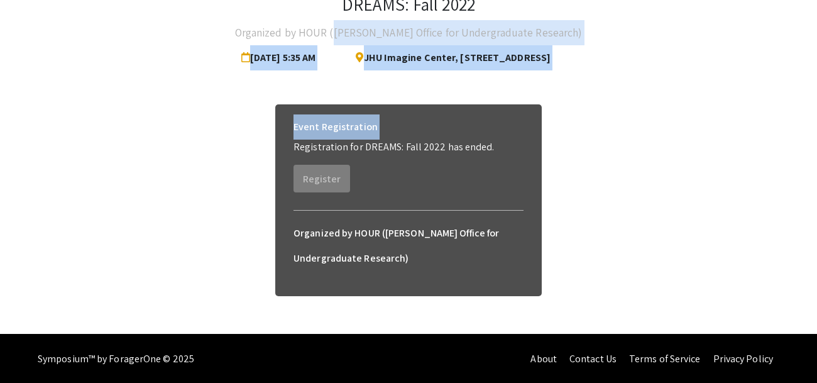
click at [356, 41] on h4 "Organized by HOUR ([PERSON_NAME] Office for Undergraduate Research)" at bounding box center [408, 32] width 347 height 25
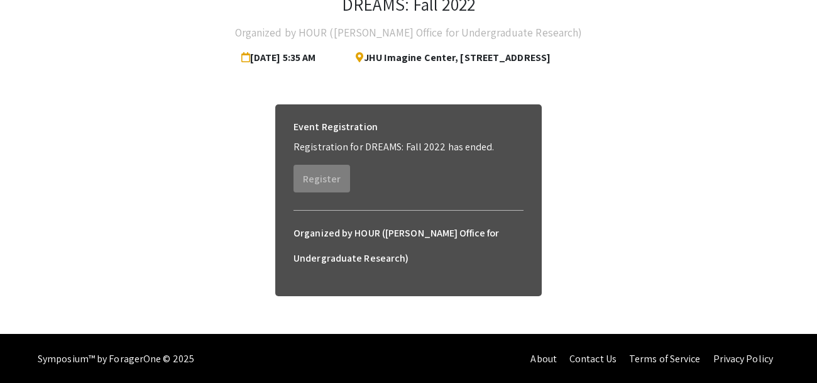
scroll to position [0, 0]
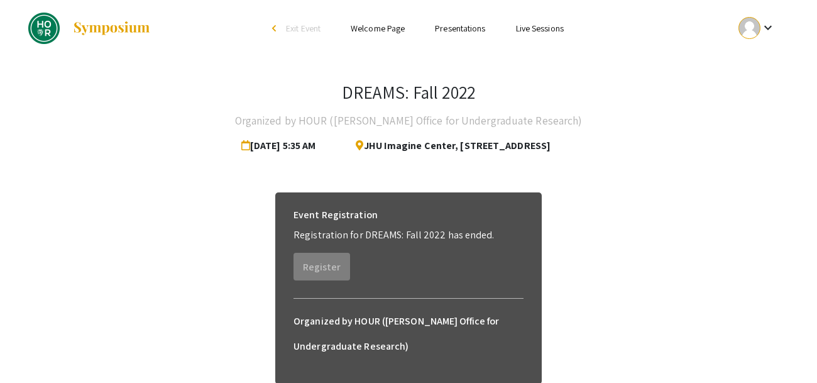
click at [435, 31] on link "Presentations" at bounding box center [460, 28] width 50 height 11
click at [380, 28] on link "Welcome Page" at bounding box center [378, 28] width 54 height 11
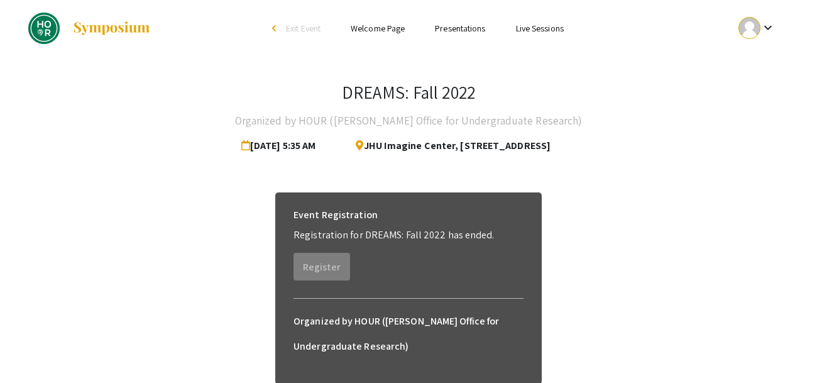
click at [467, 30] on link "Presentations" at bounding box center [460, 28] width 50 height 11
click at [523, 31] on link "Live Sessions" at bounding box center [540, 28] width 48 height 11
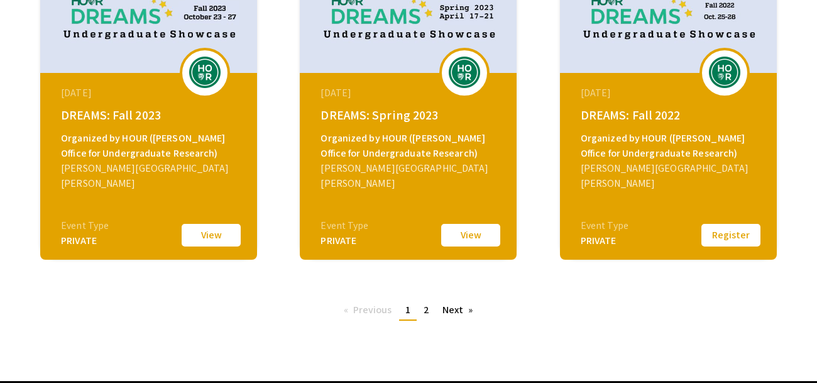
scroll to position [589, 0]
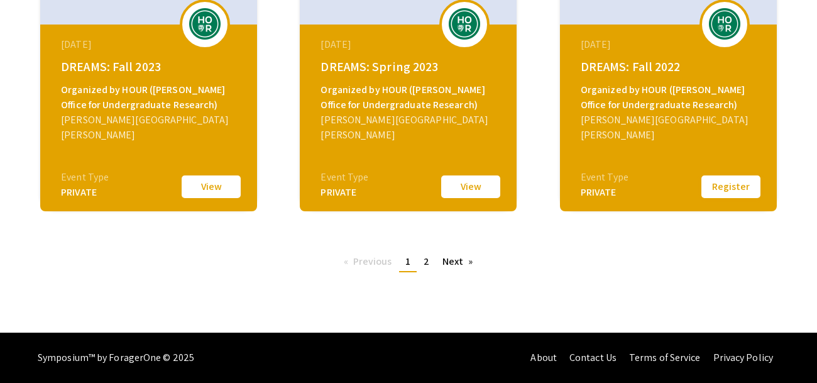
click at [714, 182] on button "Register" at bounding box center [730, 186] width 63 height 26
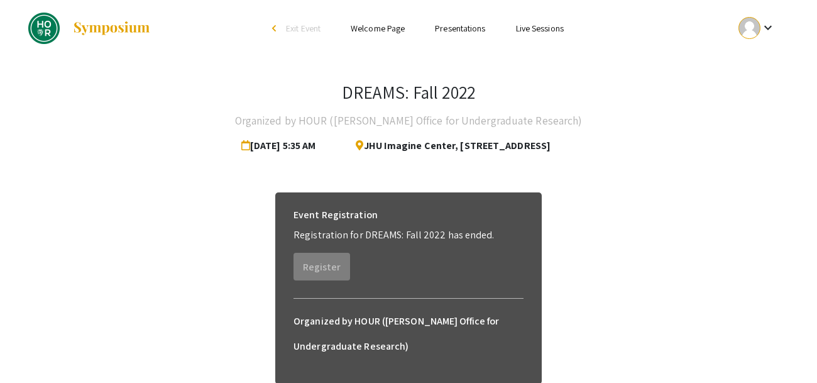
click at [471, 25] on link "Presentations" at bounding box center [460, 28] width 50 height 11
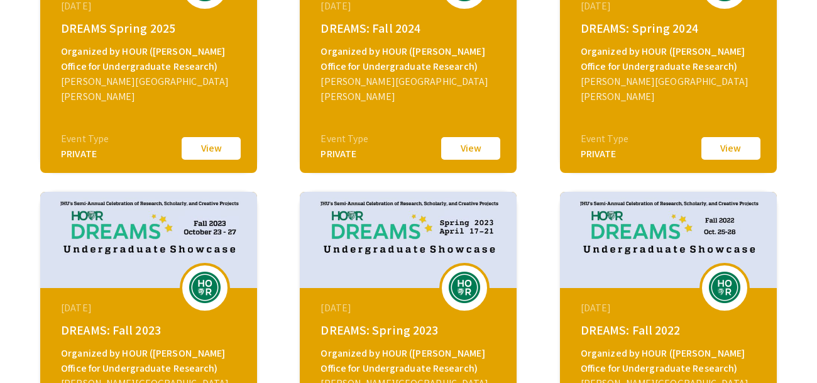
scroll to position [589, 0]
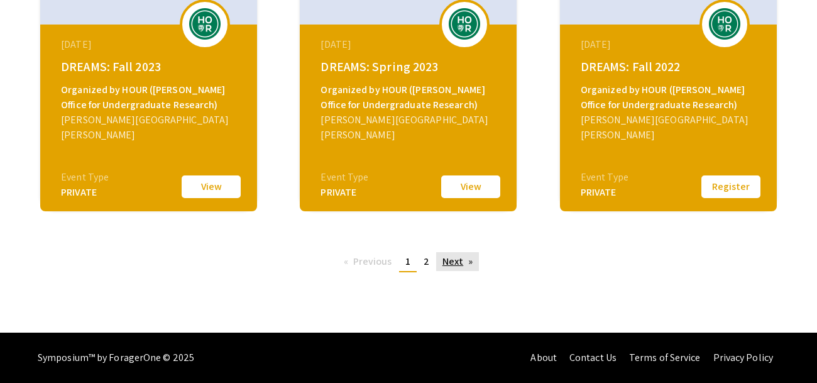
click at [449, 261] on link "Next page" at bounding box center [457, 261] width 43 height 19
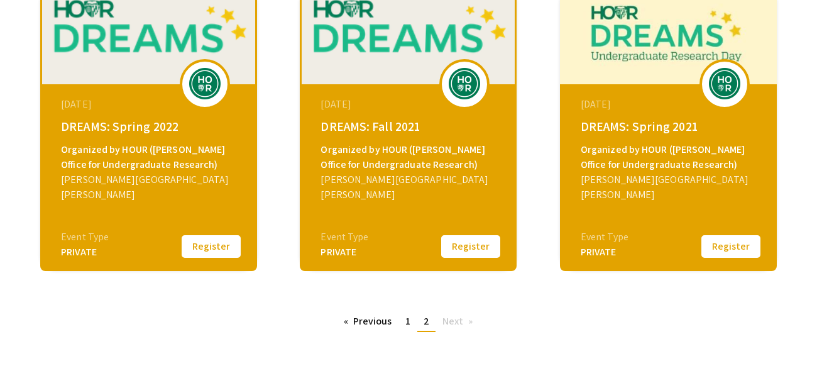
scroll to position [243, 0]
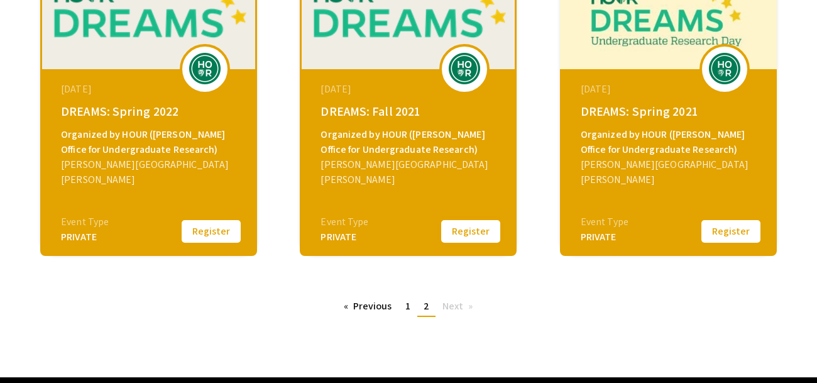
click at [467, 228] on button "Register" at bounding box center [470, 231] width 63 height 26
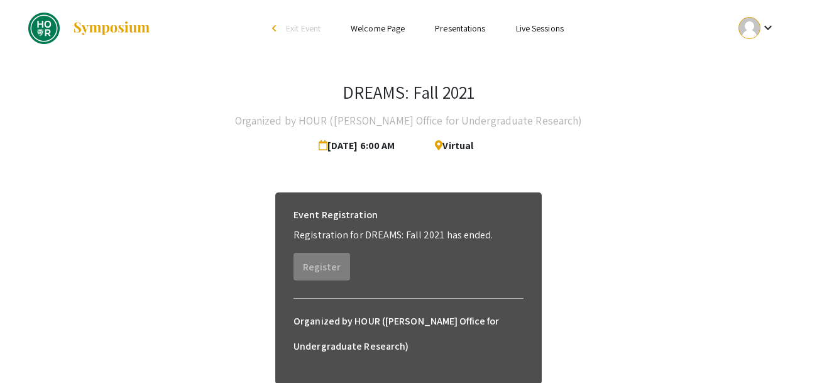
click at [466, 21] on li "Presentations" at bounding box center [460, 28] width 80 height 15
click at [469, 26] on link "Presentations" at bounding box center [460, 28] width 50 height 11
